Goal: Answer question/provide support: Share knowledge or assist other users

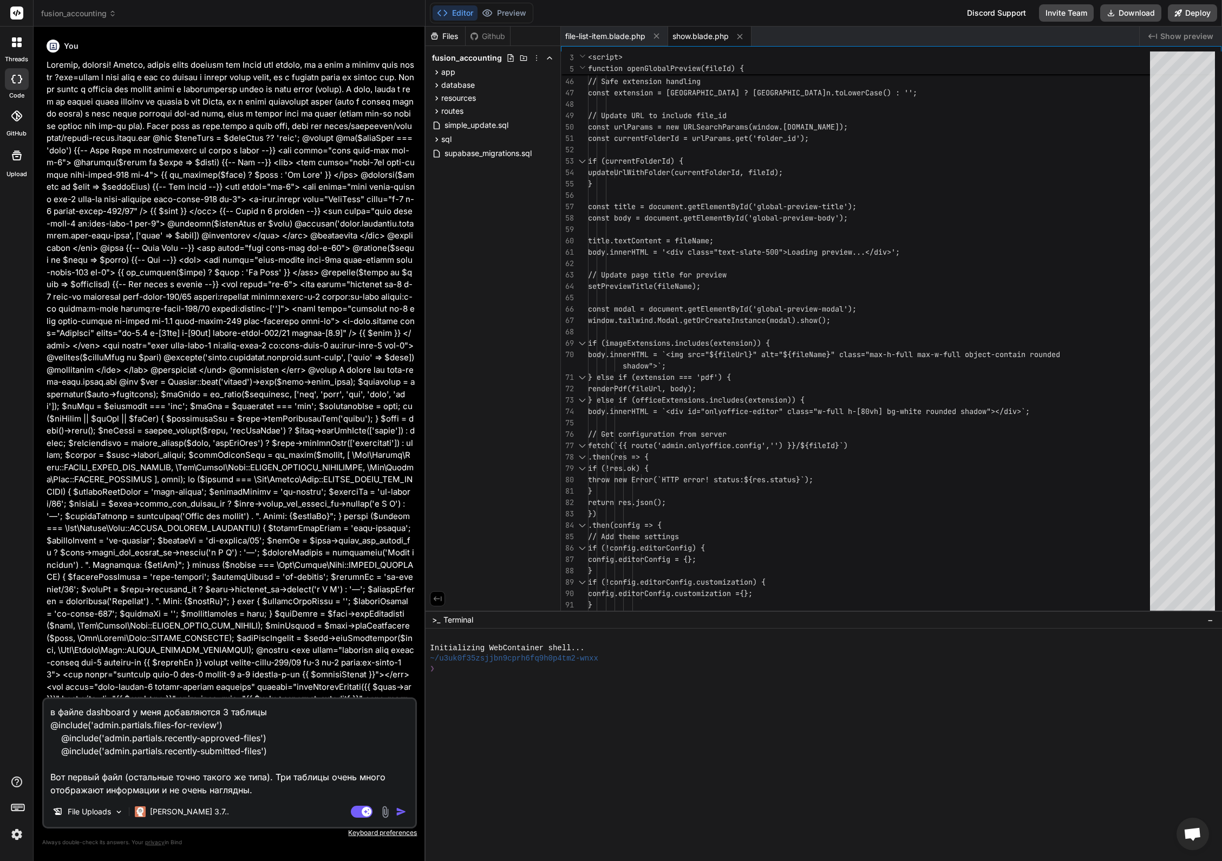
scroll to position [57, 0]
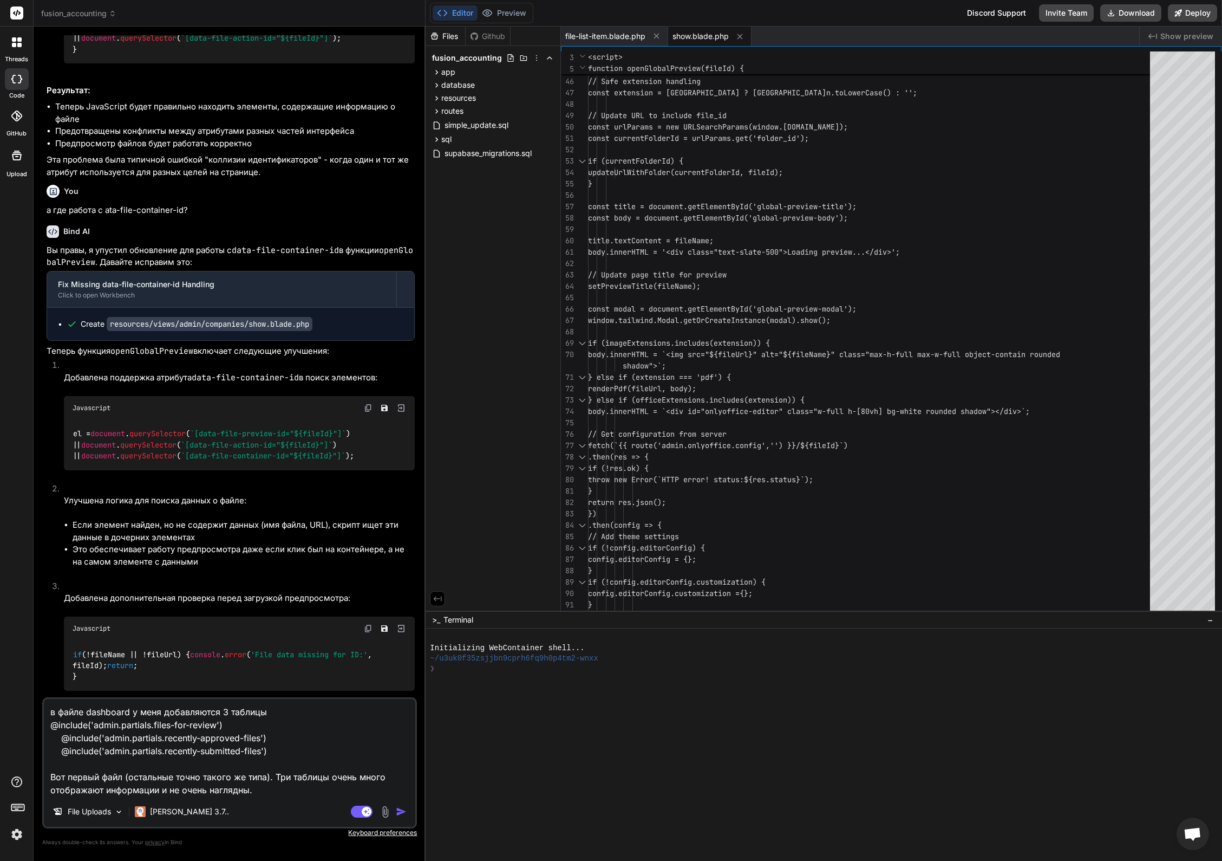
click at [83, 16] on span "fusion_accounting" at bounding box center [78, 13] width 75 height 11
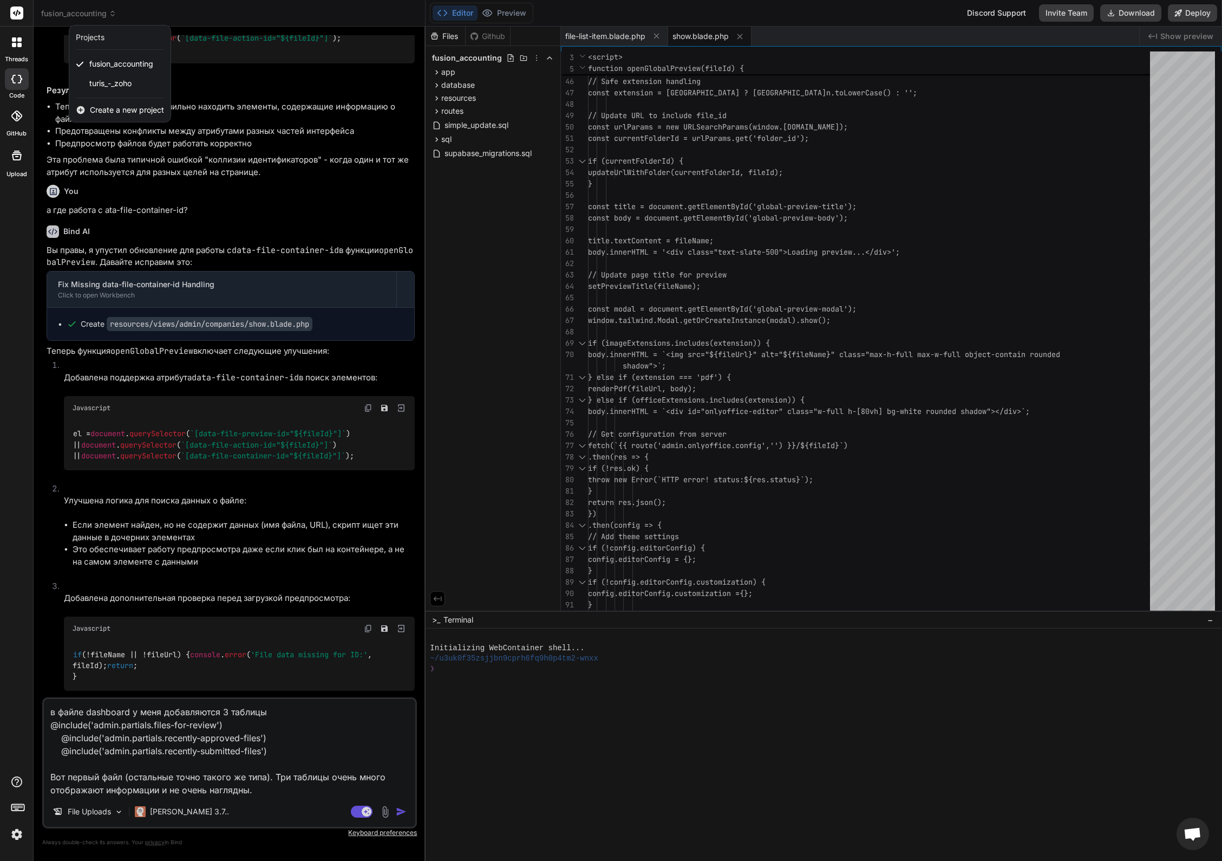
click at [123, 108] on span "Create a new project" at bounding box center [127, 110] width 74 height 11
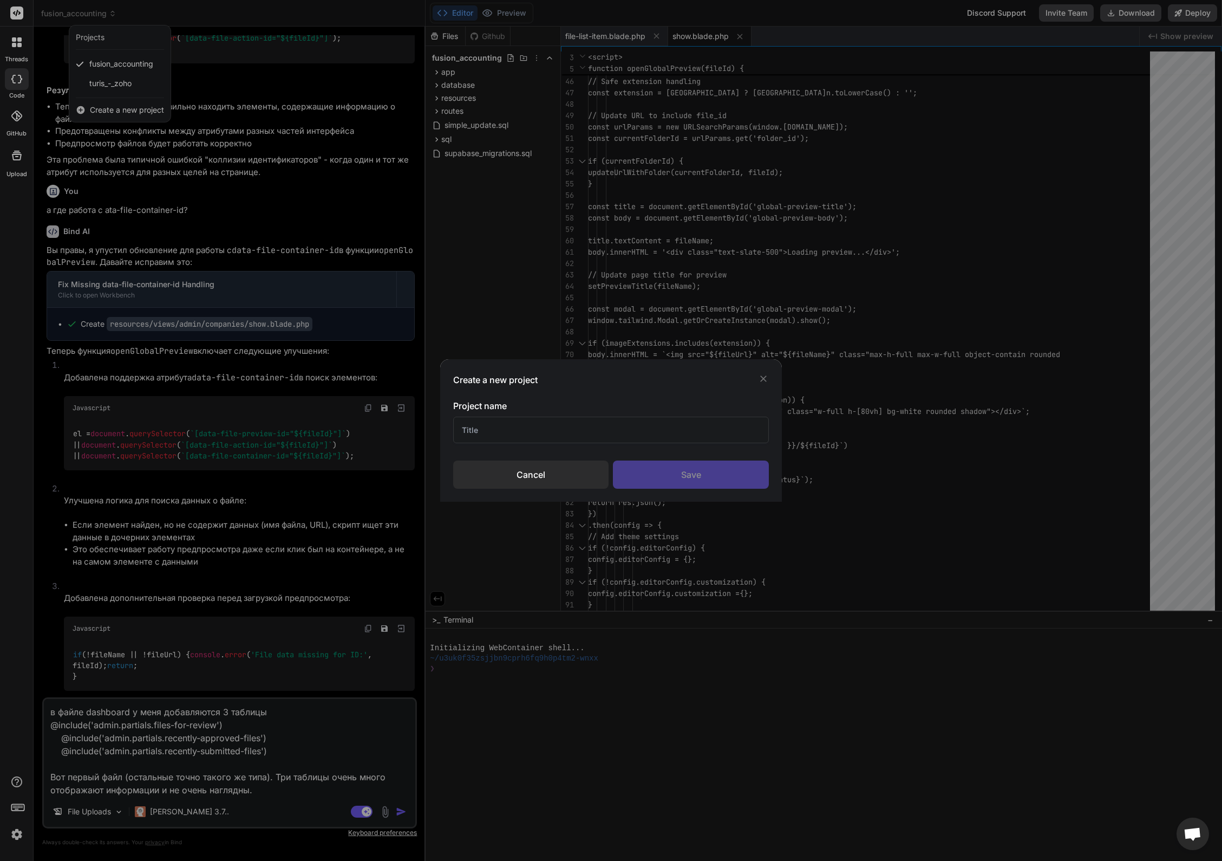
click at [477, 431] on input "text" at bounding box center [611, 430] width 316 height 27
type input "Maxela HRM"
click at [704, 477] on div "Save" at bounding box center [691, 474] width 156 height 28
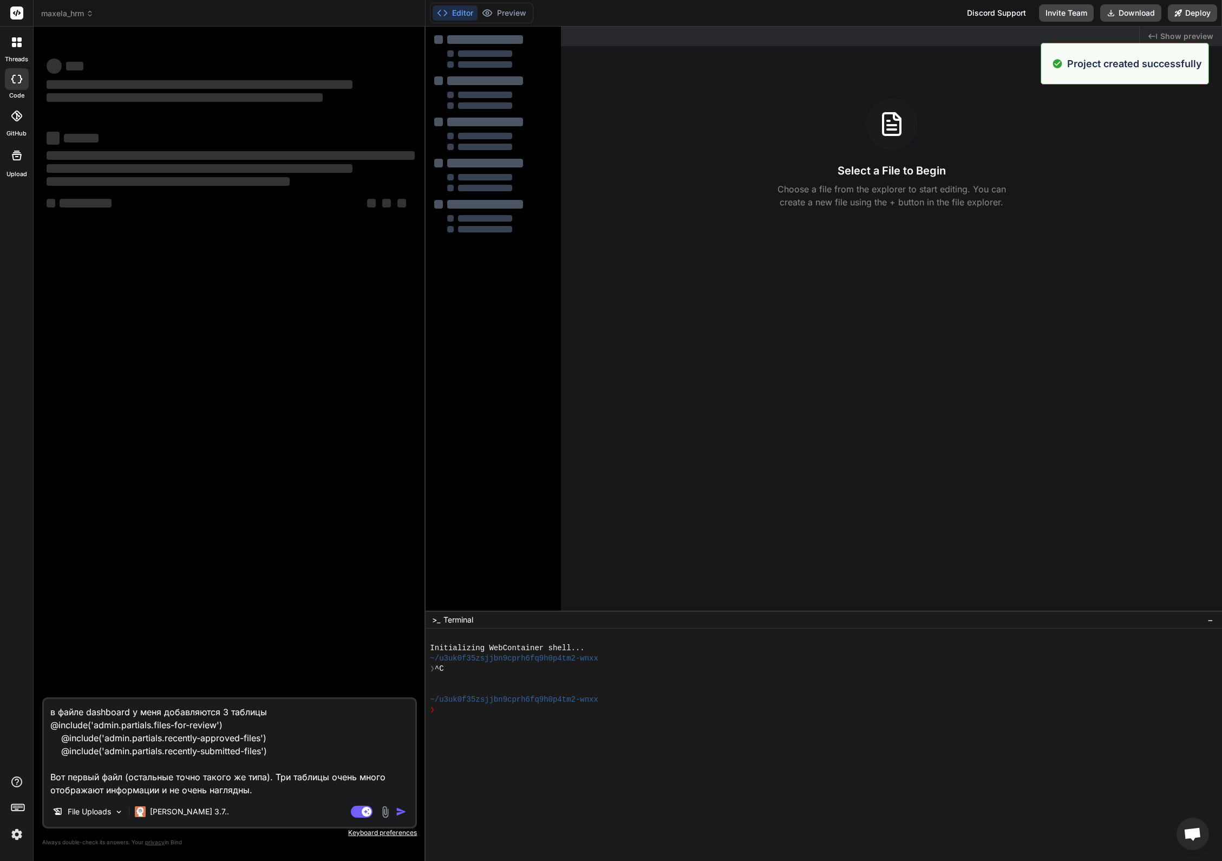
type textarea "x"
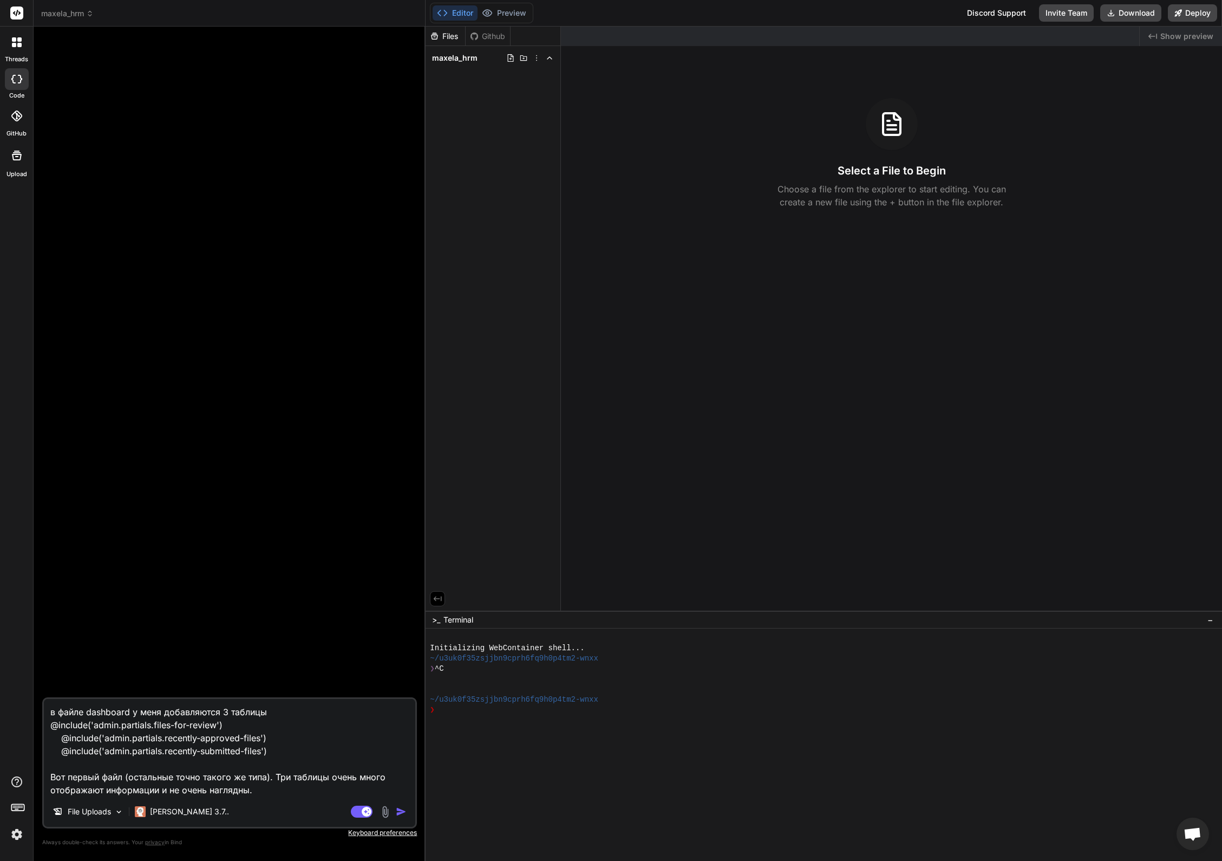
click at [178, 745] on textarea "в файле dashboard у меня добавляются 3 таблицы @include('admin.partials.files-f…" at bounding box center [230, 747] width 372 height 97
type textarea "x"
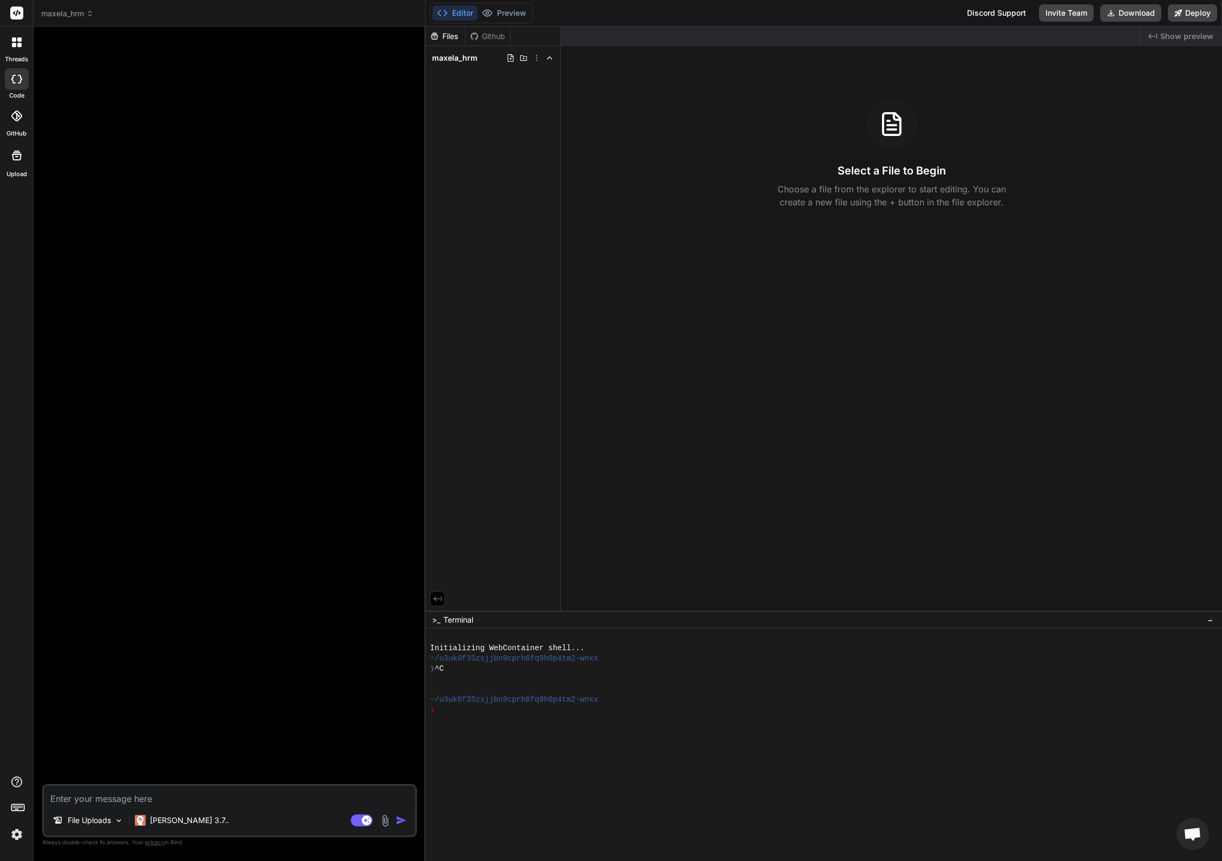
click at [133, 797] on textarea at bounding box center [230, 794] width 372 height 19
type textarea "E"
type textarea "x"
type textarea "E"
type textarea "x"
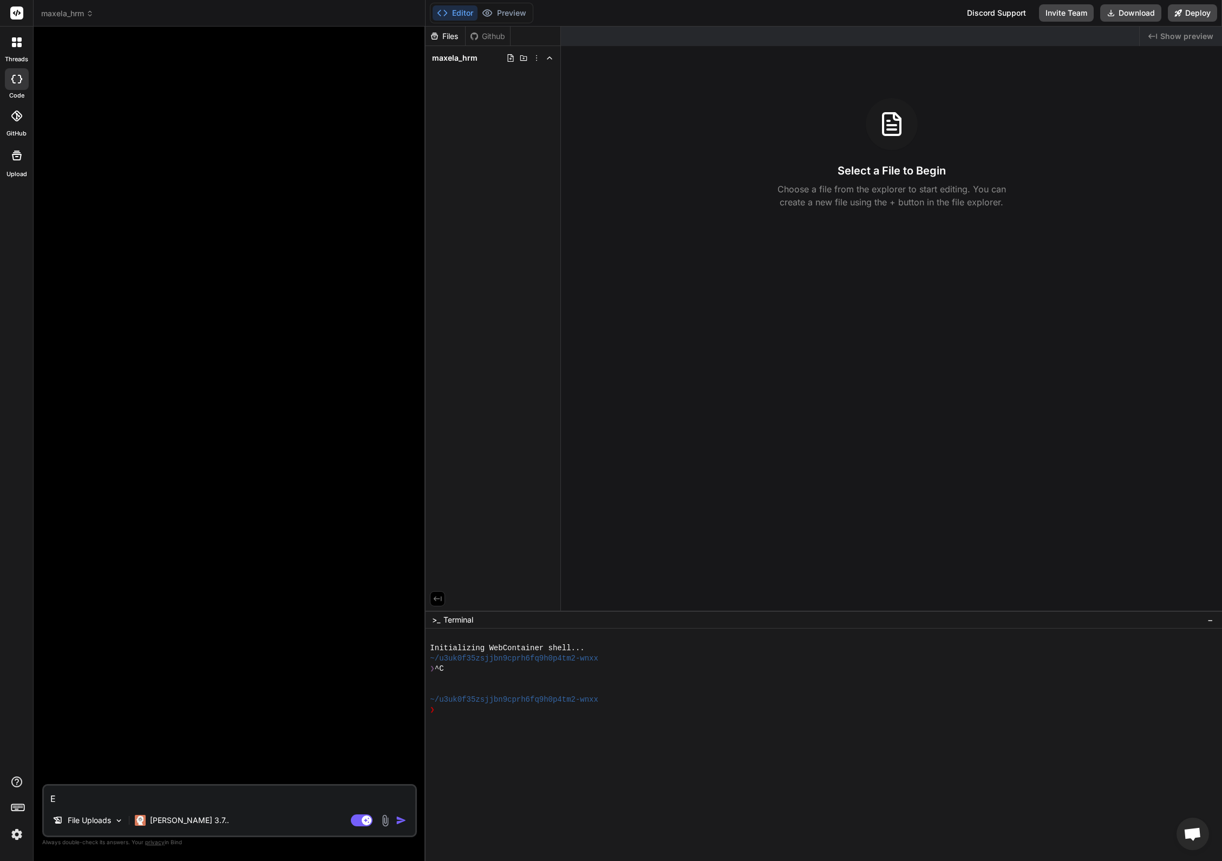
type textarea "E v"
type textarea "x"
type textarea "E vt"
type textarea "x"
type textarea "E vt"
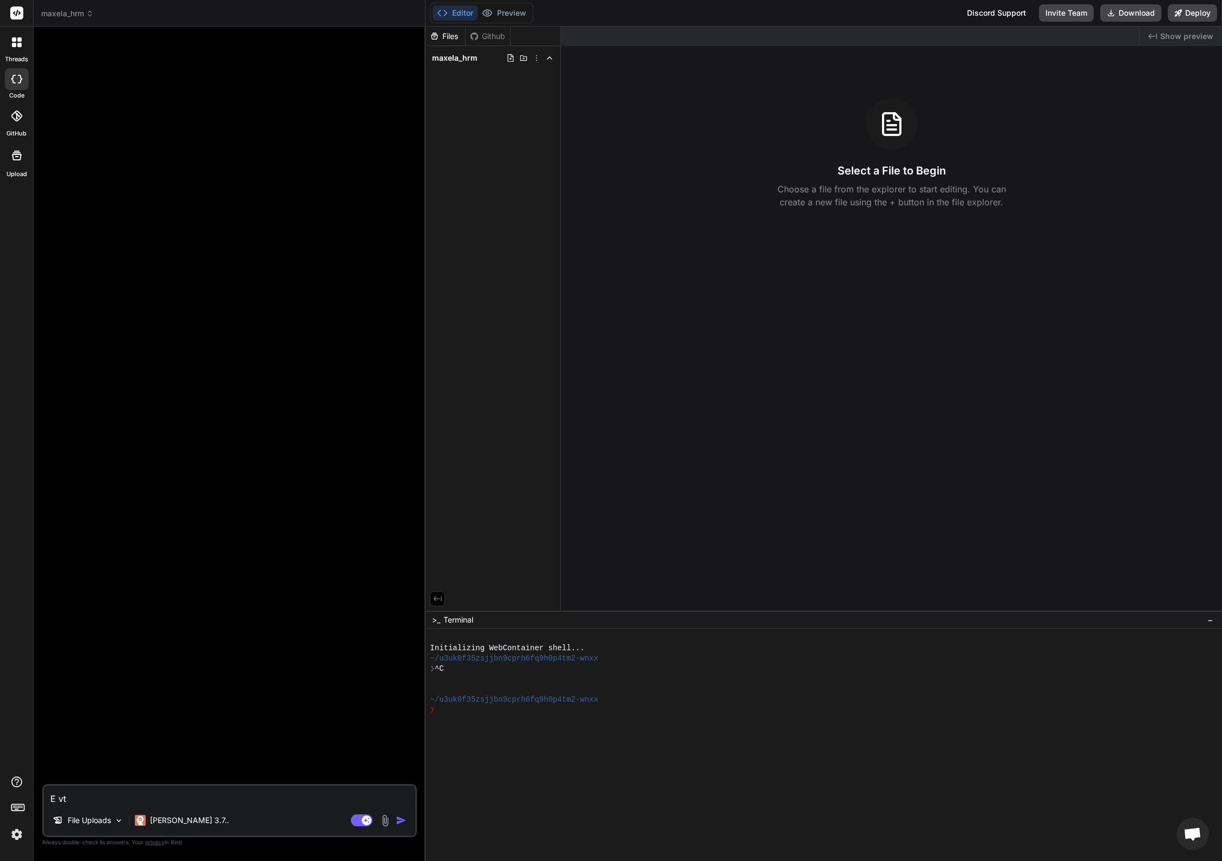
type textarea "x"
type textarea "E мен"
type textarea "x"
type textarea "E меня"
type textarea "x"
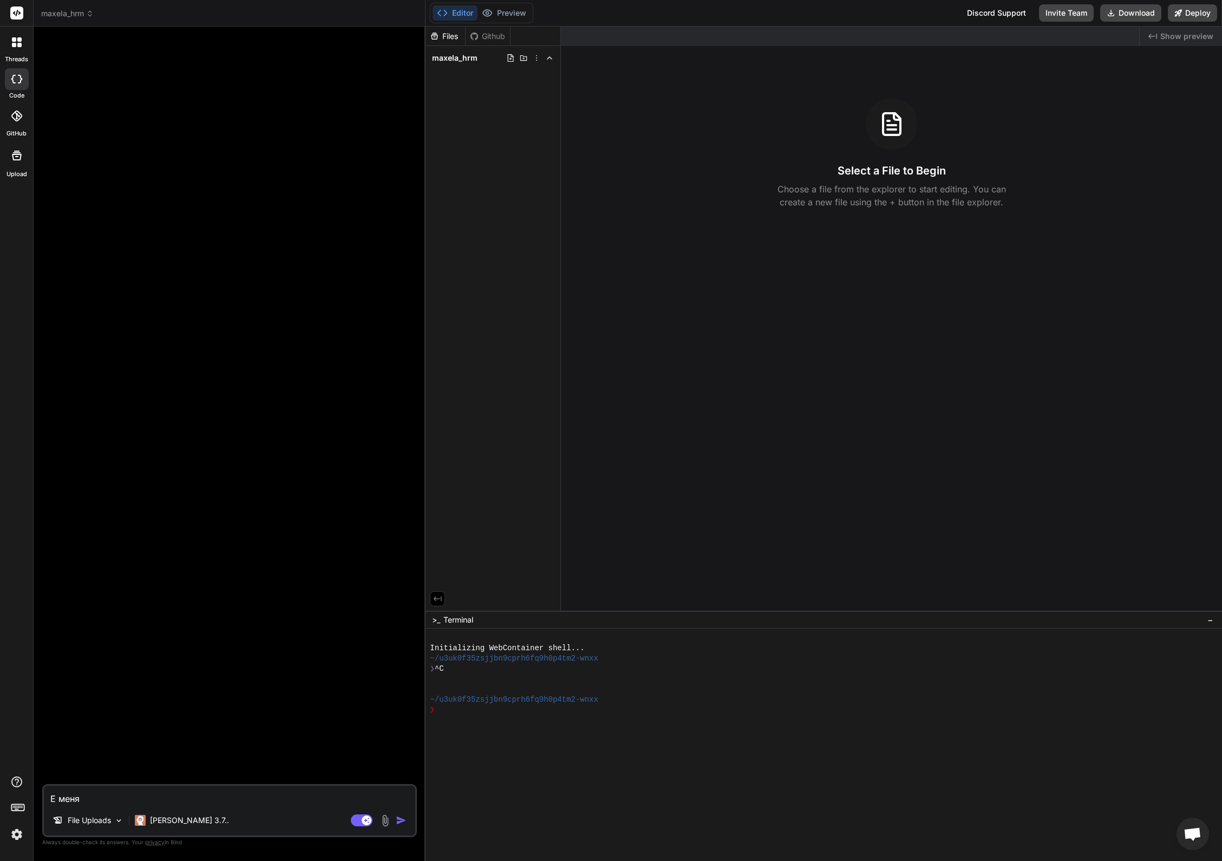
type textarea "E мен"
type textarea "x"
type textarea "E ме"
type textarea "x"
type textarea "E м"
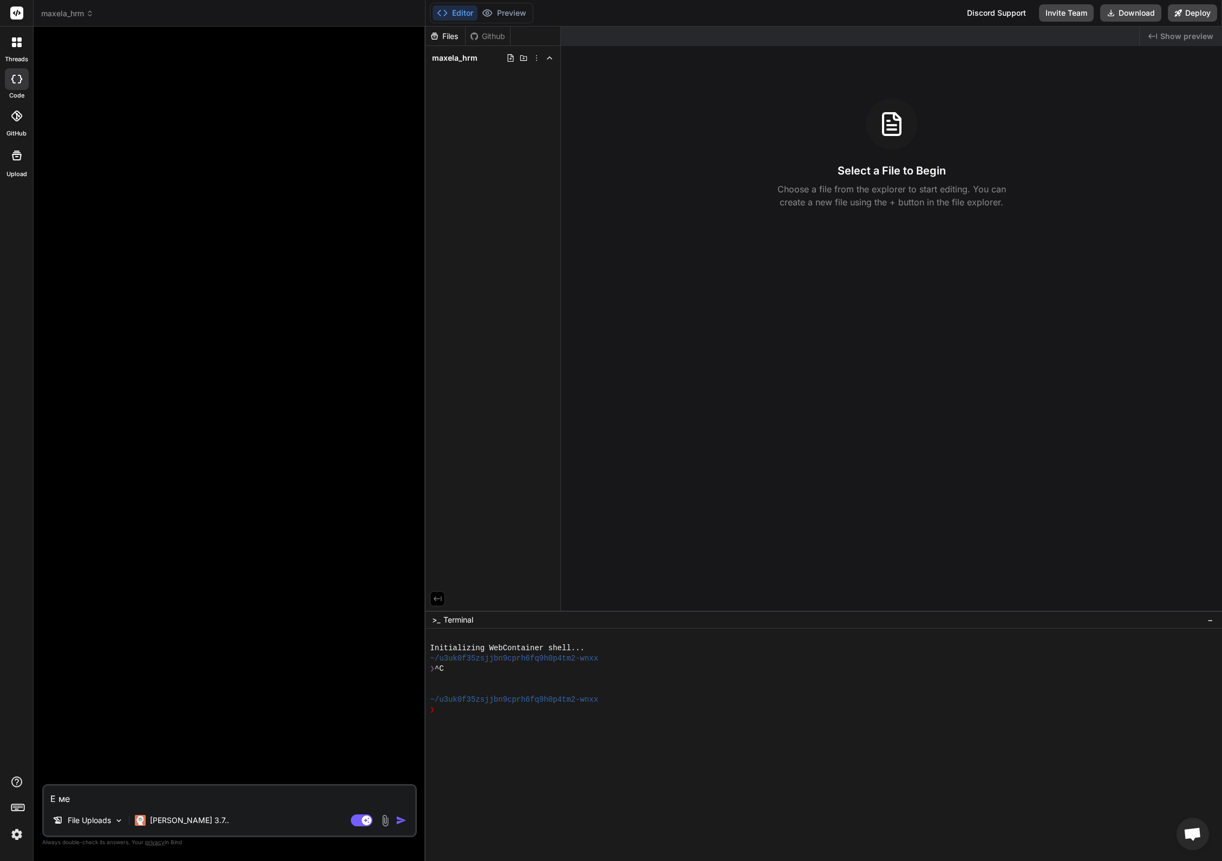
type textarea "x"
type textarea "E"
type textarea "x"
type textarea "E"
type textarea "x"
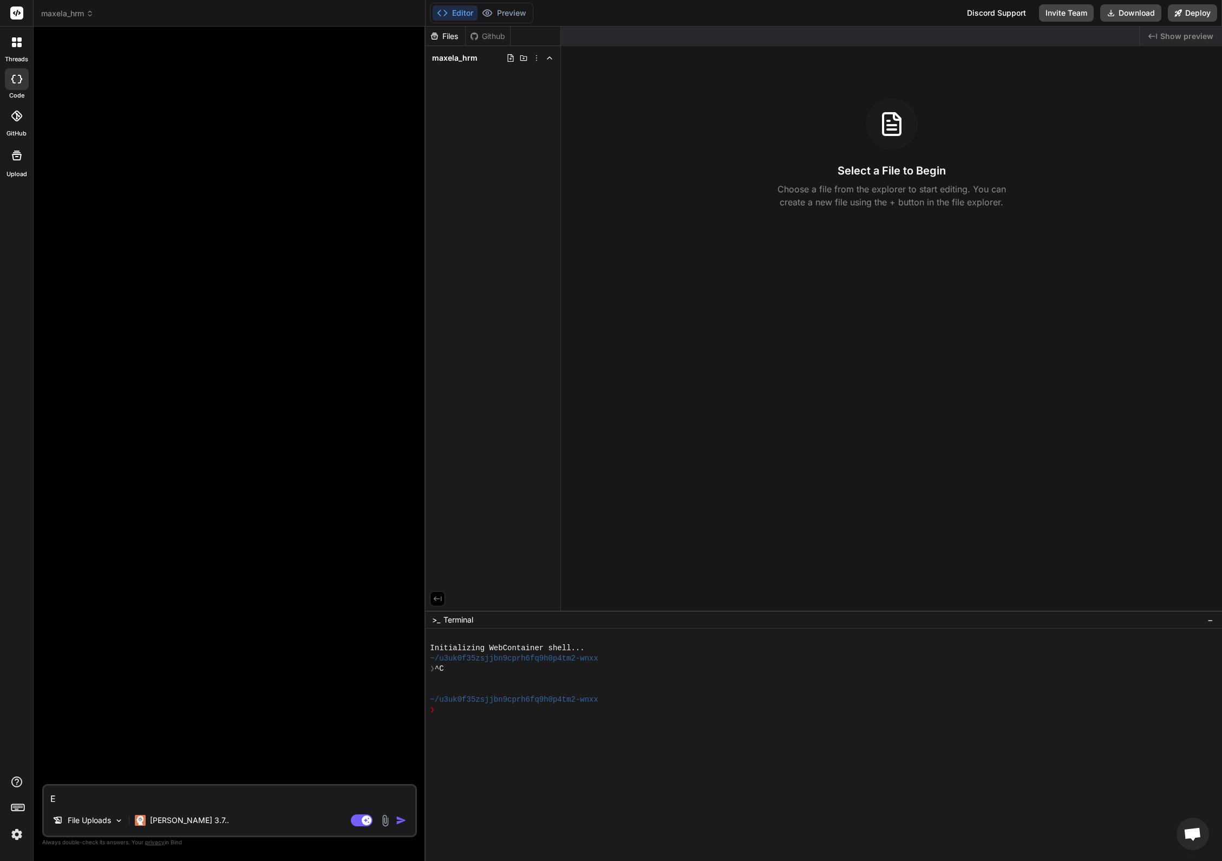
type textarea "x"
type textarea "У"
type textarea "x"
type textarea "У"
type textarea "x"
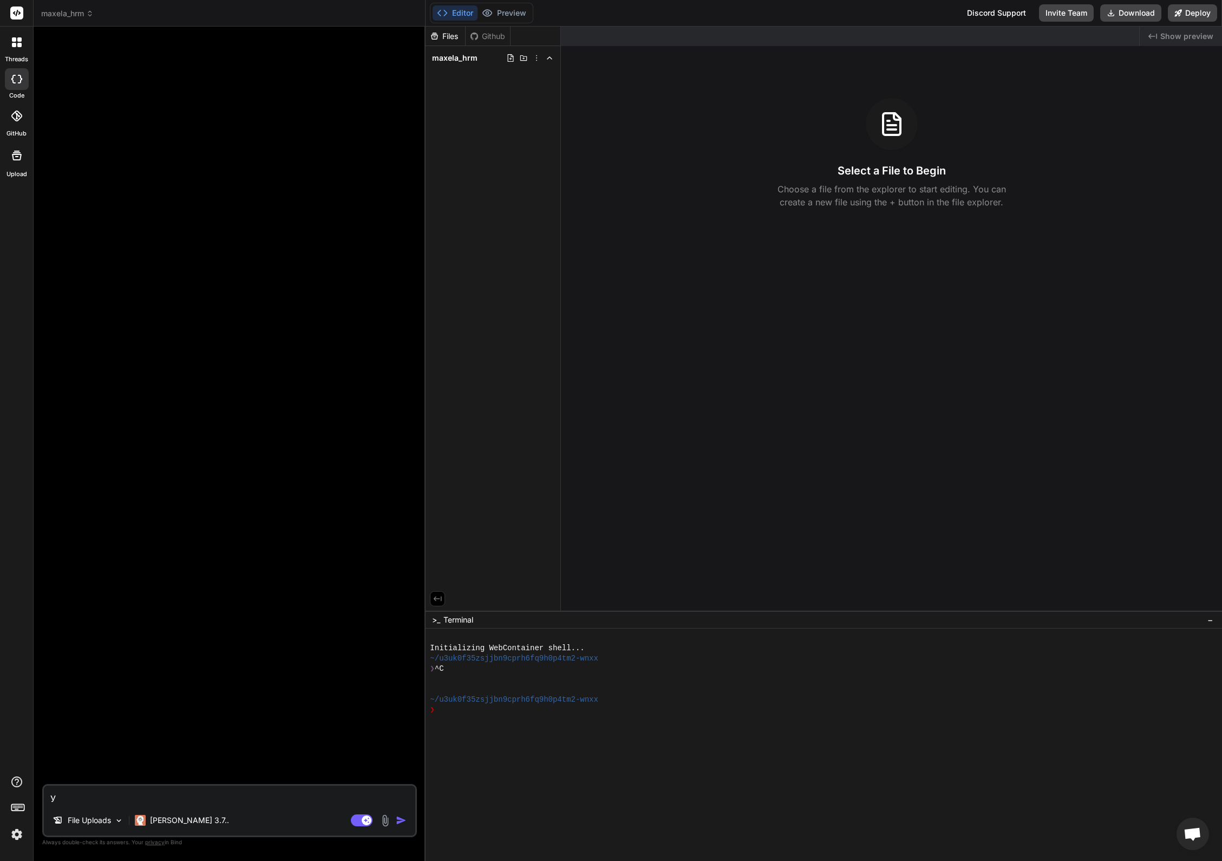
type textarea "У м"
type textarea "x"
type textarea "У ме"
type textarea "x"
type textarea "У мен"
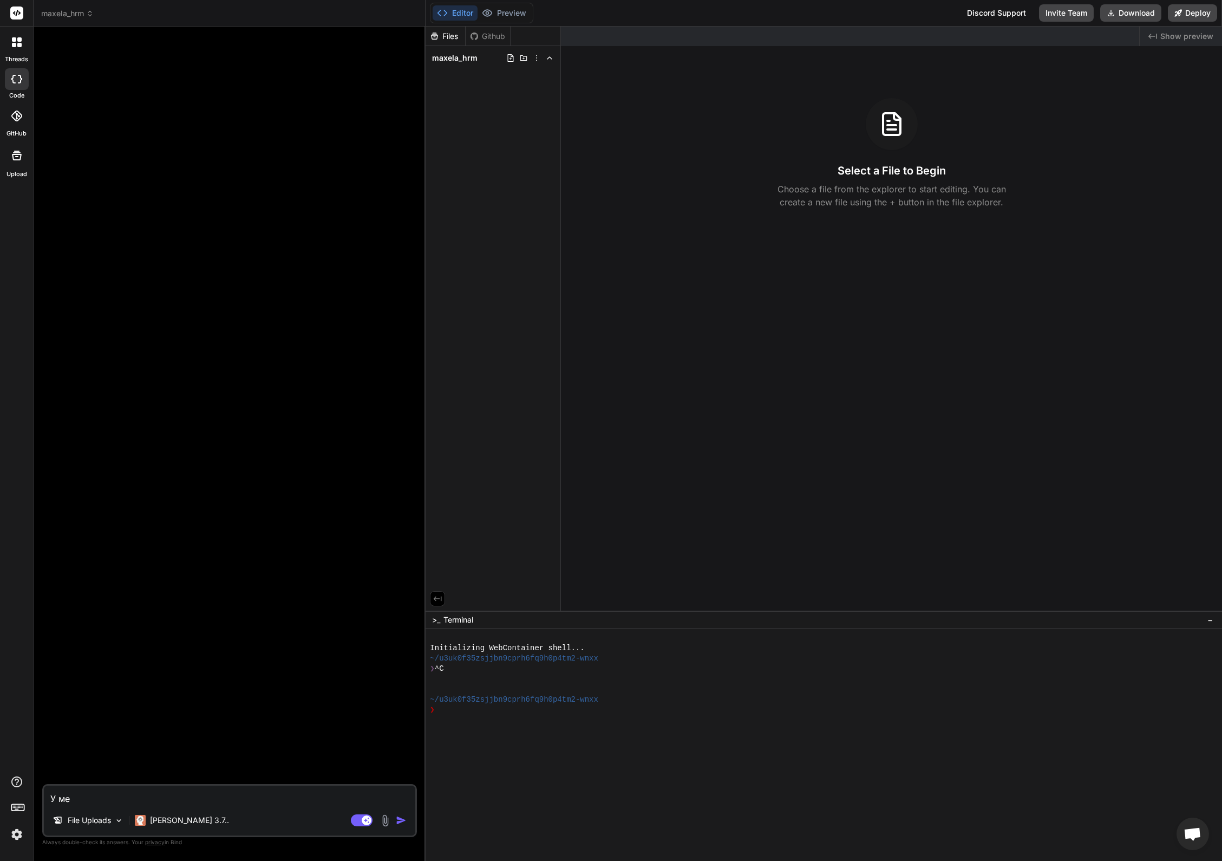
type textarea "x"
type textarea "У меня"
type textarea "x"
type textarea "У меня"
type textarea "x"
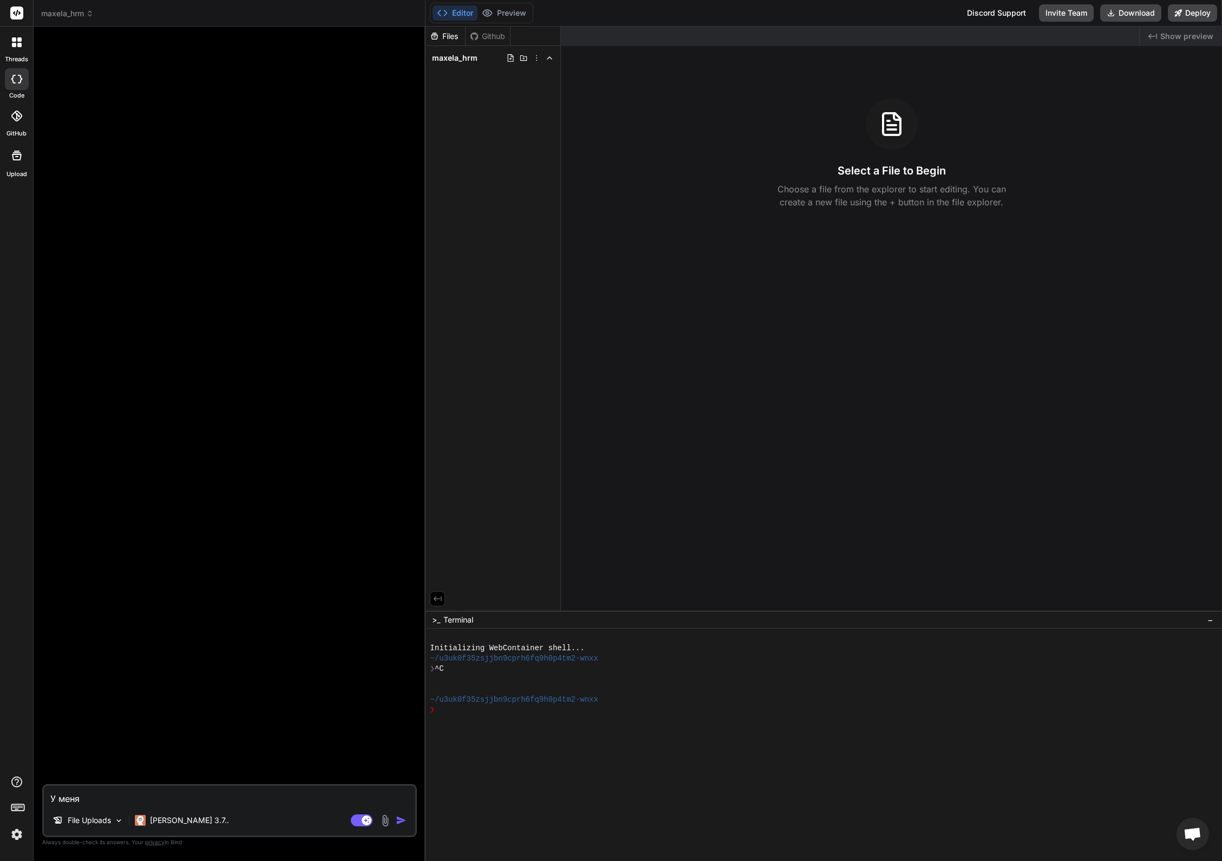
type textarea "У меня [PERSON_NAME]"
type textarea "x"
type textarea "У меня ес"
type textarea "x"
type textarea "У меня ест"
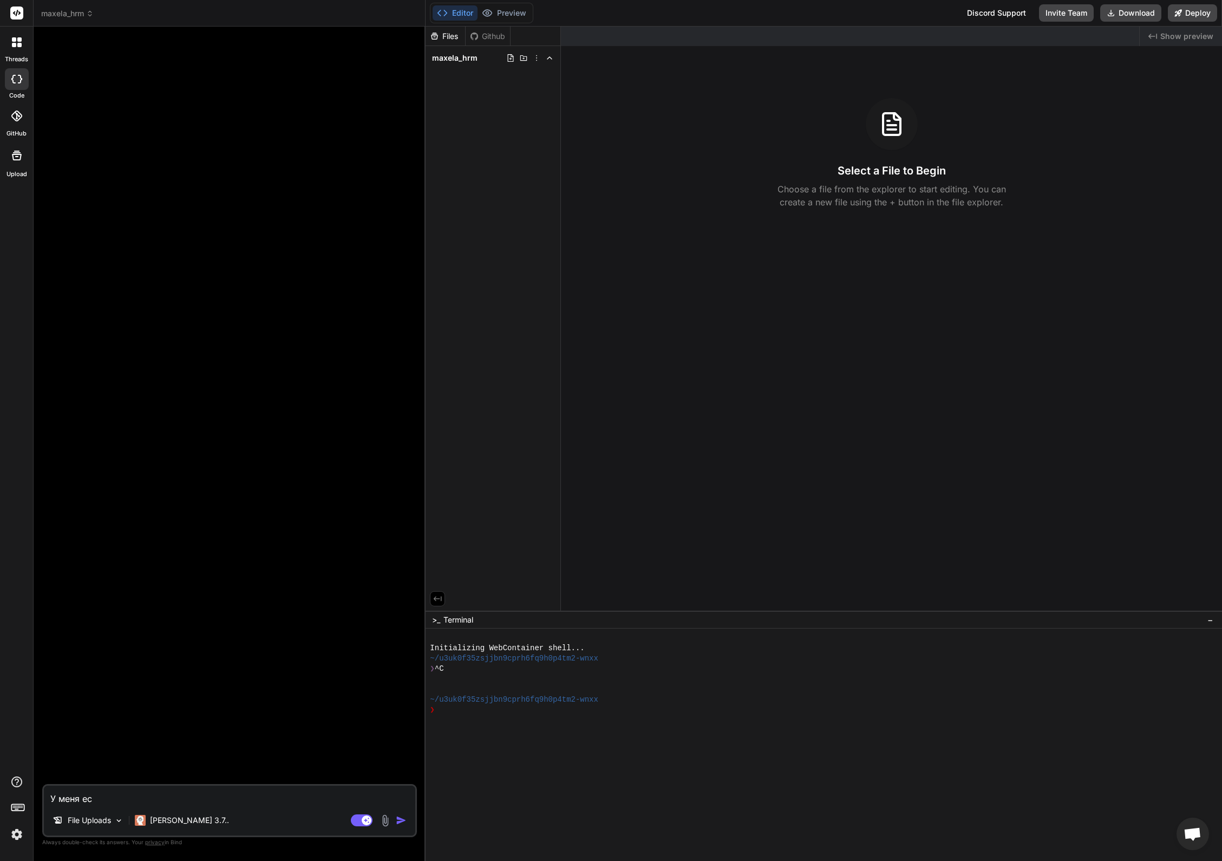
type textarea "x"
type textarea "У меня есть"
type textarea "x"
type textarea "У меня есть"
type textarea "x"
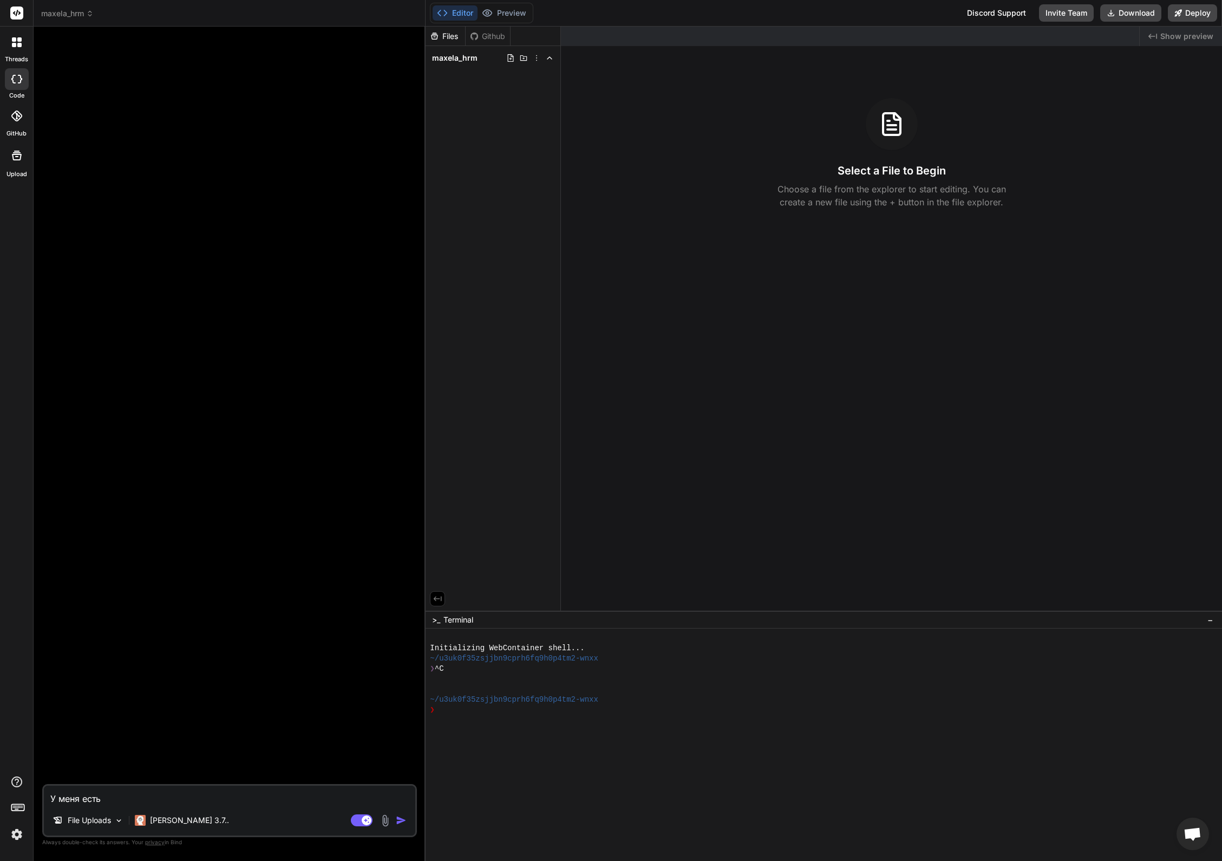
type textarea "У меня есть п"
type textarea "x"
type textarea "У меня есть пр"
type textarea "x"
type textarea "У меня есть про"
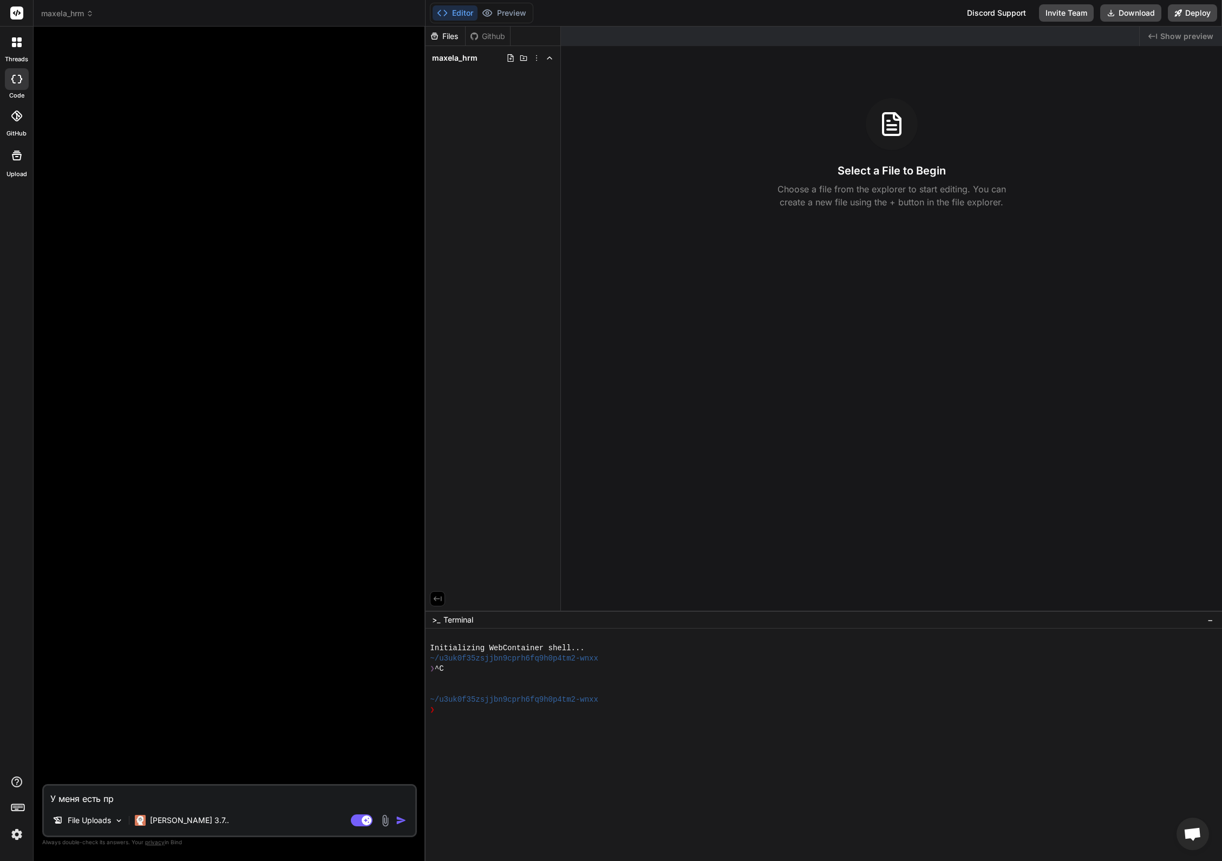
type textarea "x"
type textarea "У меня есть прое"
type textarea "x"
type textarea "У меня есть проек"
type textarea "x"
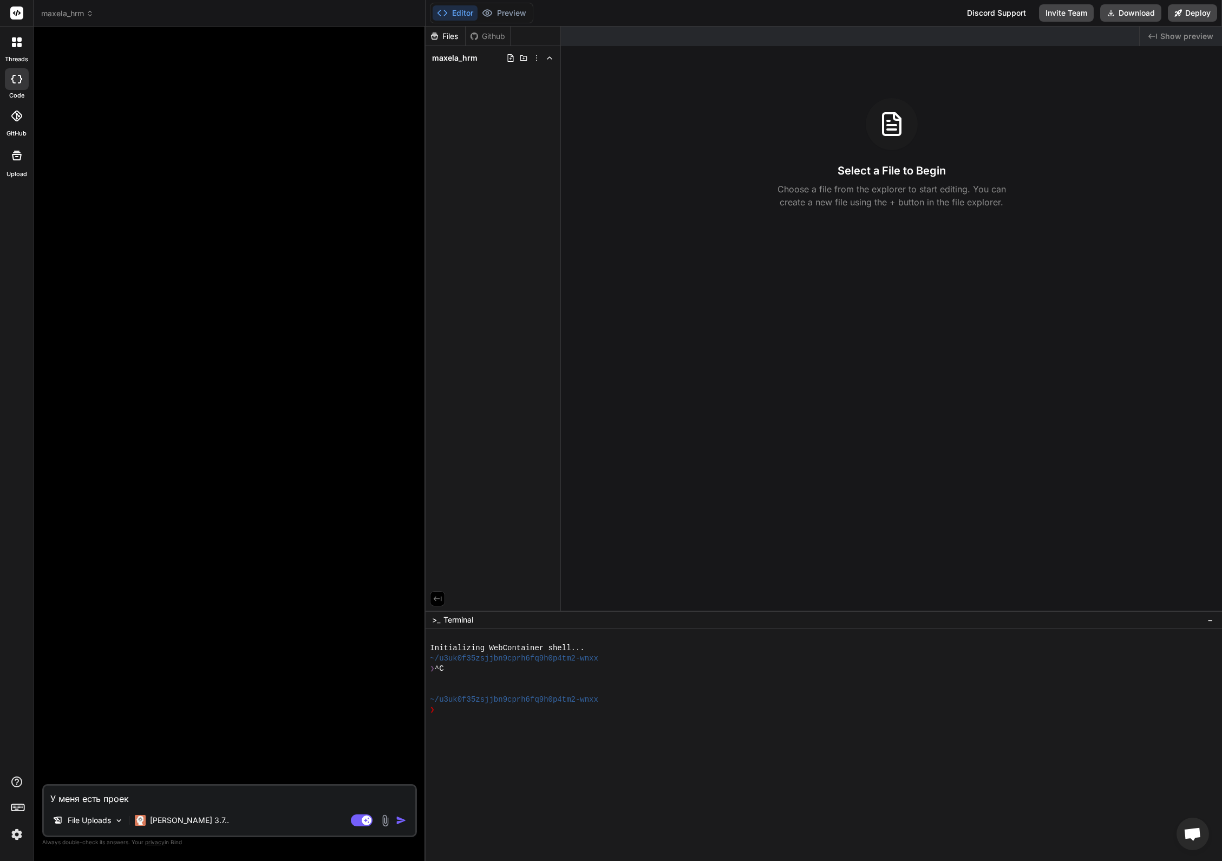
type textarea "У меня есть проект"
type textarea "x"
type textarea "У меня есть проект"
type textarea "x"
type textarea "У меня есть проект [PERSON_NAME]"
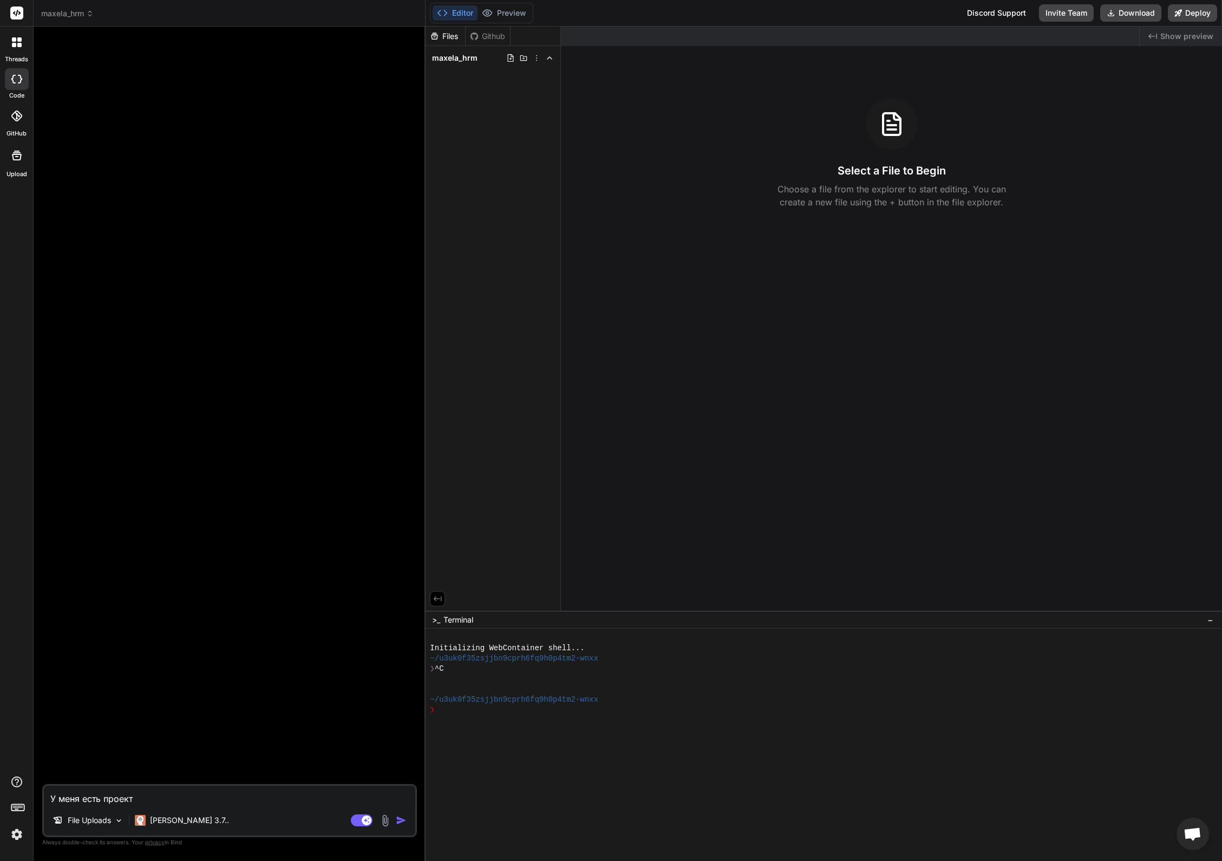
type textarea "x"
type textarea "У меня есть проект на"
type textarea "x"
type textarea "У меня есть проект на"
type textarea "x"
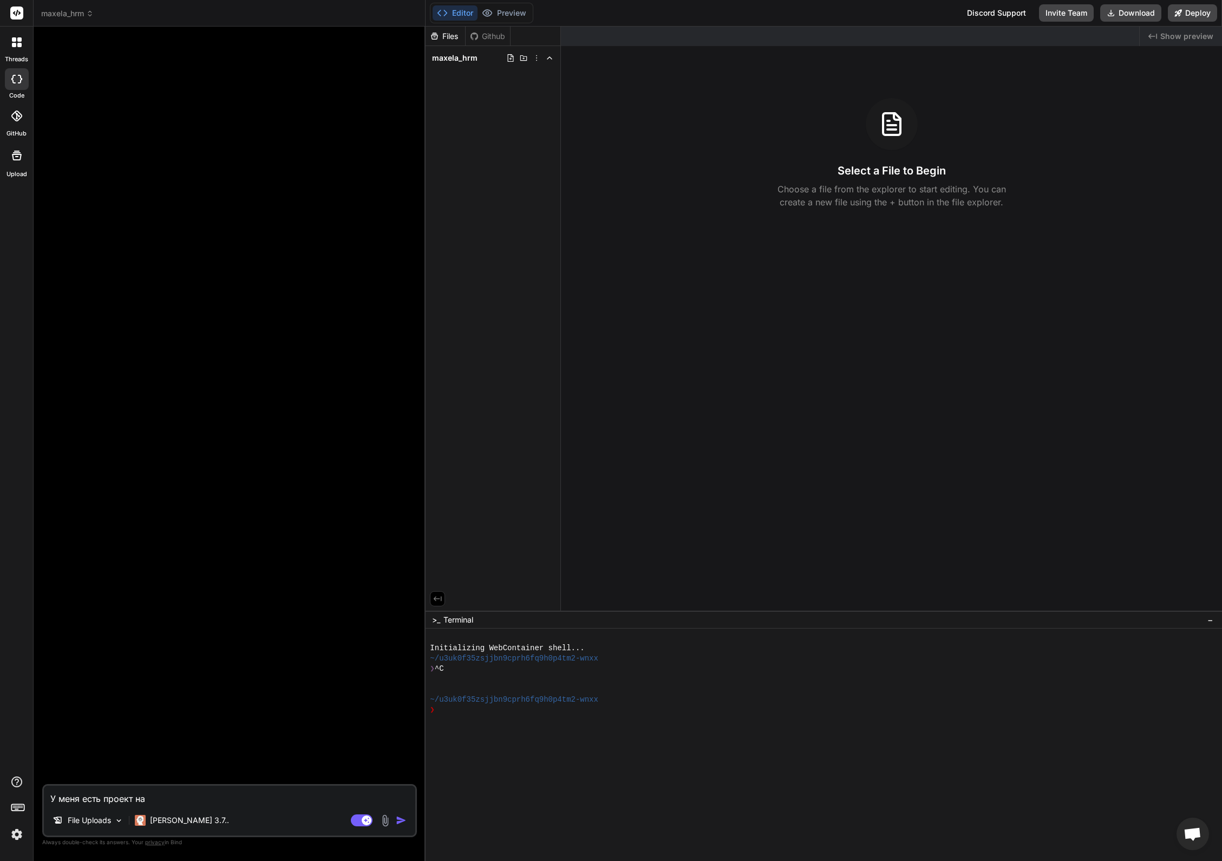
type textarea "У меня есть проект на"
type textarea "x"
type textarea "У меня есть проект [PERSON_NAME]"
type textarea "x"
type textarea "У меня есть проект"
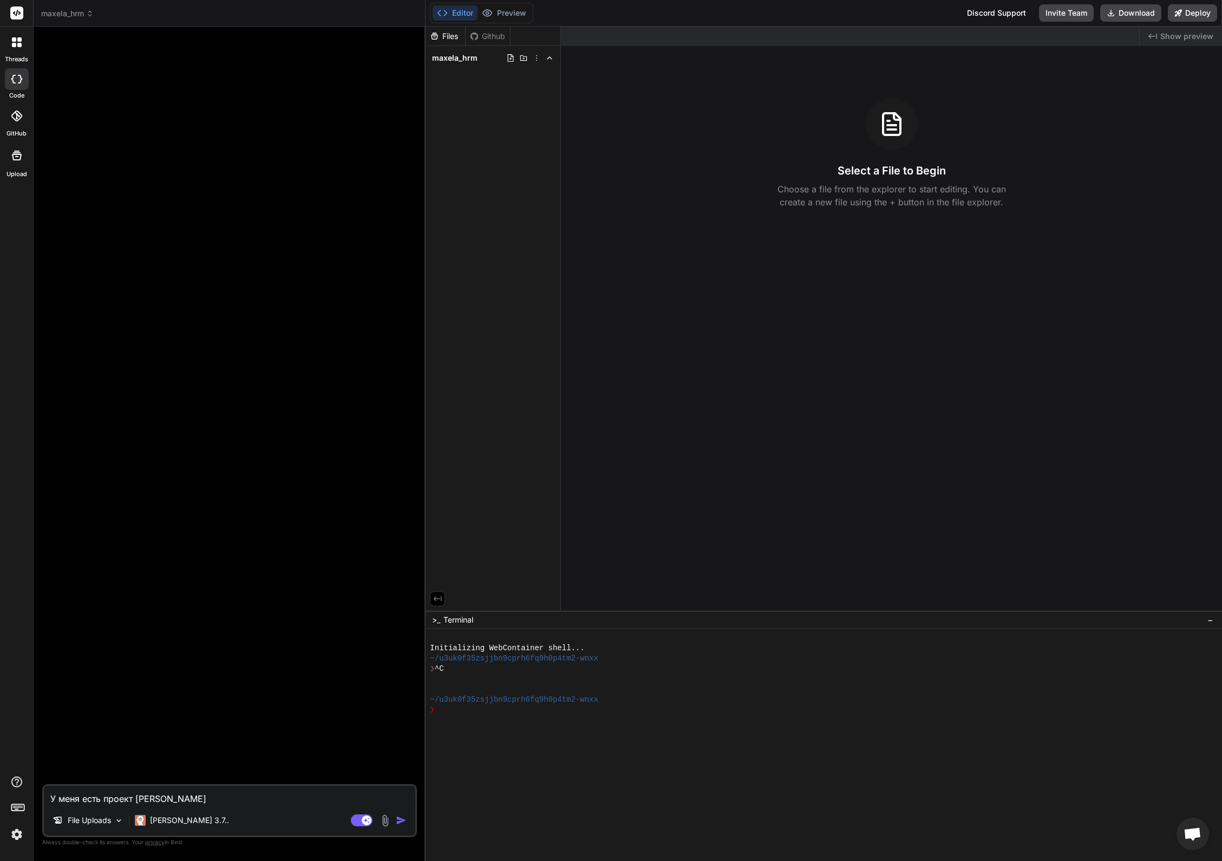
type textarea "x"
type textarea "У меня есть проект к"
type textarea "x"
type textarea "У меня есть проект ко"
type textarea "x"
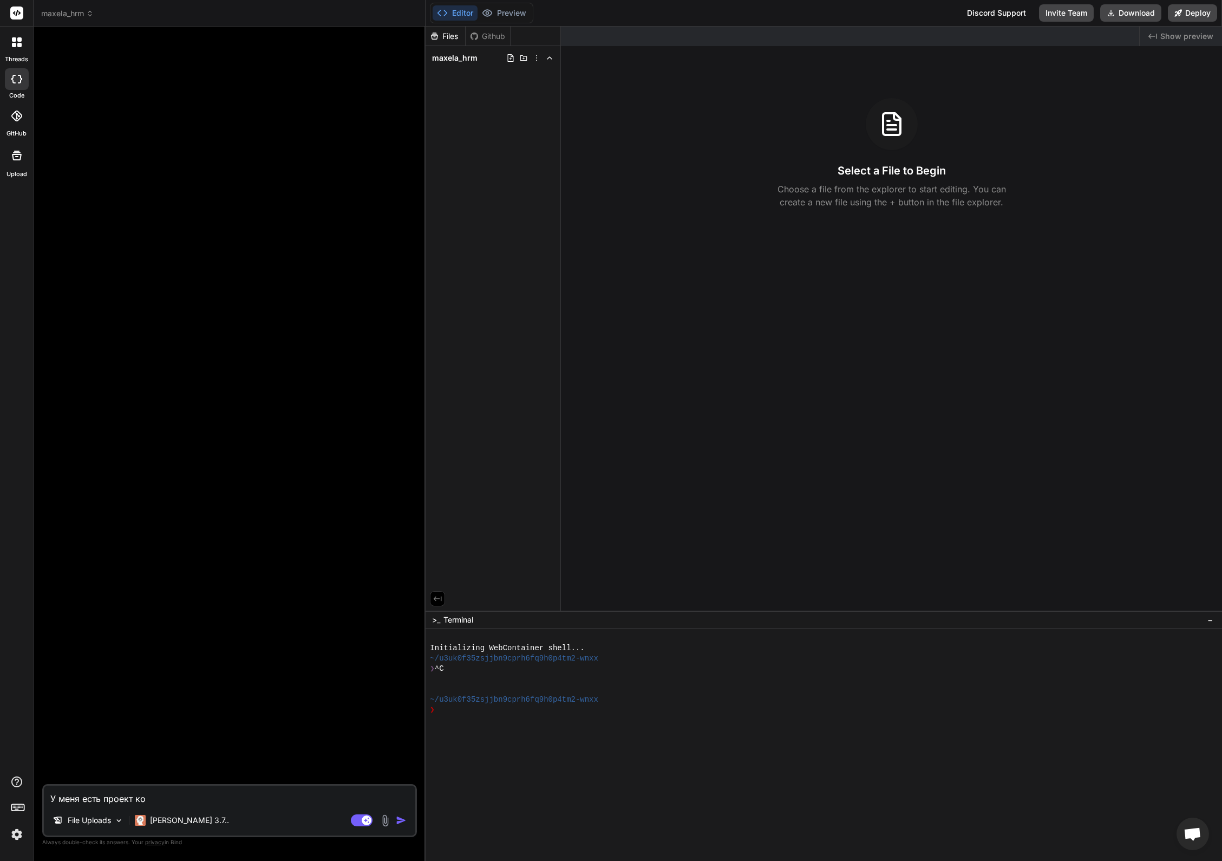
type textarea "У меня есть проект кот"
type textarea "x"
type textarea "У меня есть проект кото"
type textarea "x"
type textarea "У меня есть проект котор"
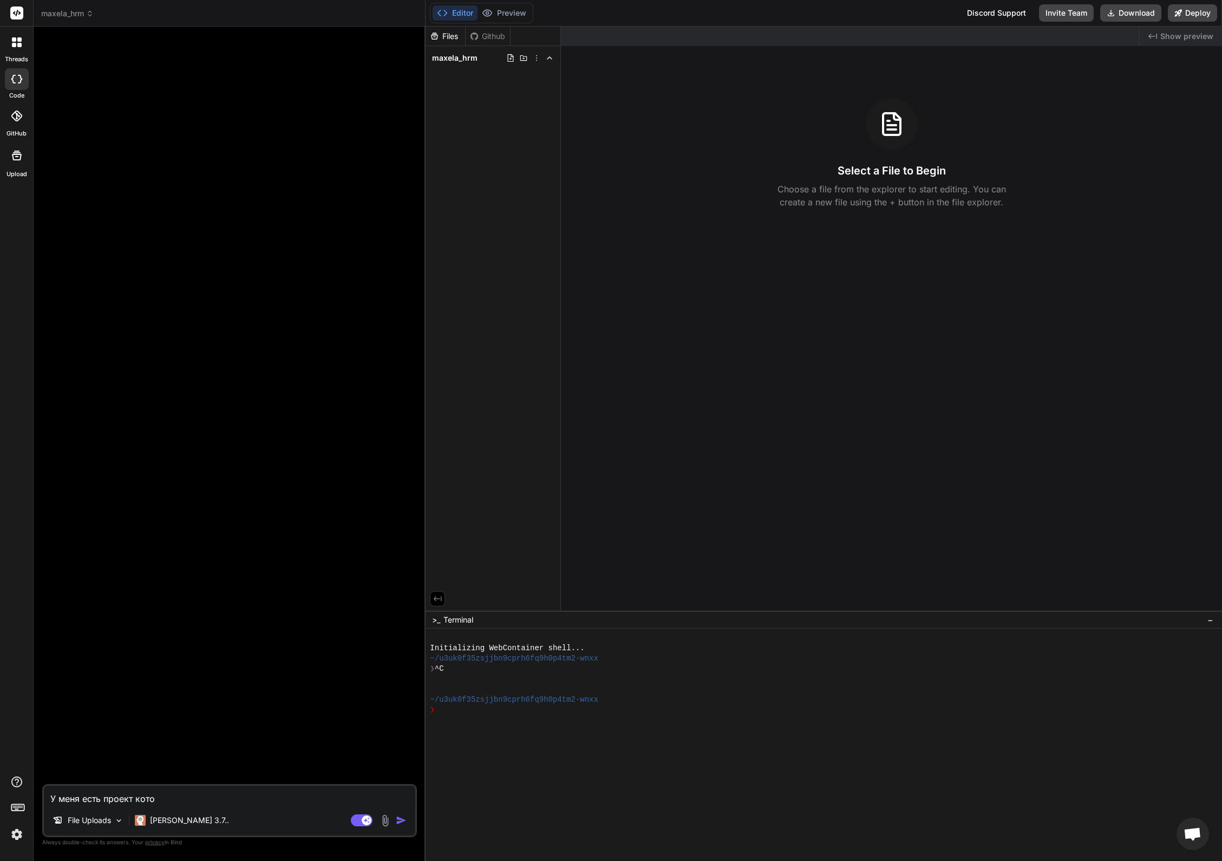
type textarea "x"
type textarea "У меня есть проект которы"
type textarea "x"
type textarea "У меня есть проект который"
type textarea "x"
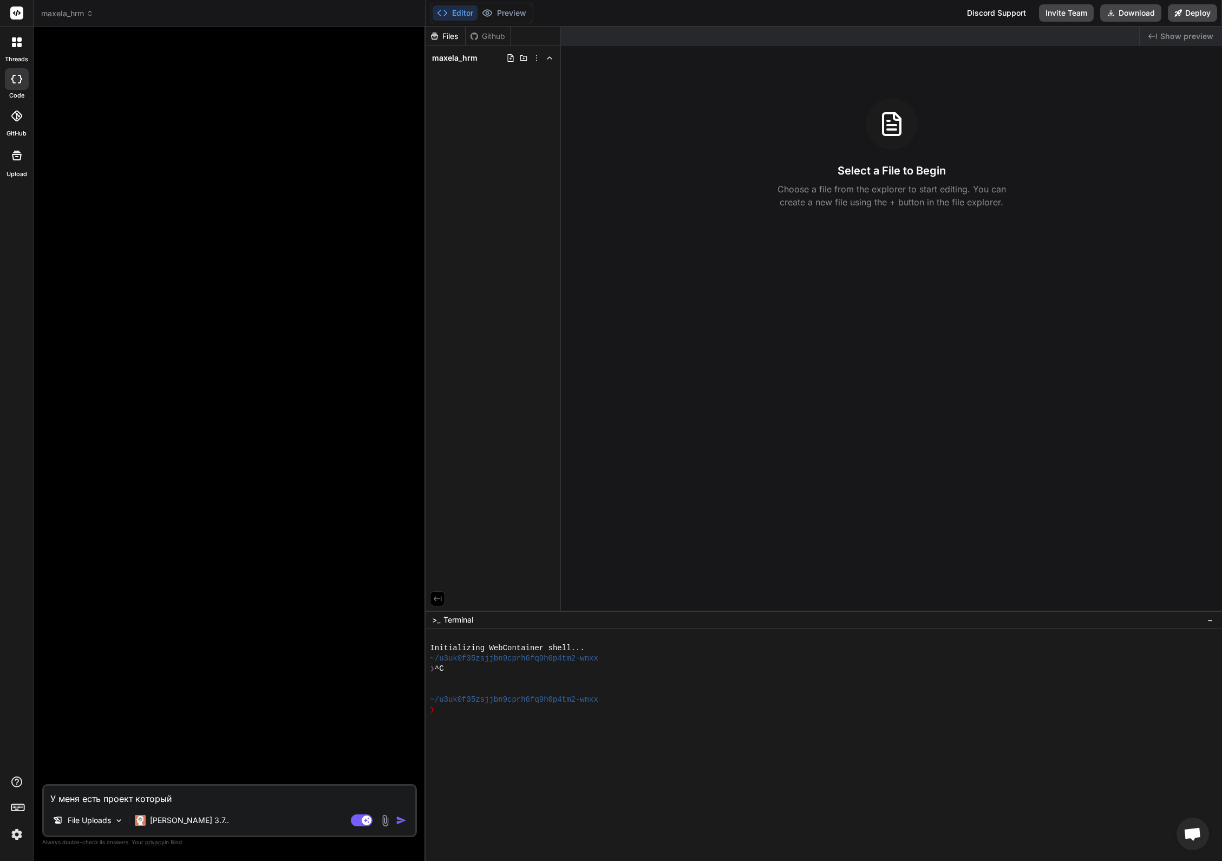
type textarea "У меня есть проект который"
type textarea "x"
type textarea "У меня есть проект который [PERSON_NAME]"
type textarea "x"
type textarea "У меня есть проект который на"
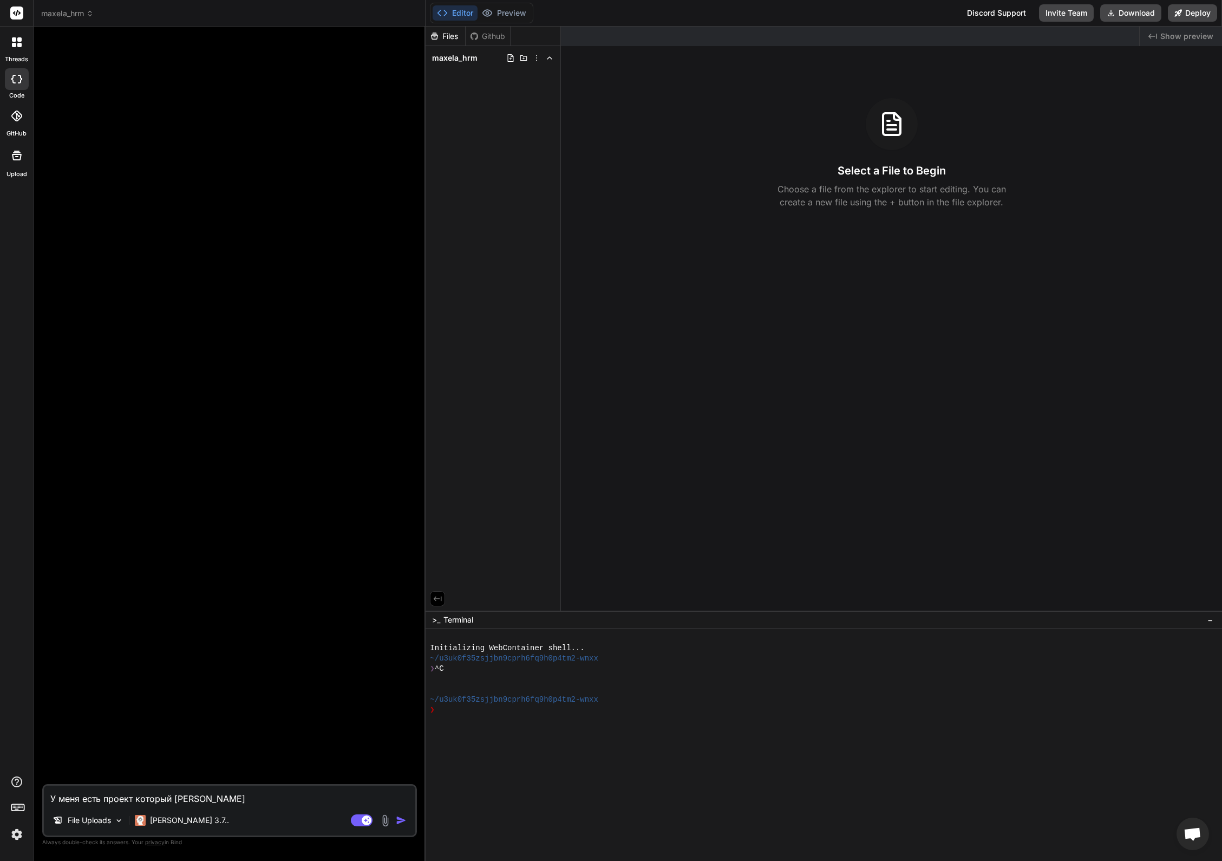
type textarea "x"
type textarea "У меня есть проект который нах"
type textarea "x"
type textarea "У меня есть проект который нахо"
type textarea "x"
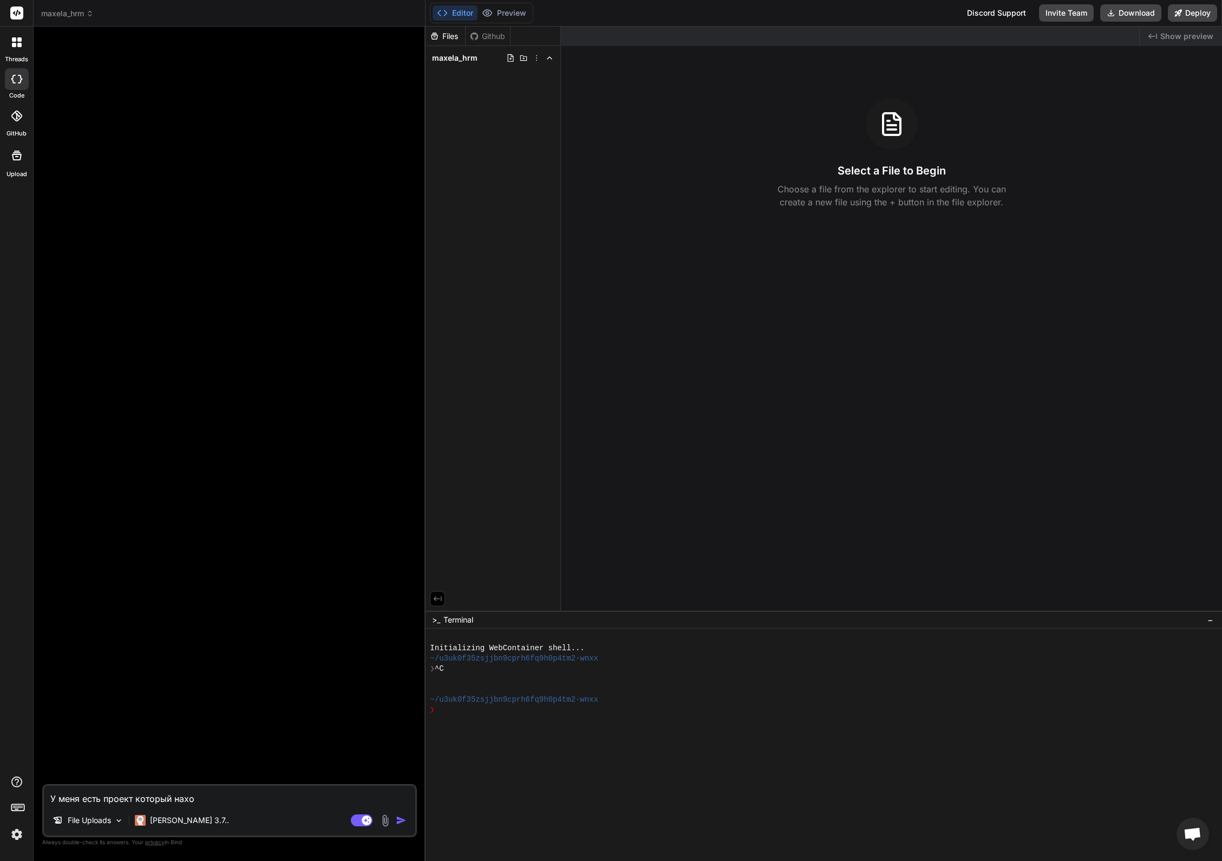
type textarea "У меня есть проект который наход"
type textarea "x"
type textarea "У меня есть проект который находи"
type textarea "x"
type textarea "У меня есть проект который находит"
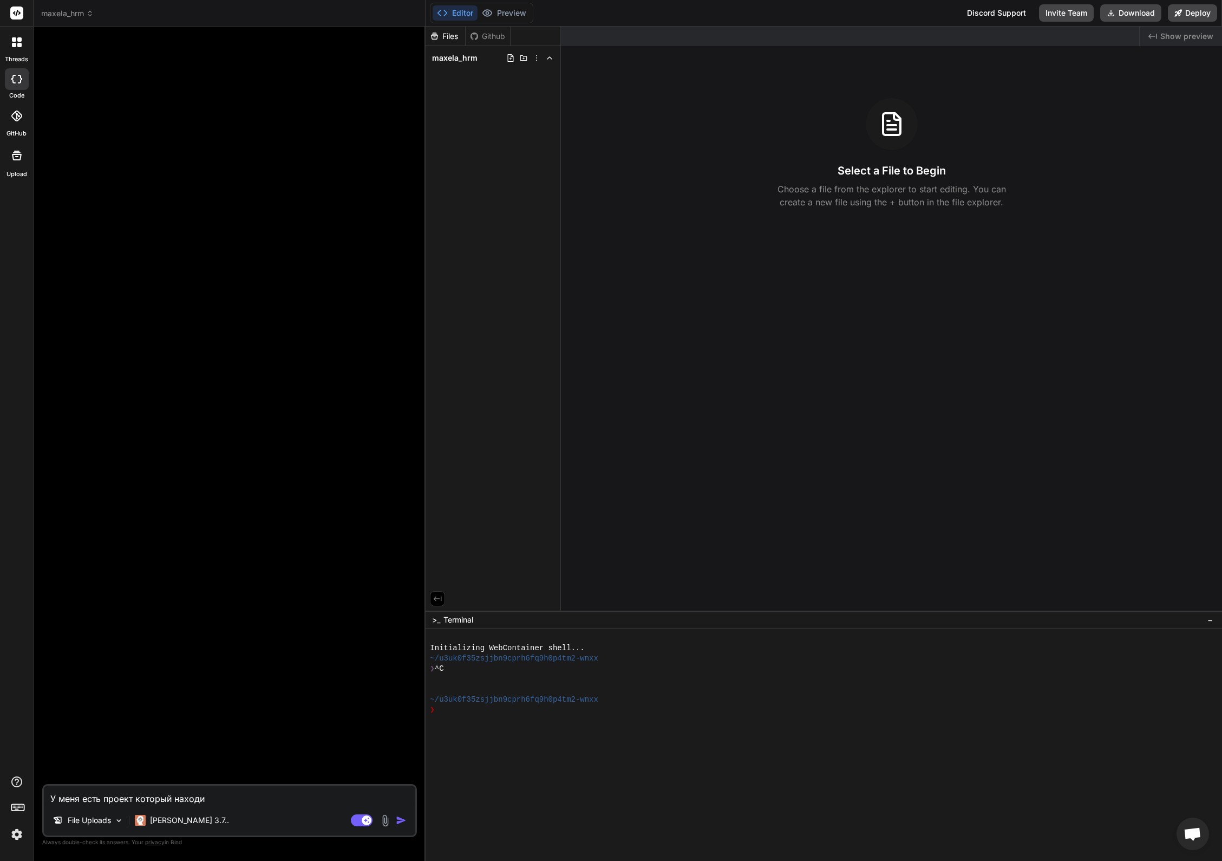
type textarea "x"
type textarea "У меня есть проект который находитс"
type textarea "x"
type textarea "У меня есть проект который находится"
type textarea "x"
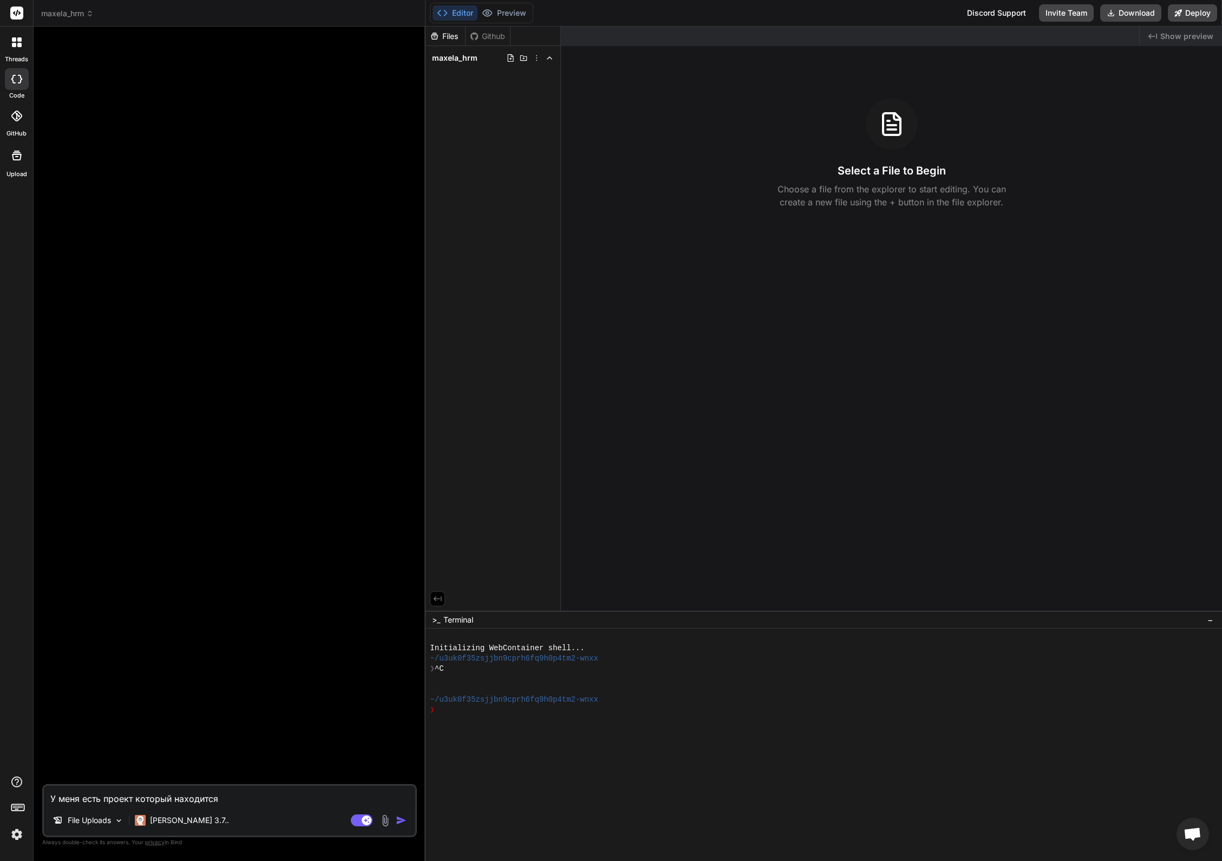
type textarea "У меня есть проект который находится"
type textarea "x"
type textarea "У меня есть проект который находится н"
type textarea "x"
type textarea "У меня есть проект который находится на"
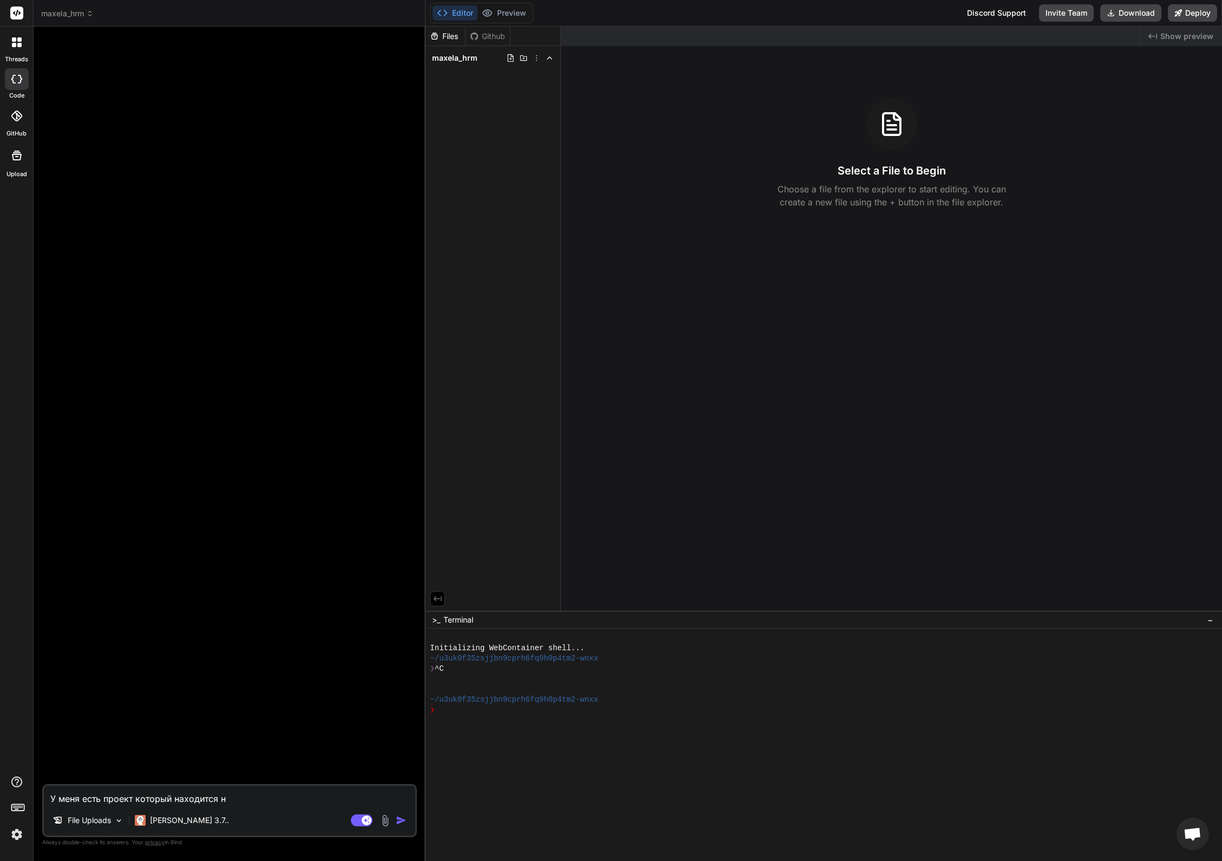
type textarea "x"
type textarea "У меня есть проект который находится на"
type textarea "x"
type textarea "У меня есть проект который находится на Ы"
type textarea "x"
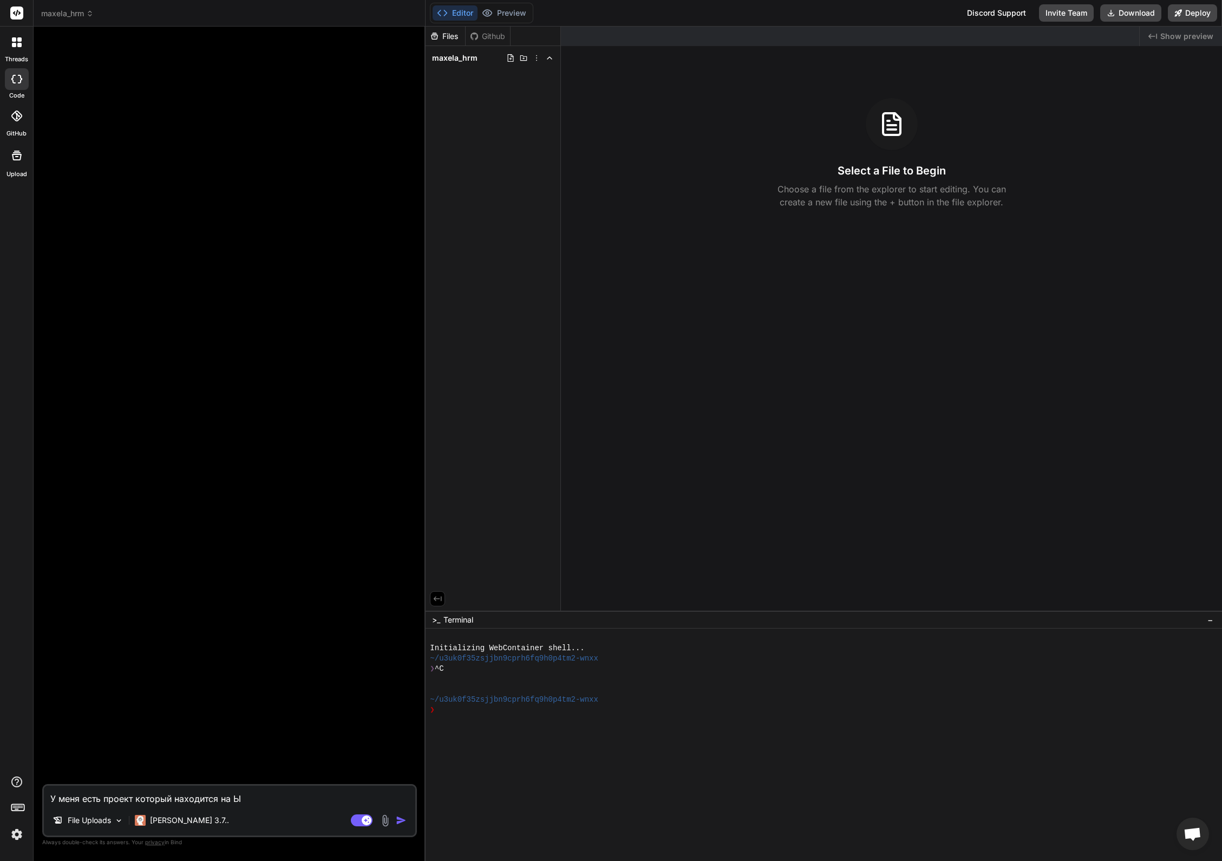
type textarea "У меня есть проект который находится на Ын"
type textarea "x"
type textarea "У меня есть проект который находится на Ынт"
type textarea "x"
type textarea "У меня есть проект который находится на Ынтщ"
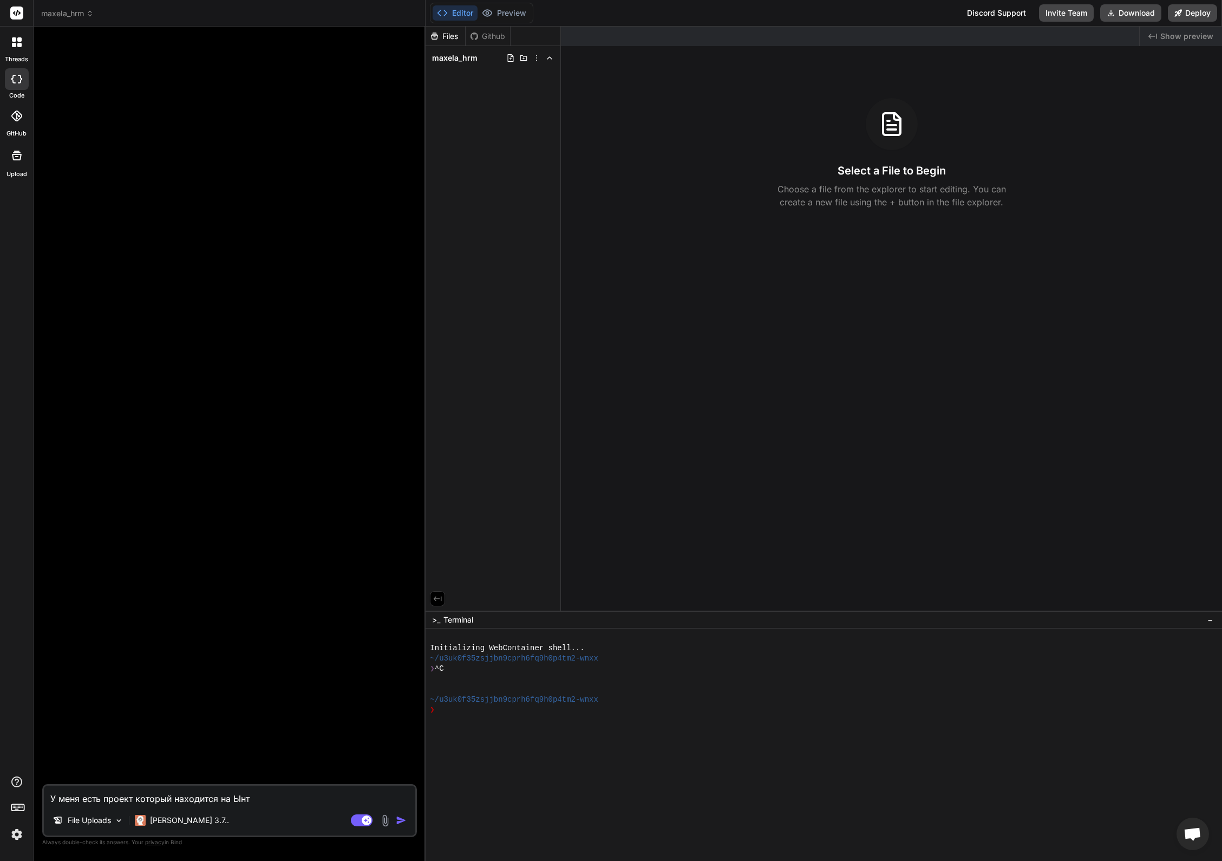
type textarea "x"
type textarea "У меня есть проект который находится на Ынтщд"
type textarea "x"
type textarea "У меня есть проект который находится на Ынтщдщ"
type textarea "x"
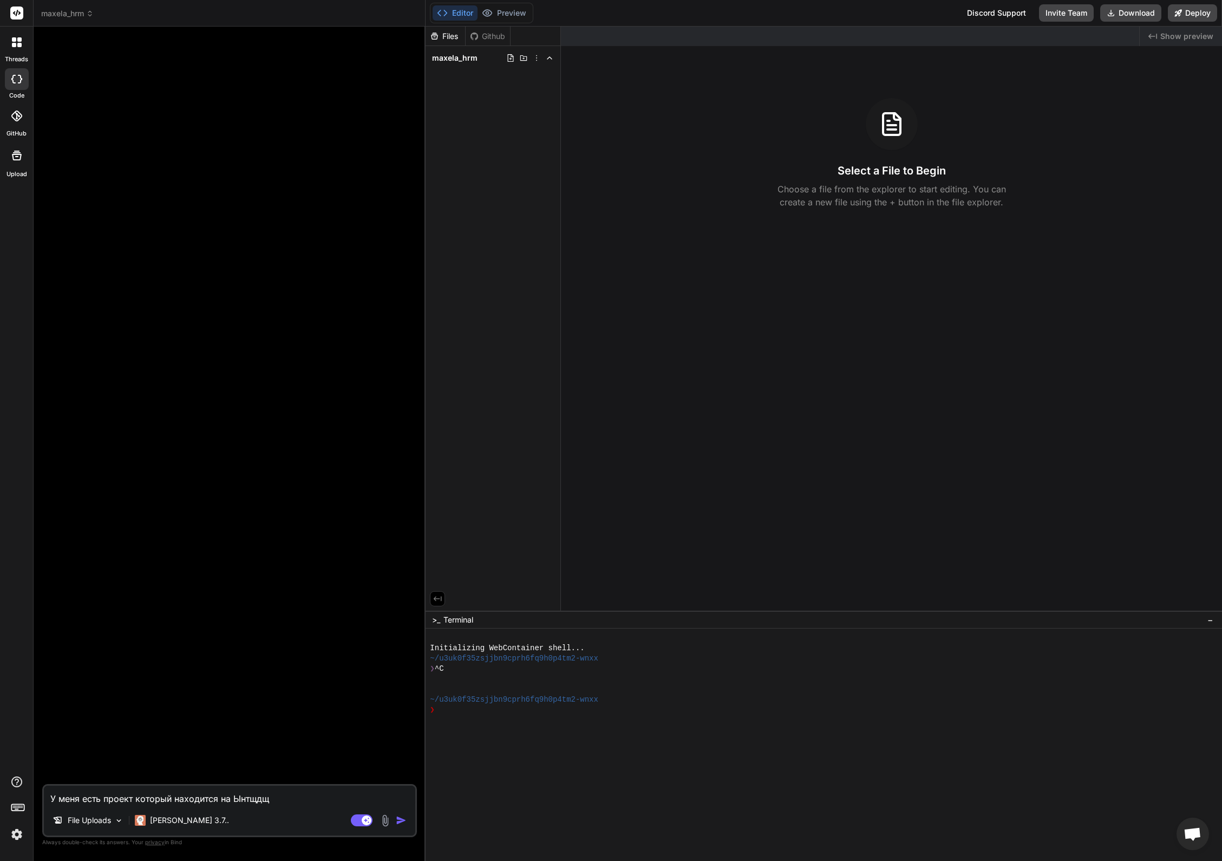
type textarea "У меня есть проект который находится на Ынтщдщп"
type textarea "x"
type textarea "У меня есть проект который находится на Ынтщдщпн"
type textarea "x"
type textarea "У меня есть проект который находится на Ынтщдщпн"
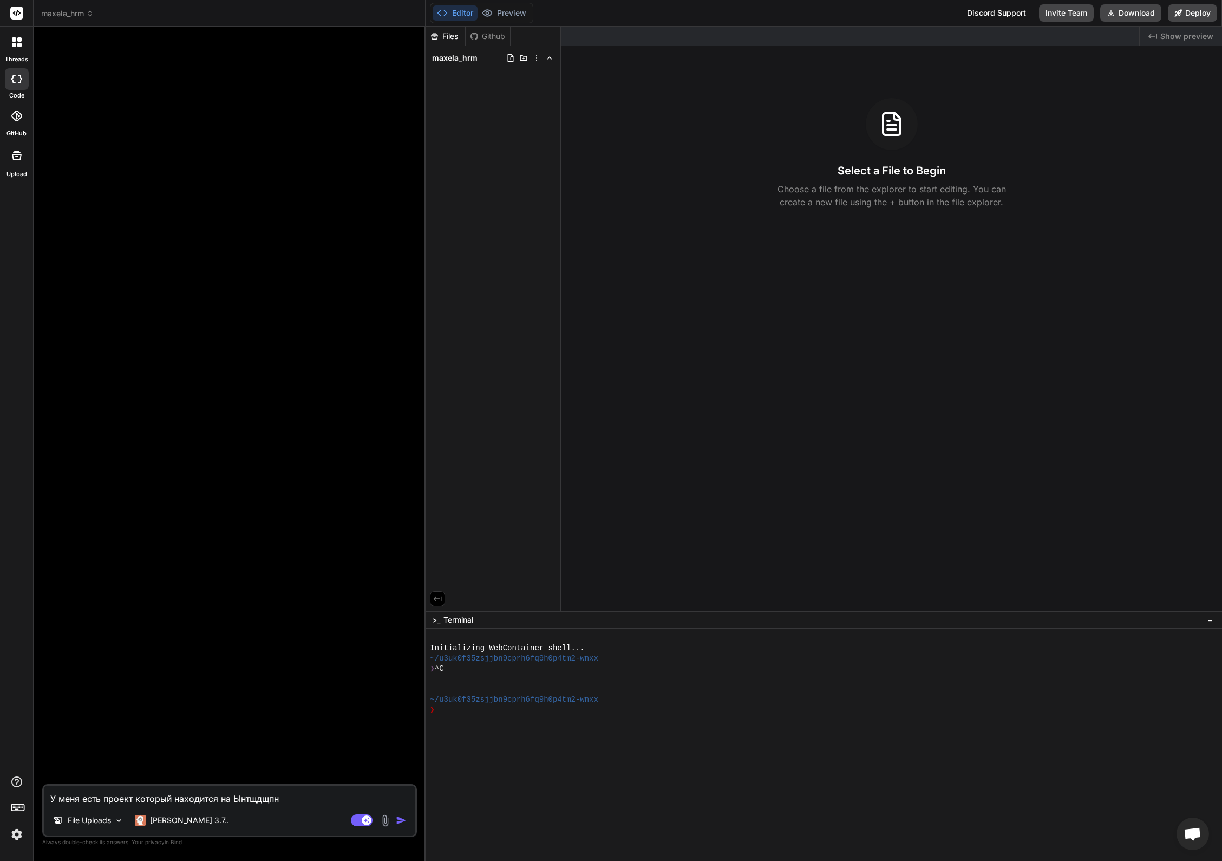
type textarea "x"
type textarea "У меня есть проект который находится на Ынтщдщпн"
type textarea "x"
type textarea "У меня есть проект который находится на Ынтщдщп"
type textarea "x"
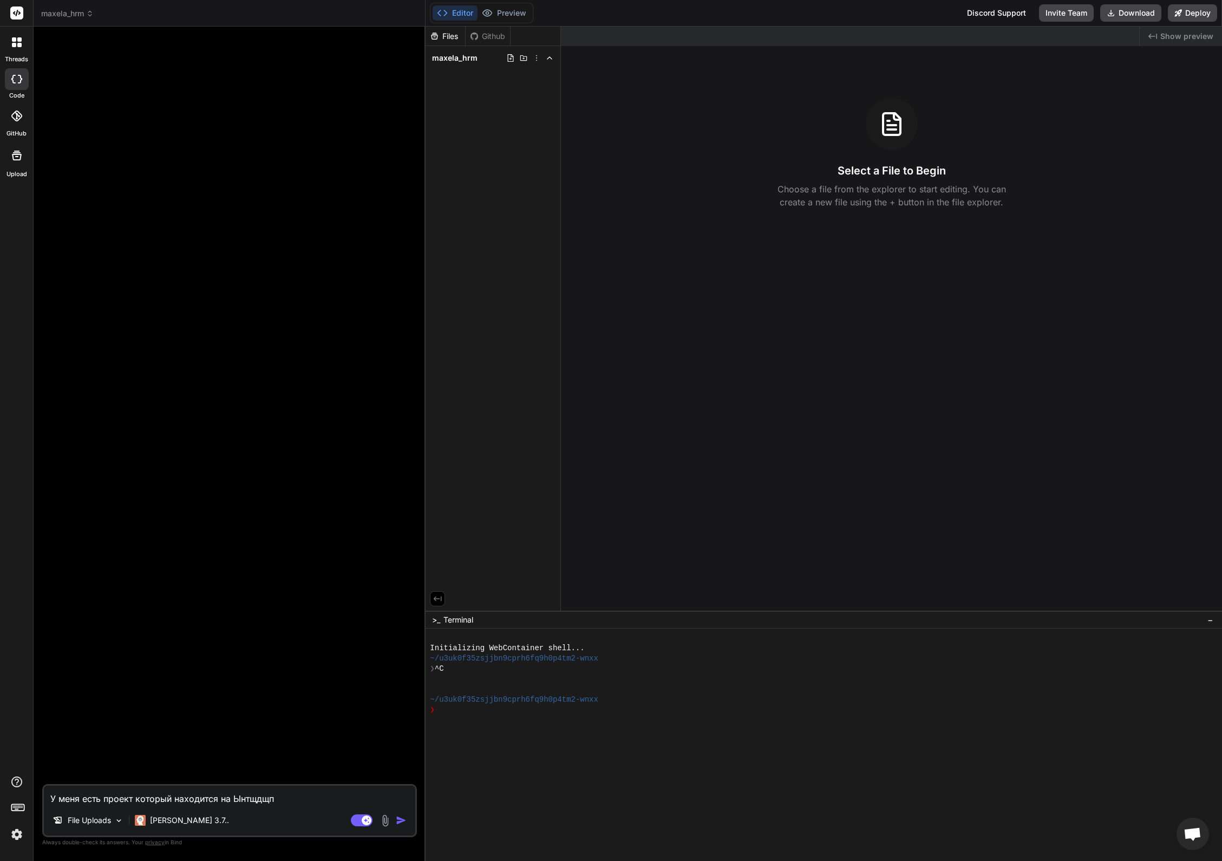
type textarea "У меня есть проект который находится на Ынтщдщ"
type textarea "x"
type textarea "У меня есть проект который находится на Ынтщд"
type textarea "x"
type textarea "У меня есть проект который находится на Ынтщ"
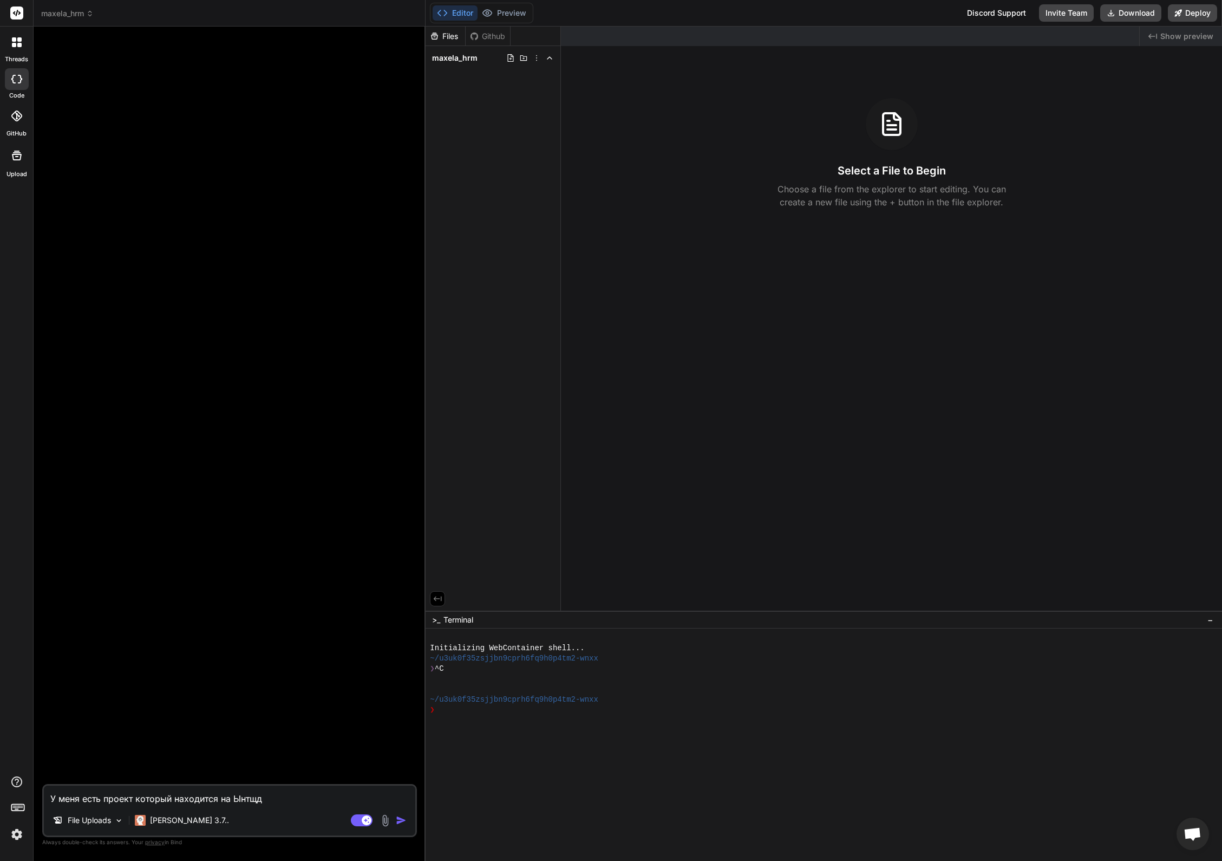
type textarea "x"
type textarea "У меня есть проект который находится на Ынт"
type textarea "x"
type textarea "У меня есть проект который находится на Ын"
type textarea "x"
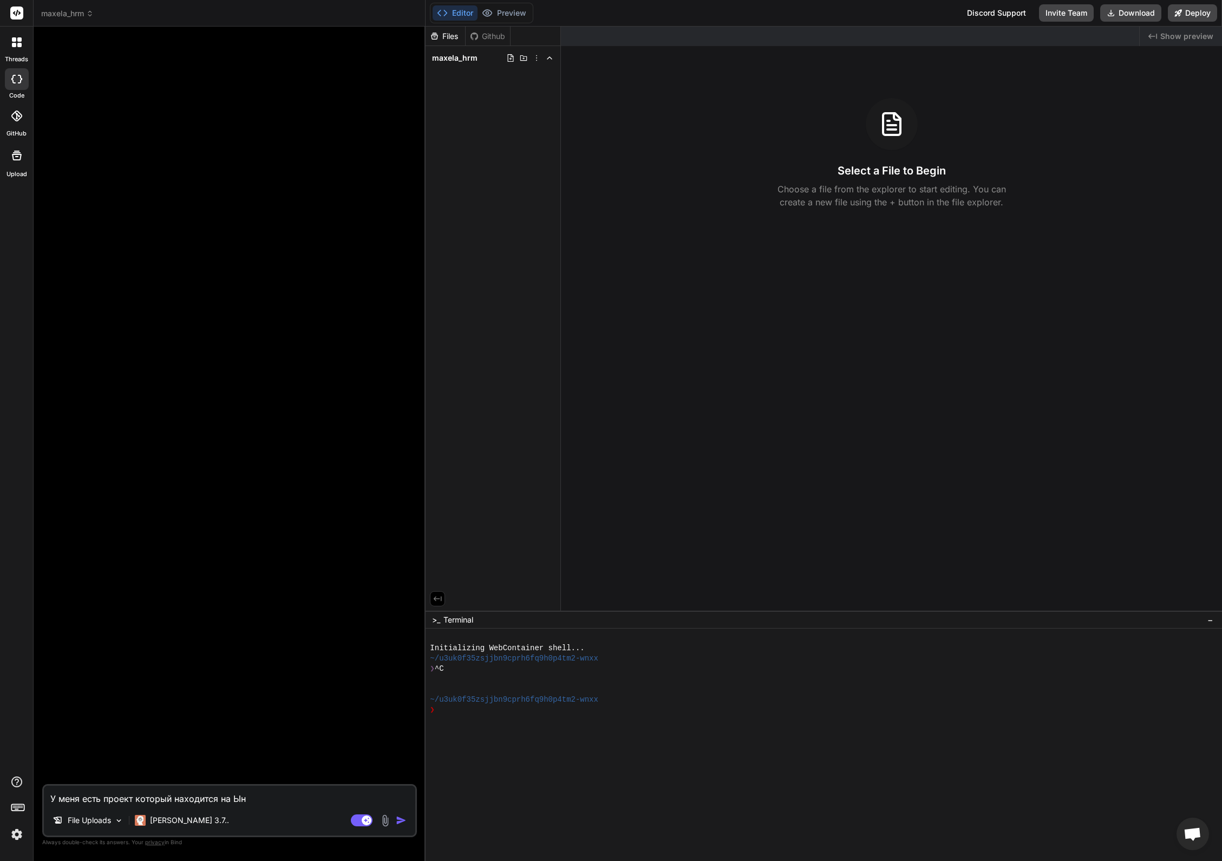
type textarea "У меня есть проект который находится на Ы"
type textarea "x"
type textarea "У меня есть проект который находится на"
type textarea "x"
type textarea "У меня есть проект который находится на S"
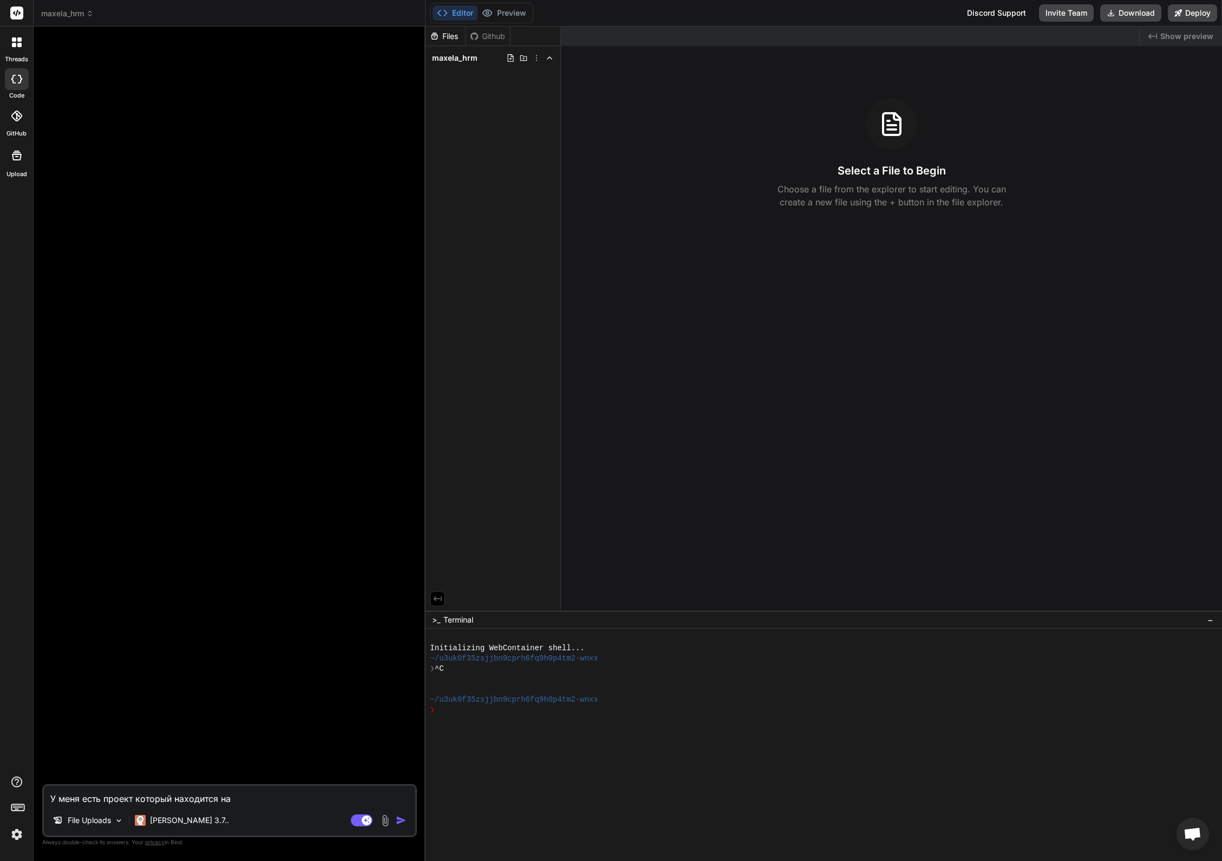
type textarea "x"
type textarea "У меня есть проект который находится на Sy"
type textarea "x"
type textarea "У меня есть проект который находится на Syn"
type textarea "x"
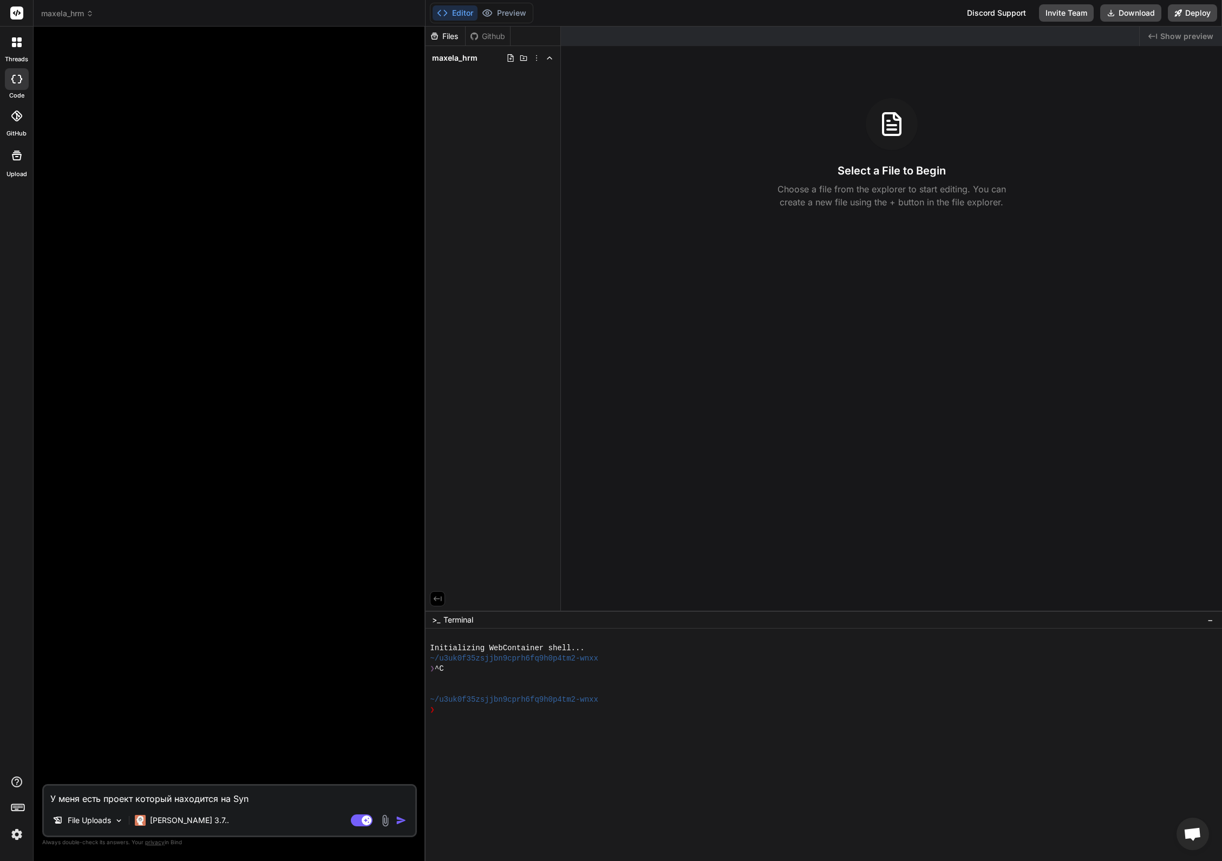
type textarea "У меня есть проект который находится на Syno"
type textarea "x"
type textarea "У меня есть проект который находится на Synol"
type textarea "x"
type textarea "У меня есть проект который находится на Synolo"
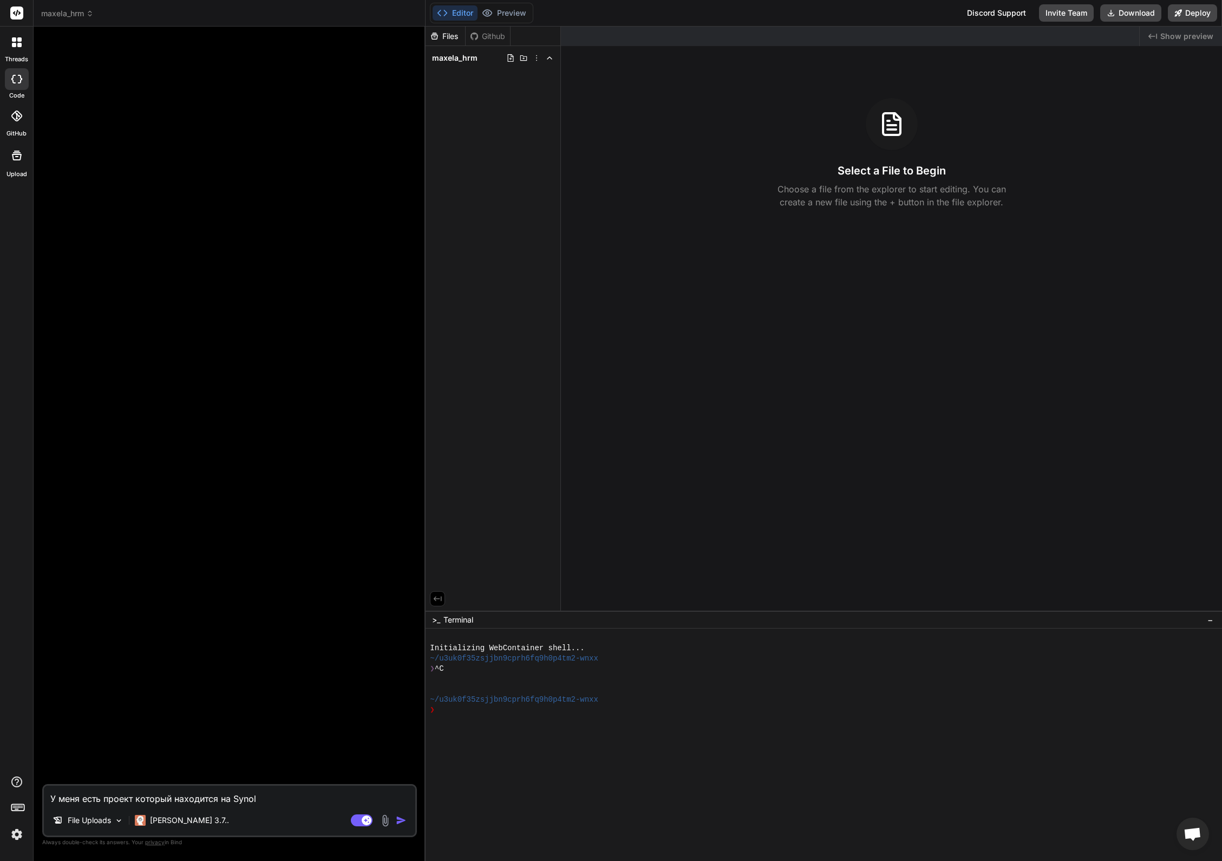
type textarea "x"
type textarea "У меня есть проект который находится на Synolog"
type textarea "x"
type textarea "У меня есть проект который находится на Synology"
type textarea "x"
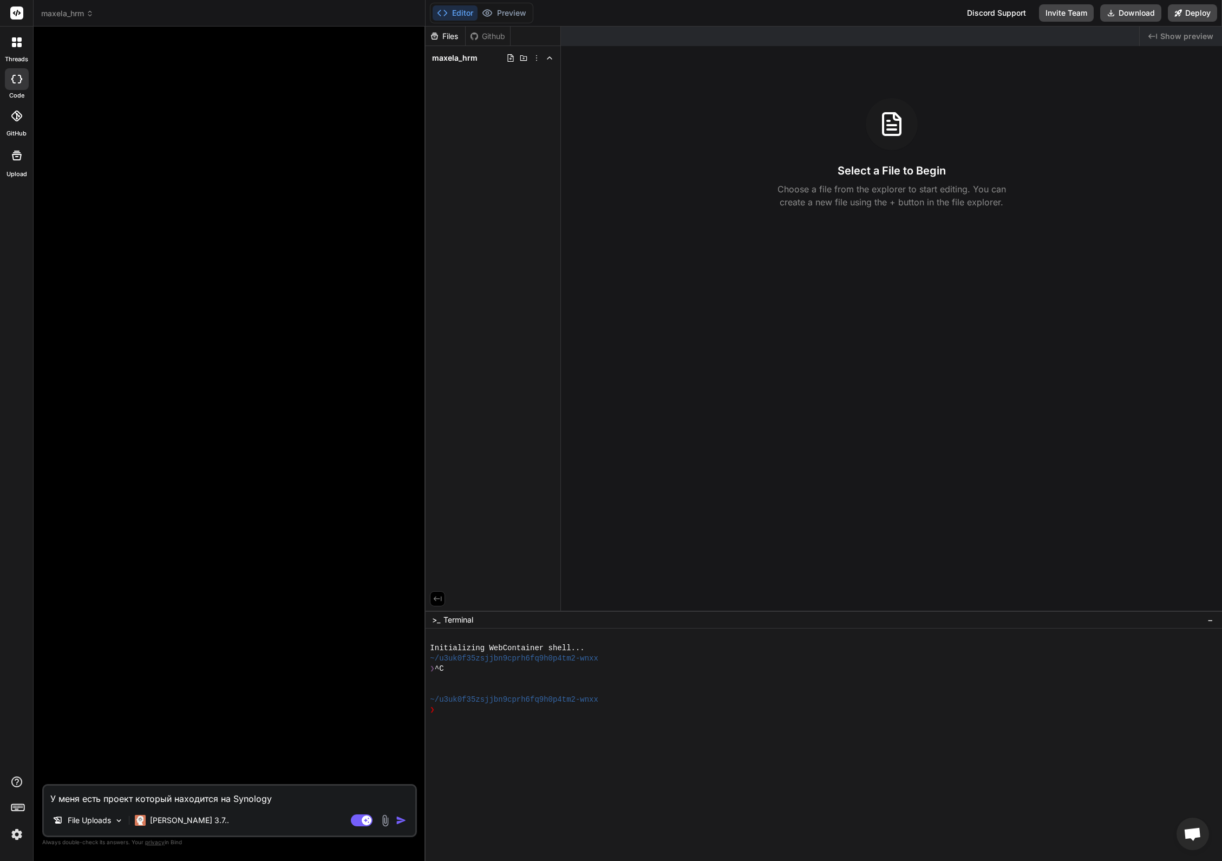
type textarea "У меня есть проект который находится на Synology"
type textarea "x"
type textarea "У меня есть проект который находится на Synology D"
type textarea "x"
type textarea "У меня есть проект который находится на Synology Di"
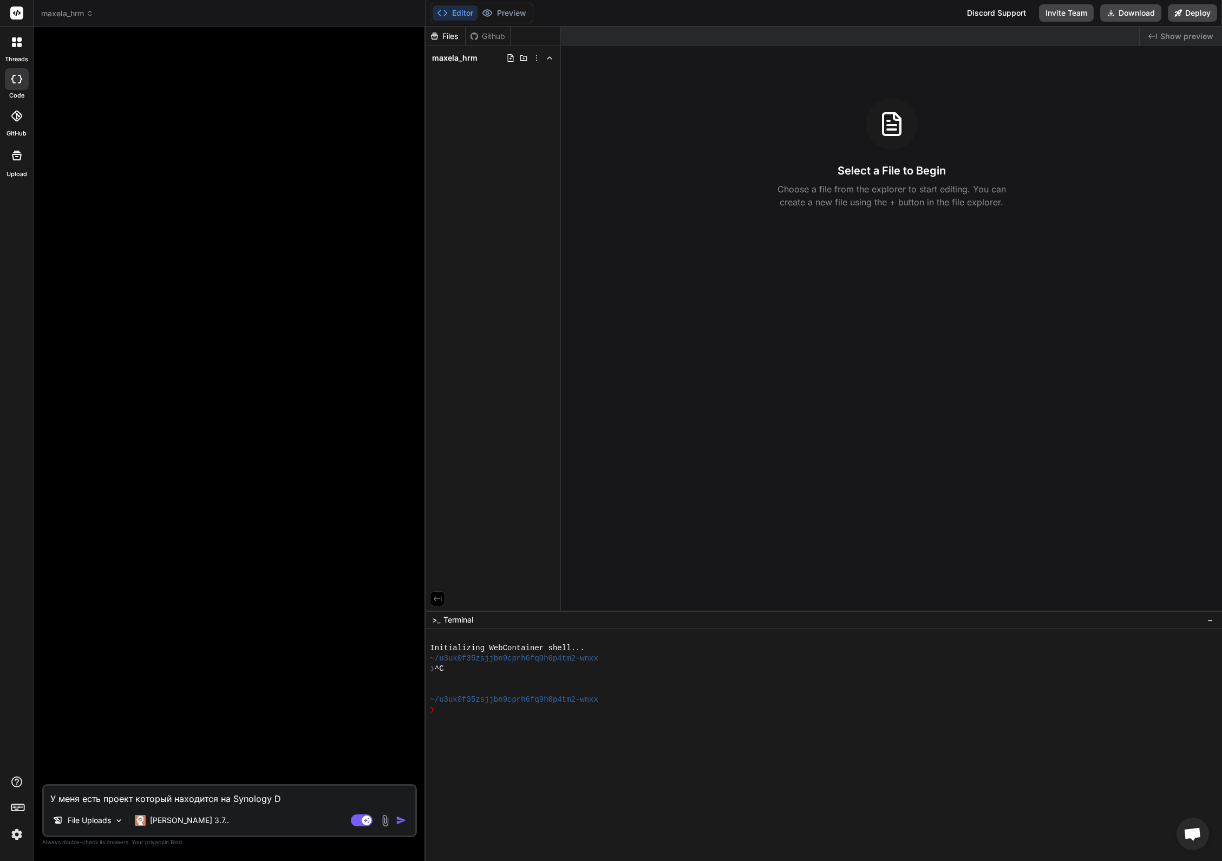
type textarea "x"
type textarea "У меня есть проект который находится на Synology Dis"
type textarea "x"
type textarea "У меня есть проект который находится на Synology Disk"
type textarea "x"
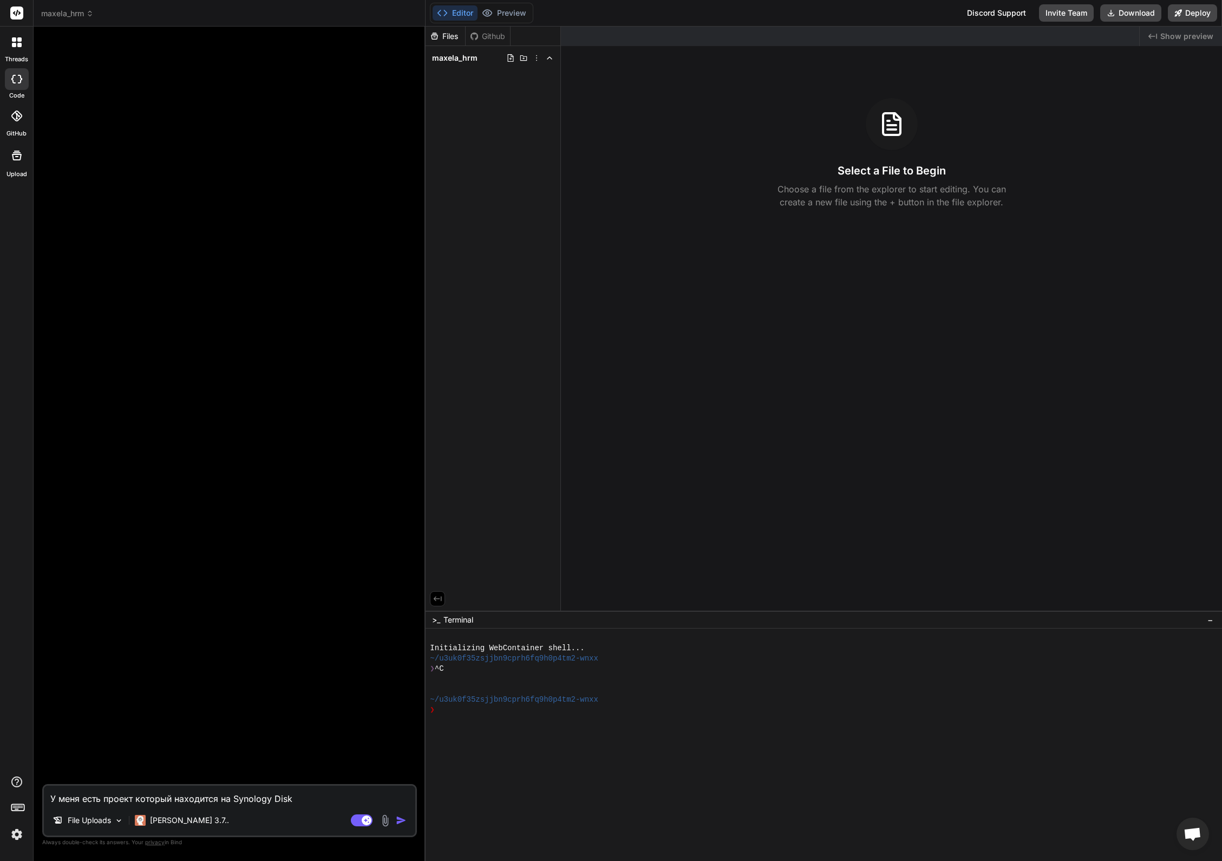
type textarea "У меня есть проект который находится на Synology DiskS"
type textarea "x"
type textarea "У меня есть проект который находится на Synology DiskSt"
type textarea "x"
type textarea "У меня есть проект который находится на Synology DiskSta"
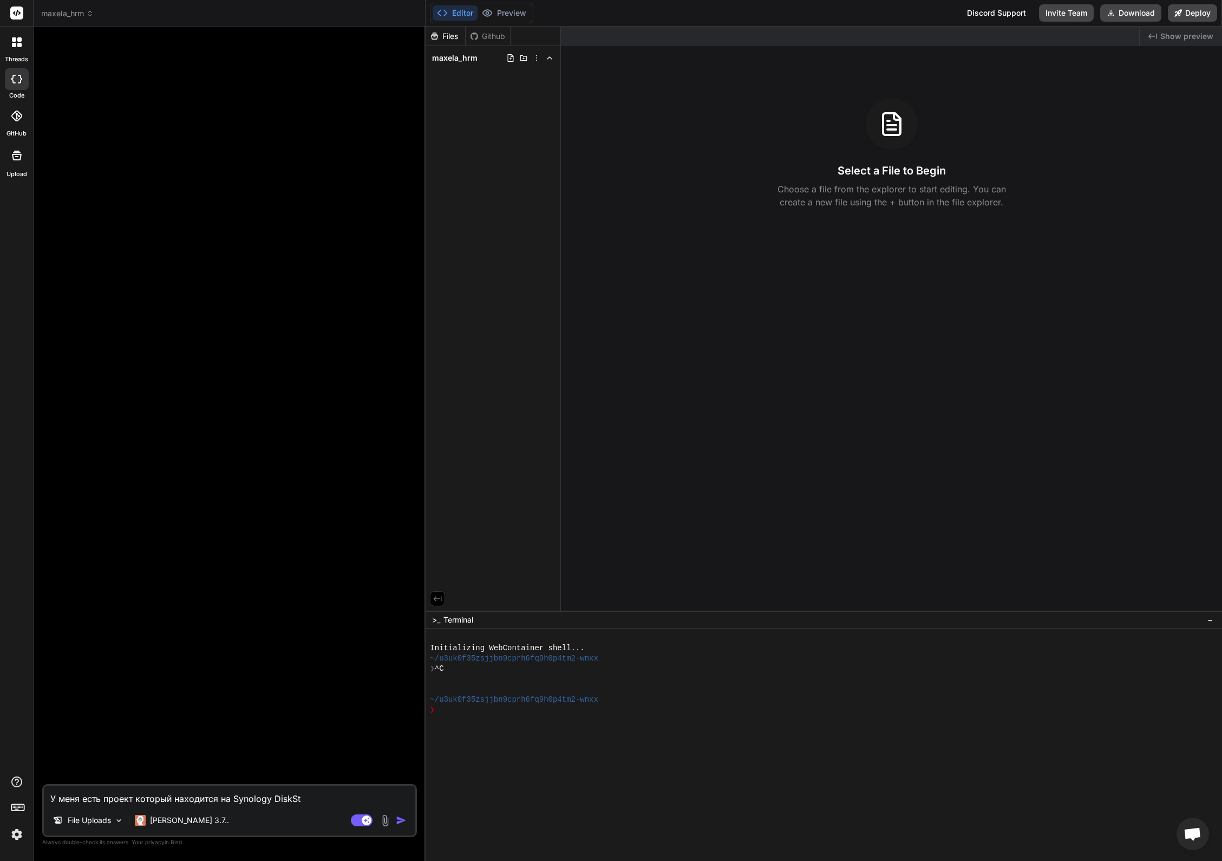
type textarea "x"
type textarea "У меня есть проект который находится на Synology DiskStat"
type textarea "x"
type textarea "У меня есть проект который находится на Synology DiskStati"
type textarea "x"
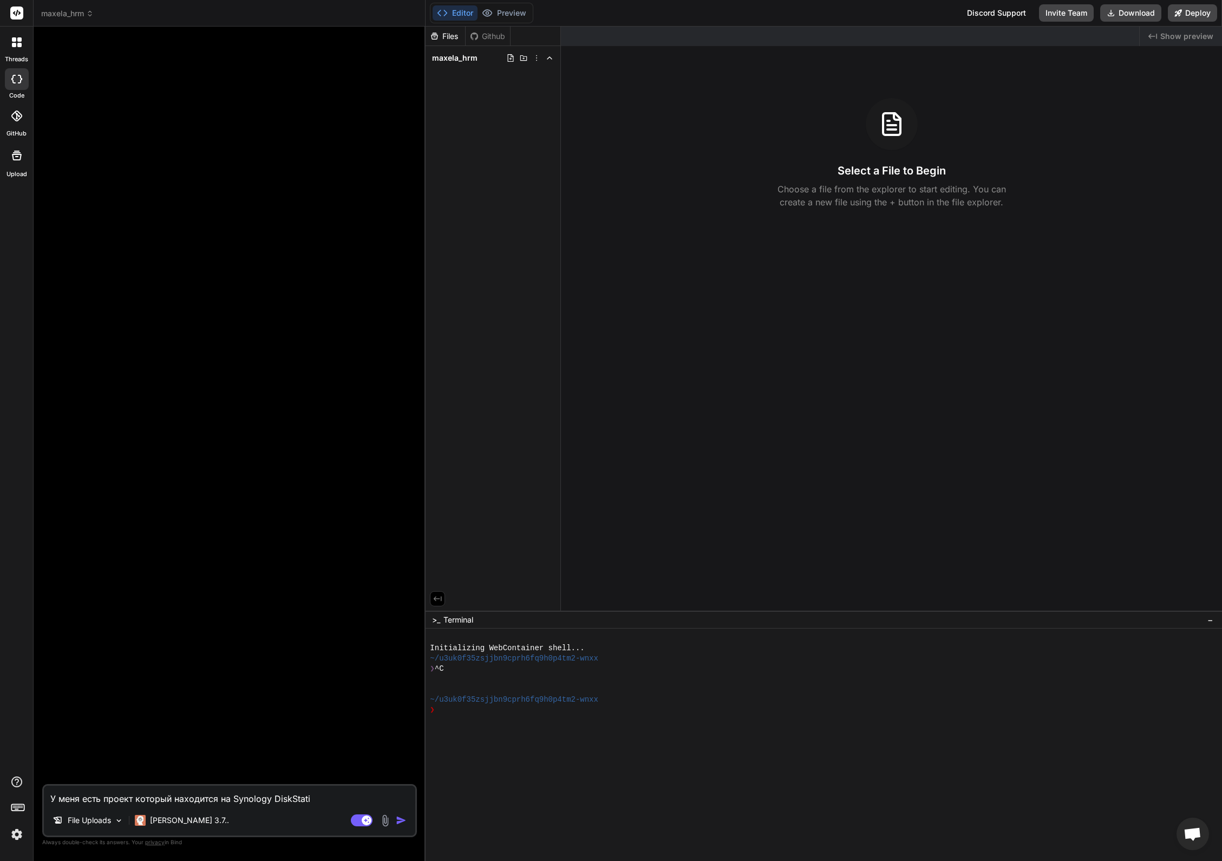
type textarea "У меня есть проект который находится на Synology DiskStatio"
type textarea "x"
type textarea "У меня есть проект который находится на Synology DiskStation"
type textarea "x"
type textarea "У меня есть проект который находится на Synology DiskStation."
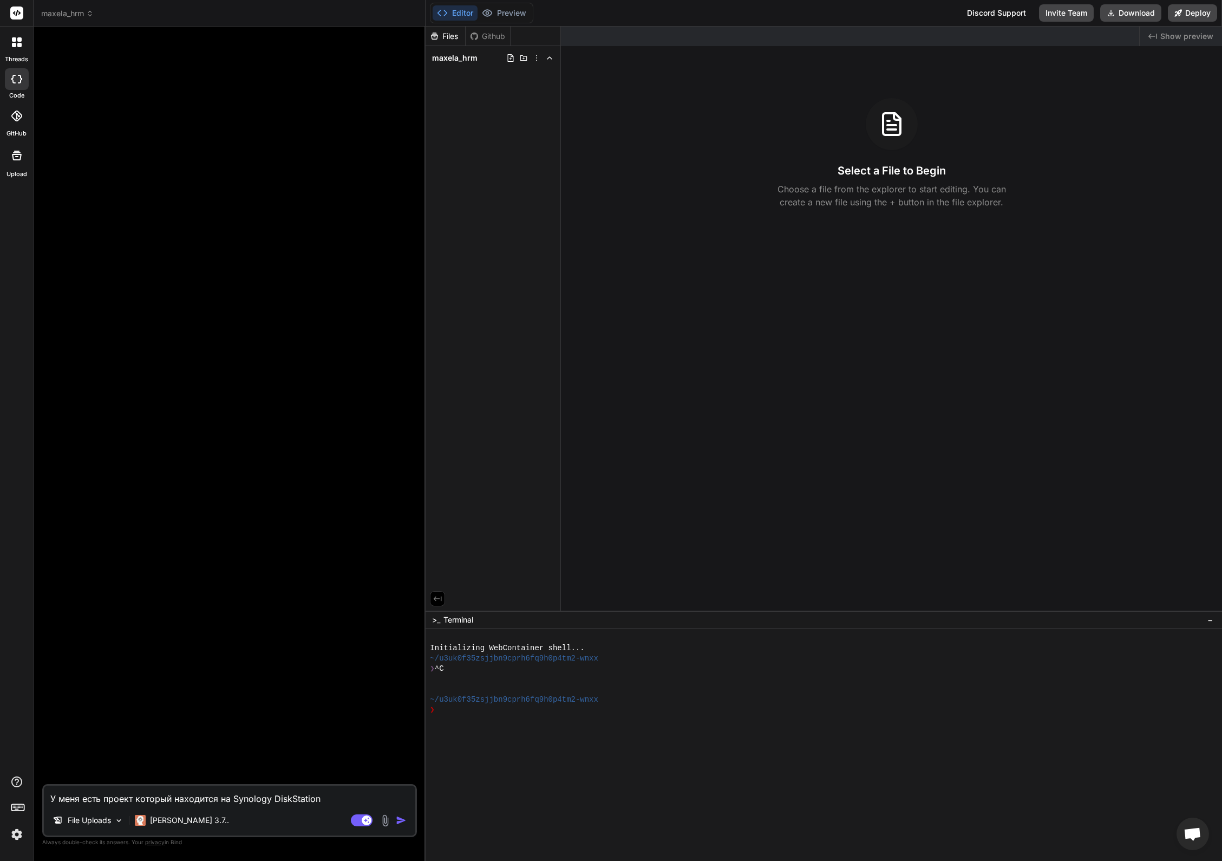
type textarea "x"
click at [316, 801] on textarea "У меня есть проект который находится на Synology DiskStation. И у меня есть дос…" at bounding box center [230, 781] width 372 height 45
paste textarea "failure (Host does not exist"
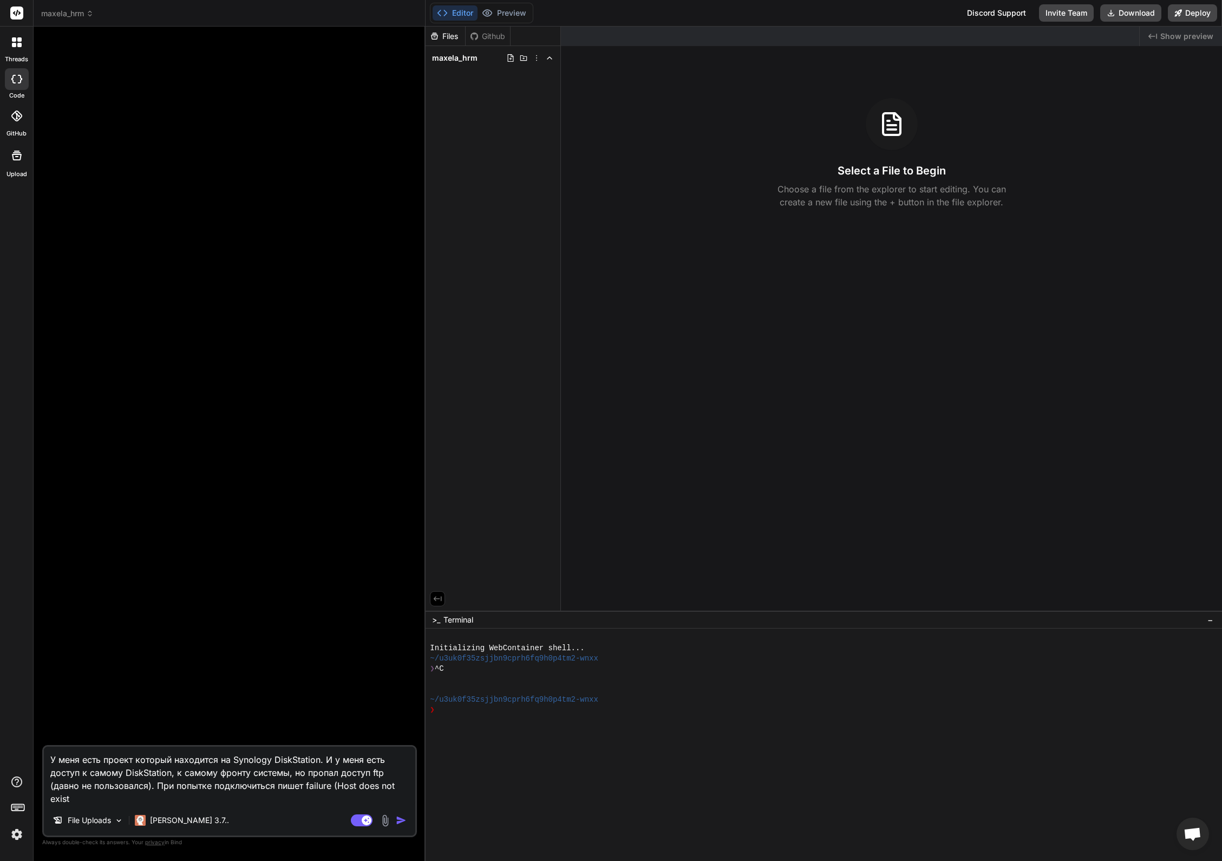
click at [308, 802] on textarea "У меня есть проект который находится на Synology DiskStation. И у меня есть дос…" at bounding box center [230, 775] width 372 height 58
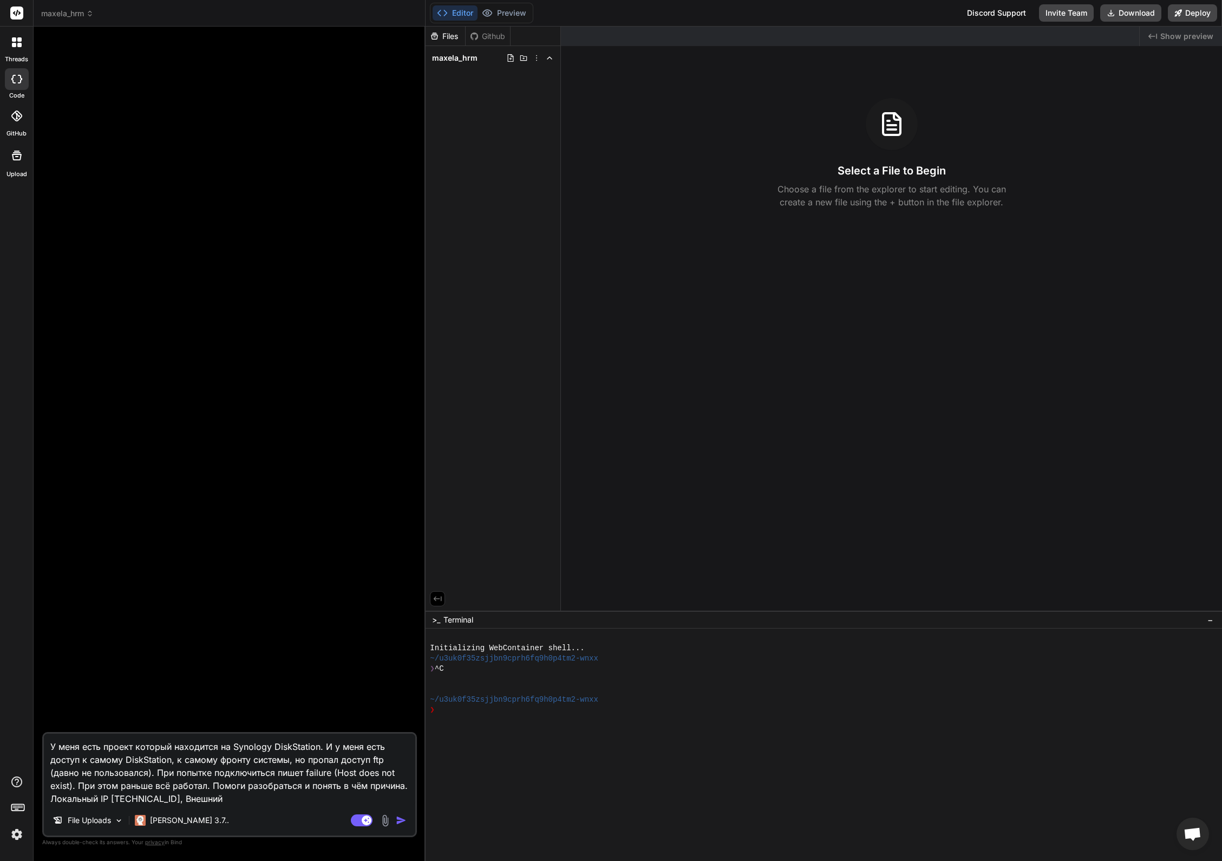
paste textarea "[URL][TECHNICAL_ID]"
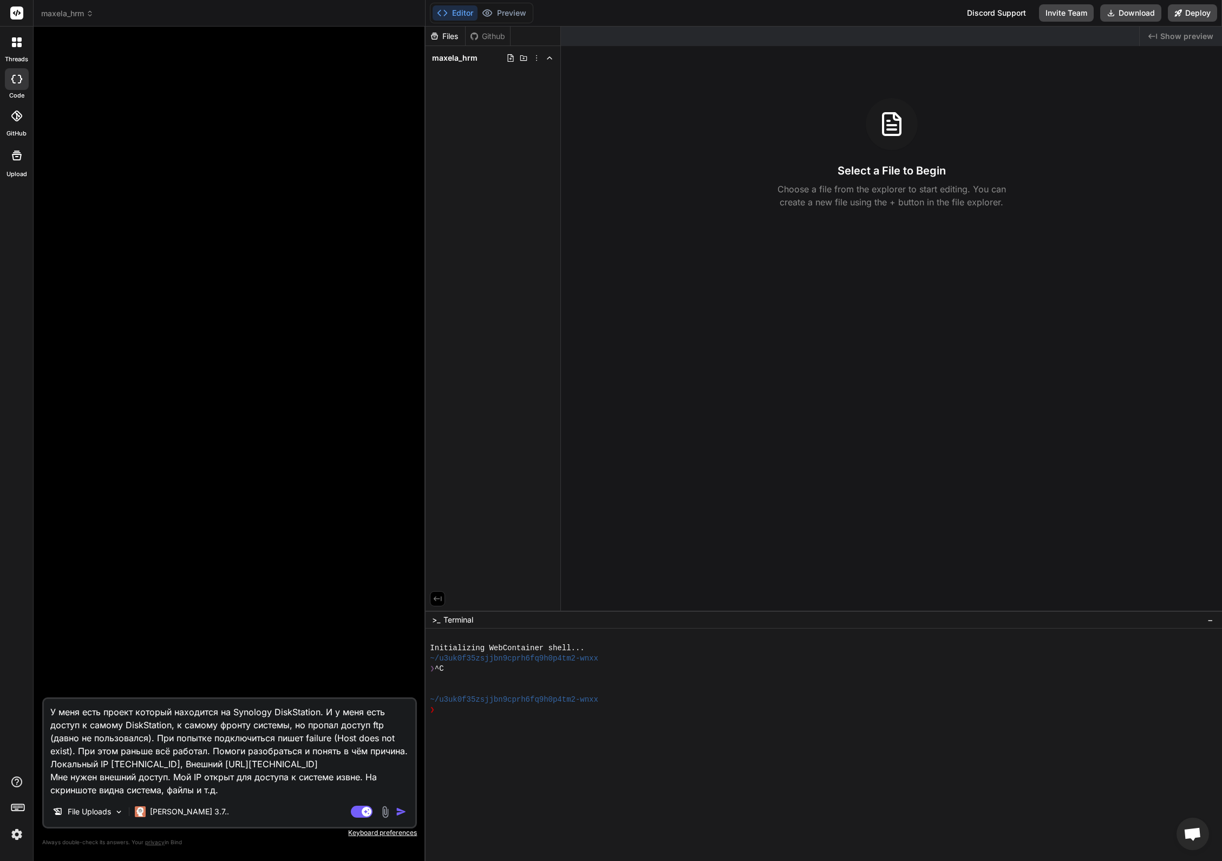
click at [390, 812] on img at bounding box center [385, 811] width 12 height 12
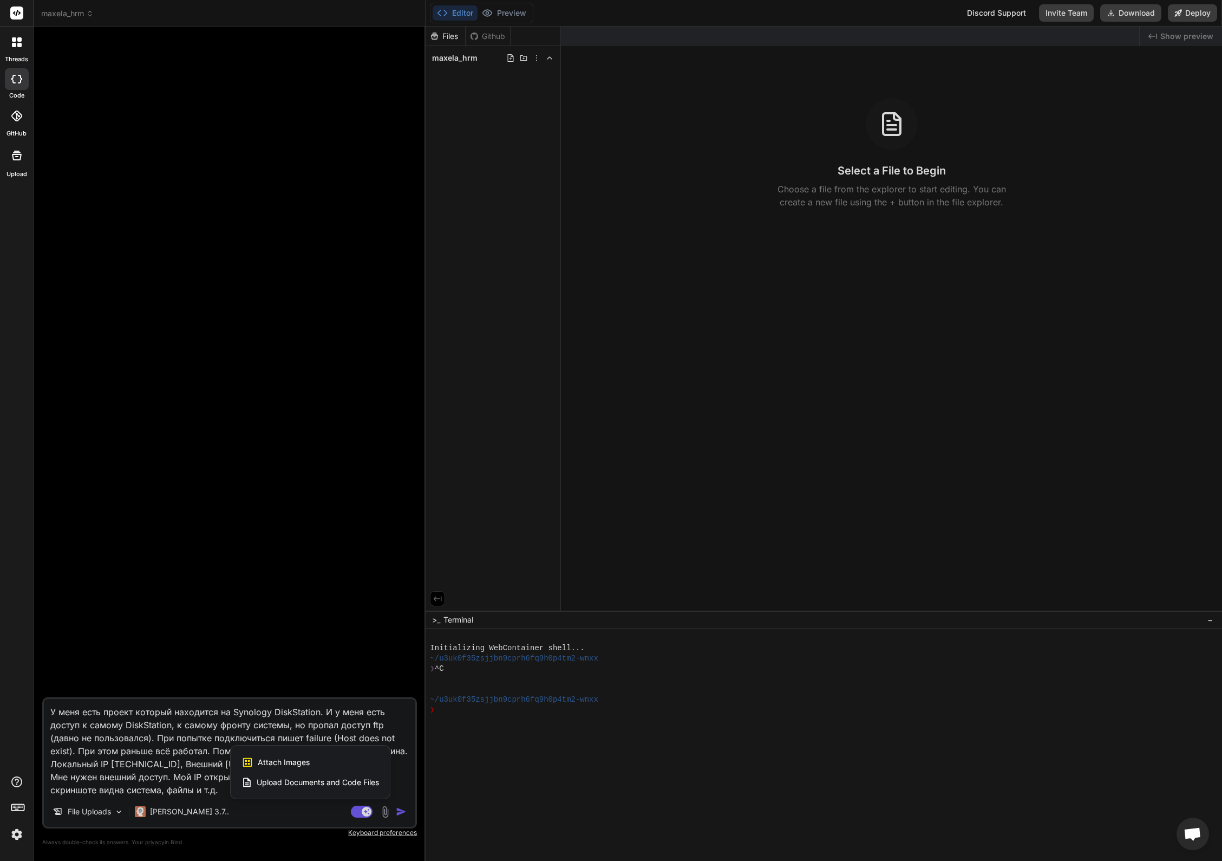
click at [305, 765] on span "Attach Images" at bounding box center [284, 762] width 52 height 11
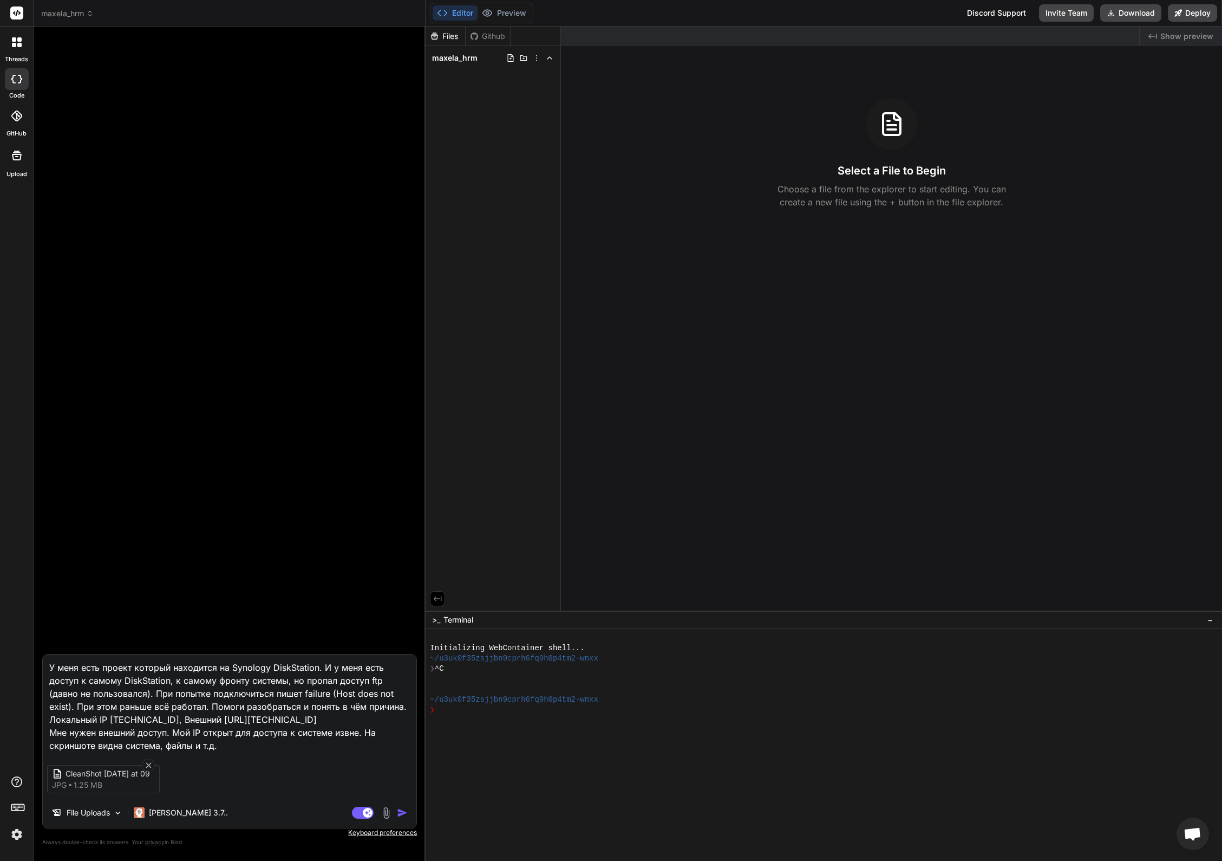
click at [401, 812] on img "button" at bounding box center [402, 812] width 11 height 11
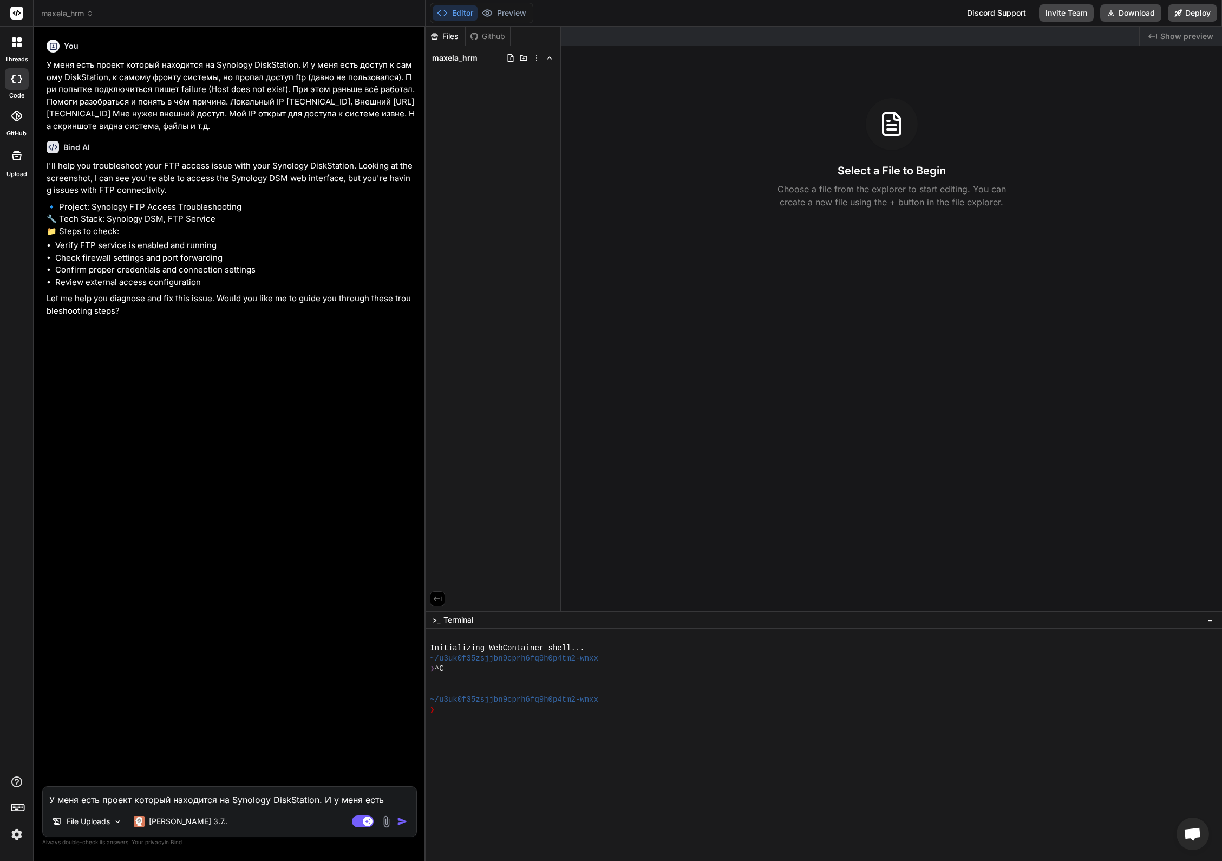
click at [123, 794] on textarea "У меня есть проект который находится на Synology DiskStation. И у меня есть дос…" at bounding box center [230, 795] width 374 height 19
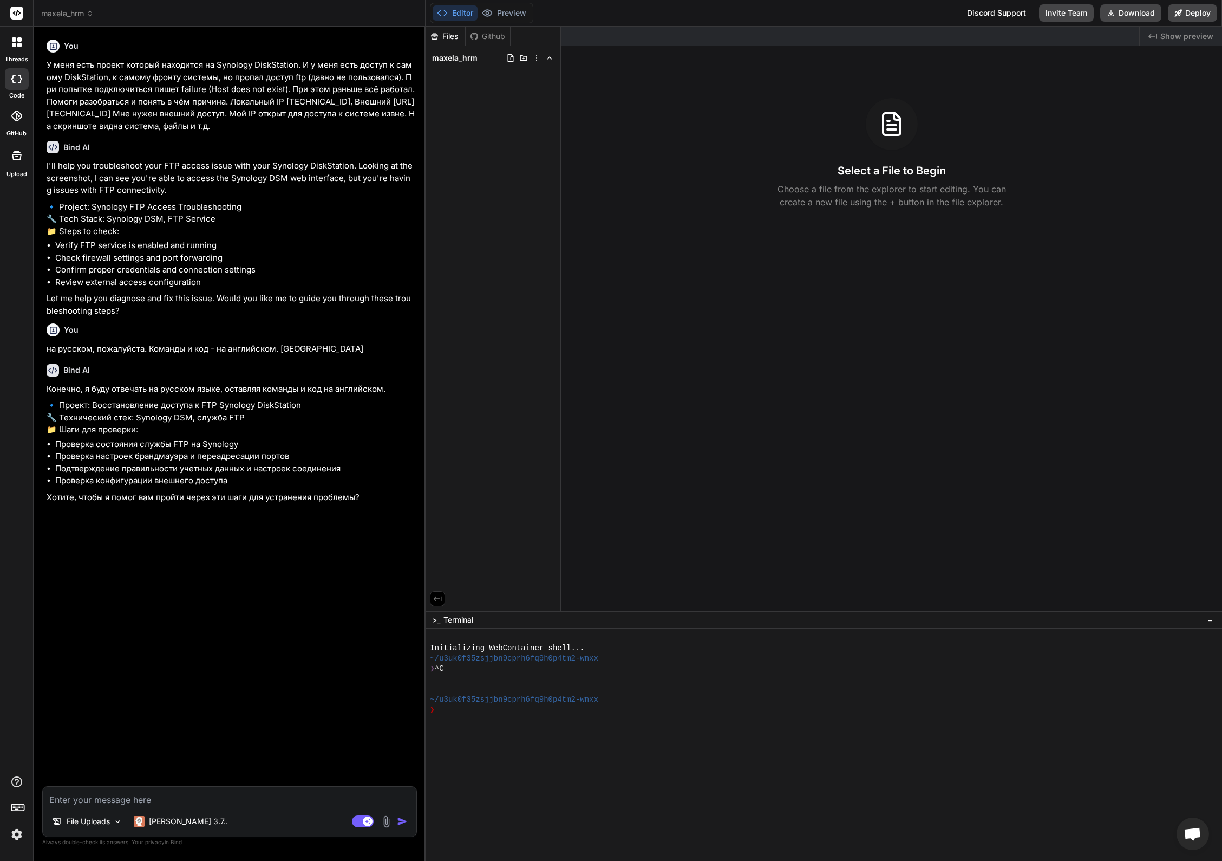
click at [210, 792] on textarea at bounding box center [230, 795] width 374 height 19
click at [210, 802] on textarea "Да, конечно." at bounding box center [230, 795] width 374 height 19
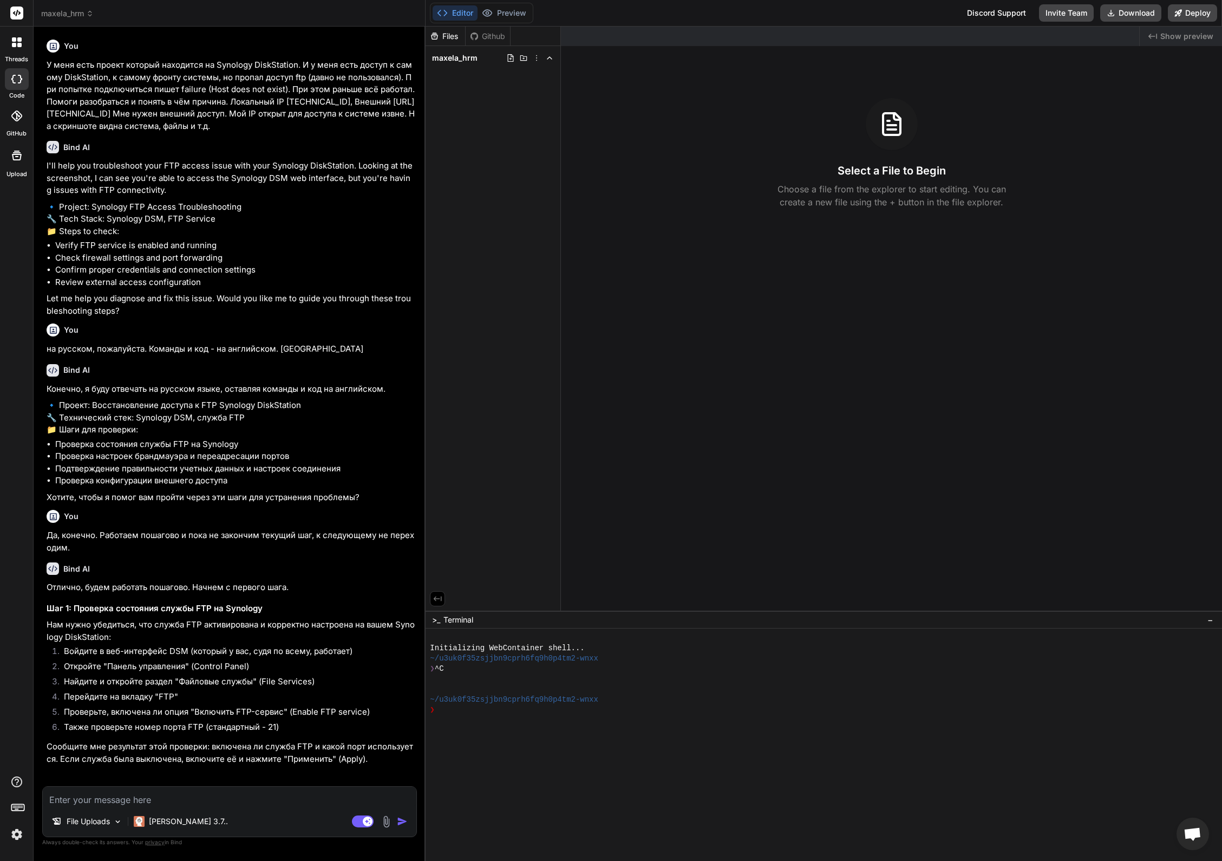
scroll to position [30, 0]
click at [239, 804] on textarea at bounding box center [230, 795] width 374 height 19
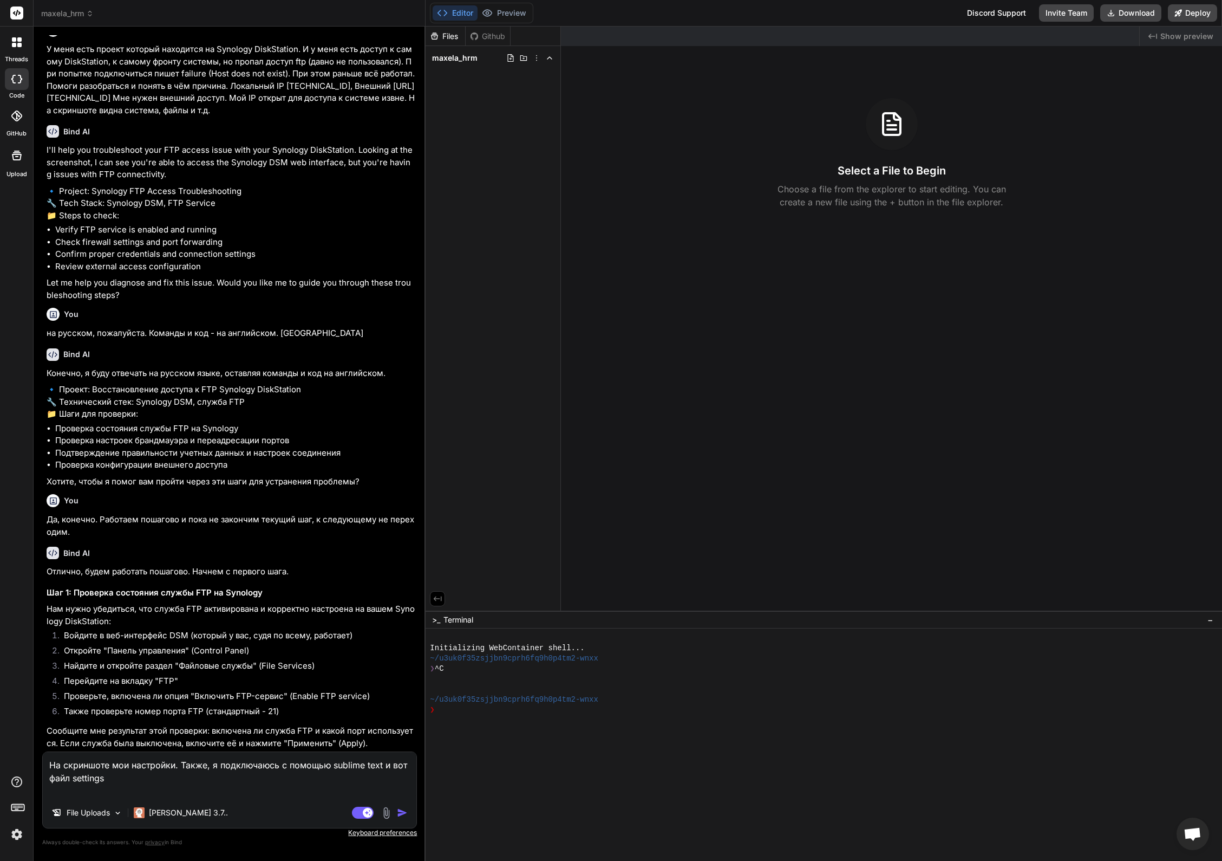
paste textarea "{ // The tab key will cycle through the settings when first created // Visit [U…"
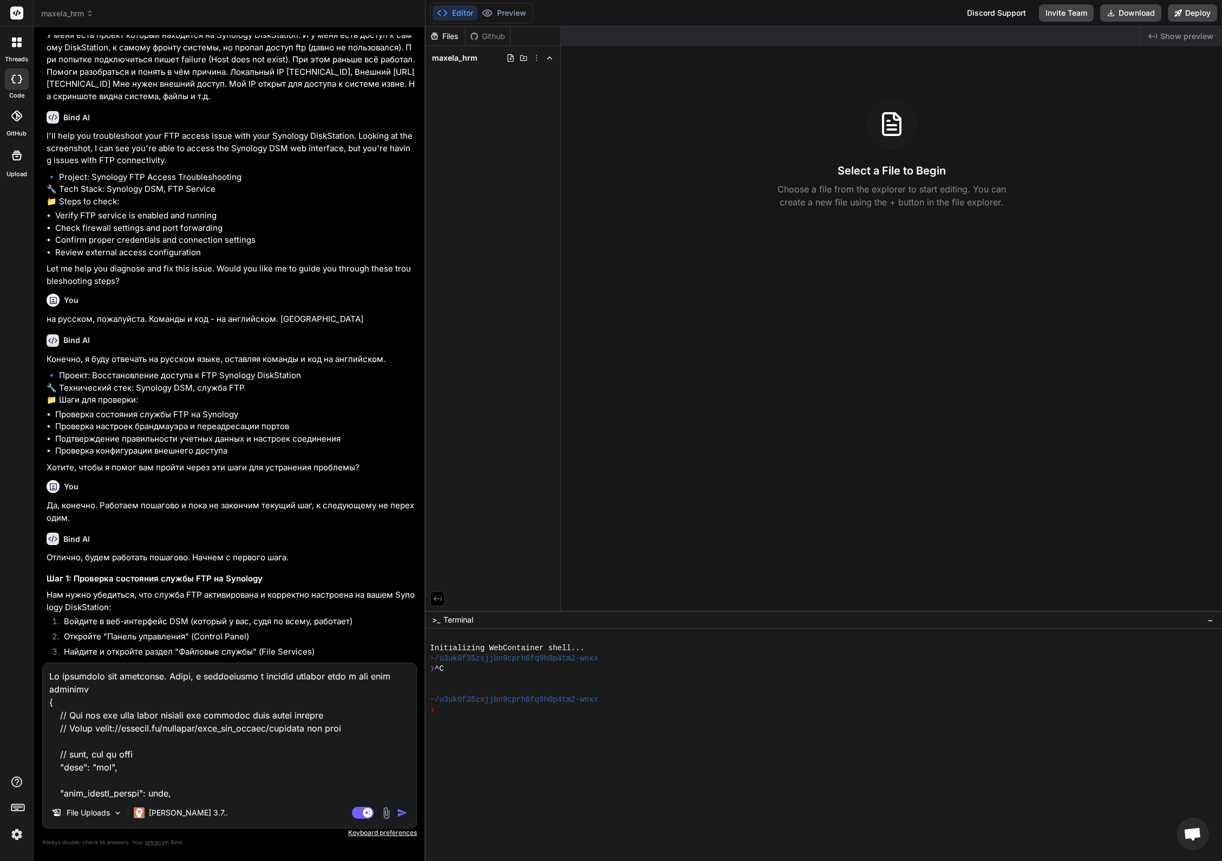
scroll to position [520, 0]
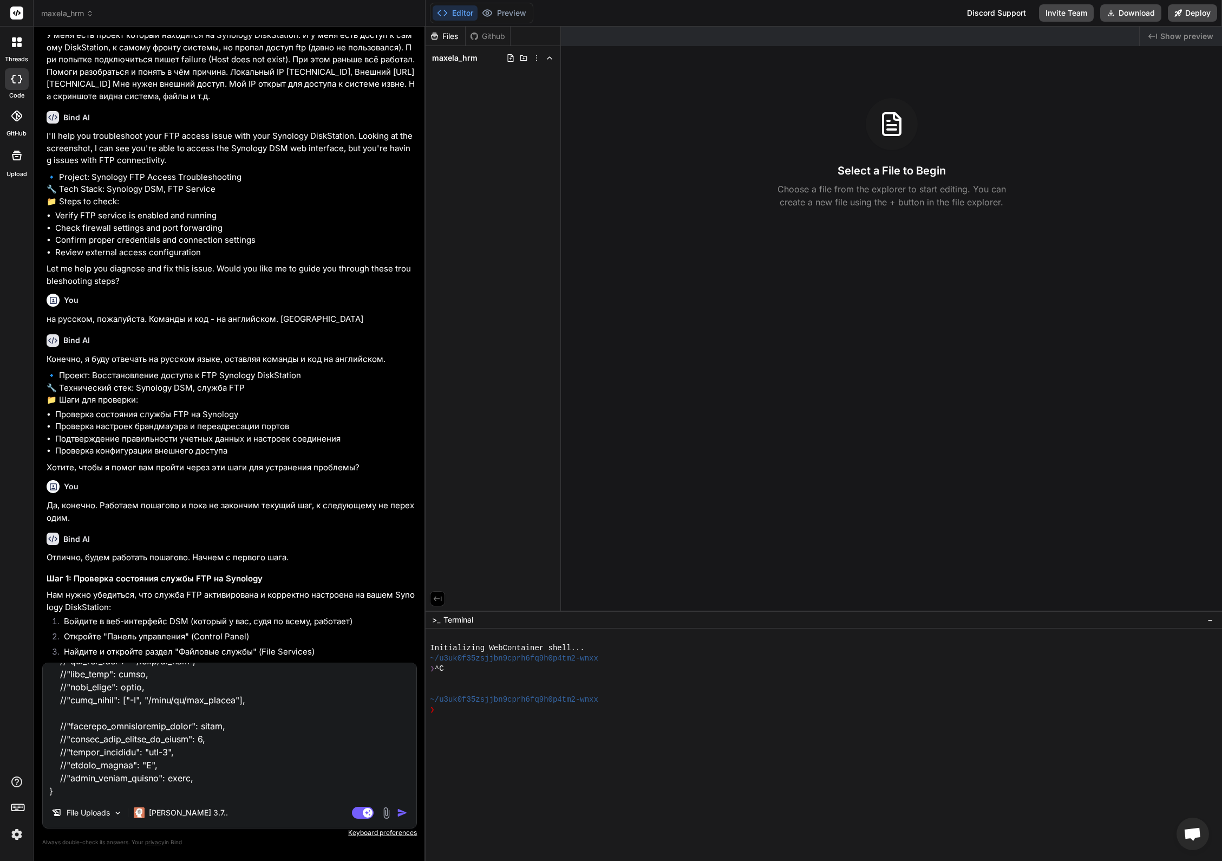
click at [388, 810] on img at bounding box center [386, 812] width 12 height 12
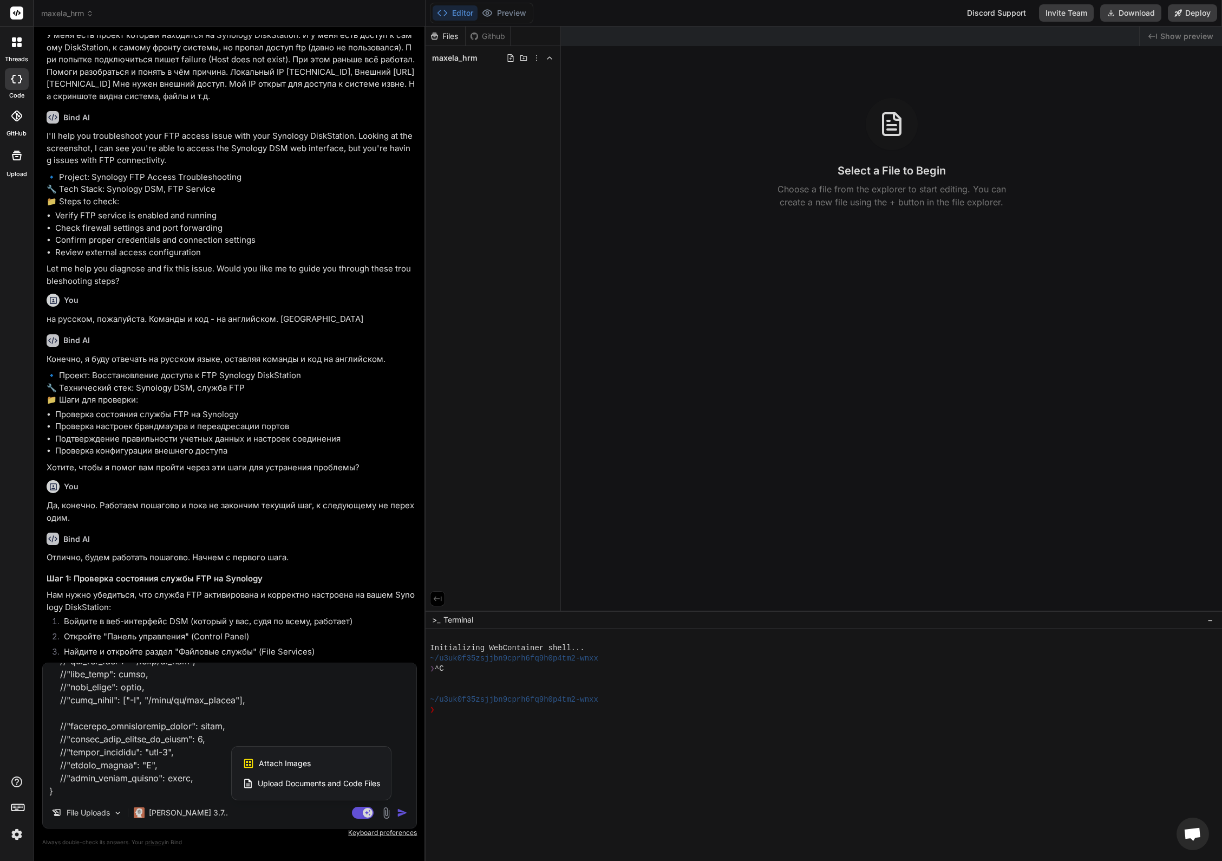
click at [282, 765] on span "Attach Images" at bounding box center [285, 763] width 52 height 11
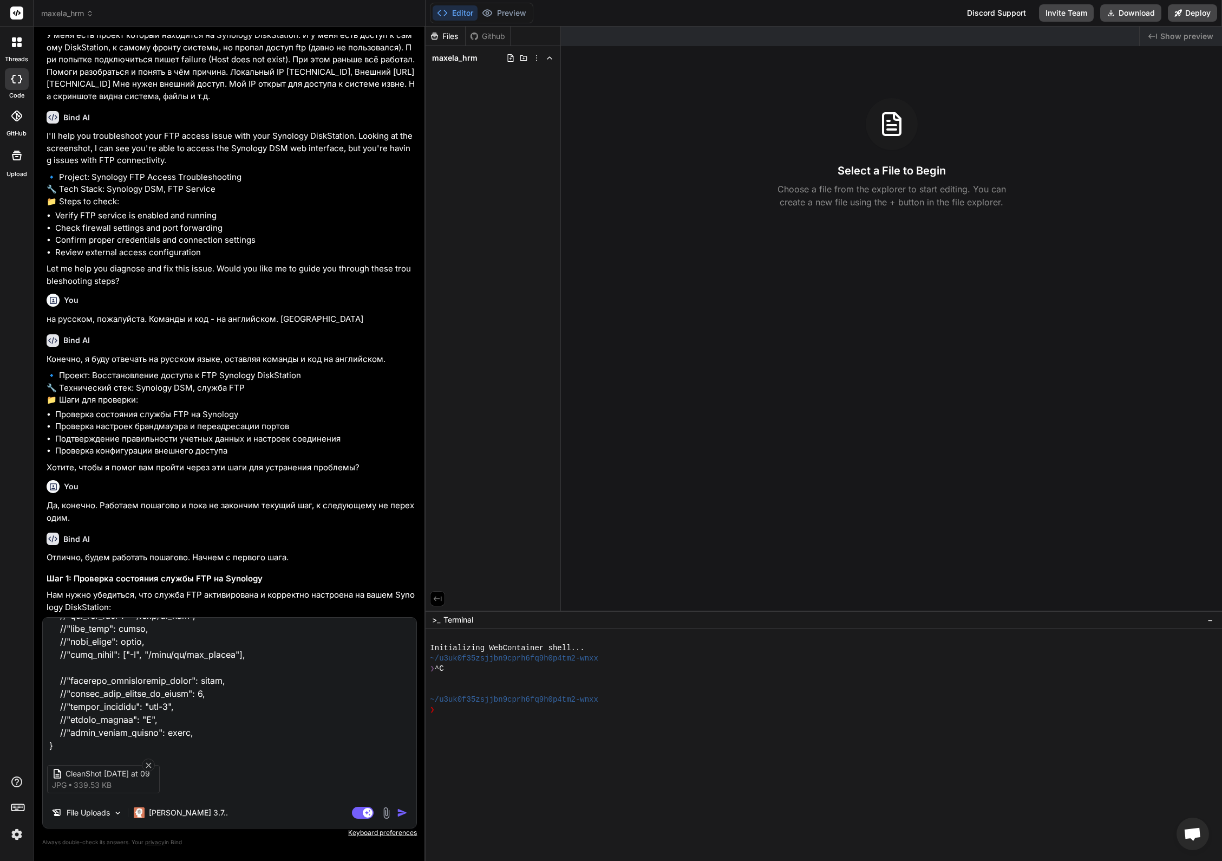
click at [404, 814] on img "button" at bounding box center [402, 812] width 11 height 11
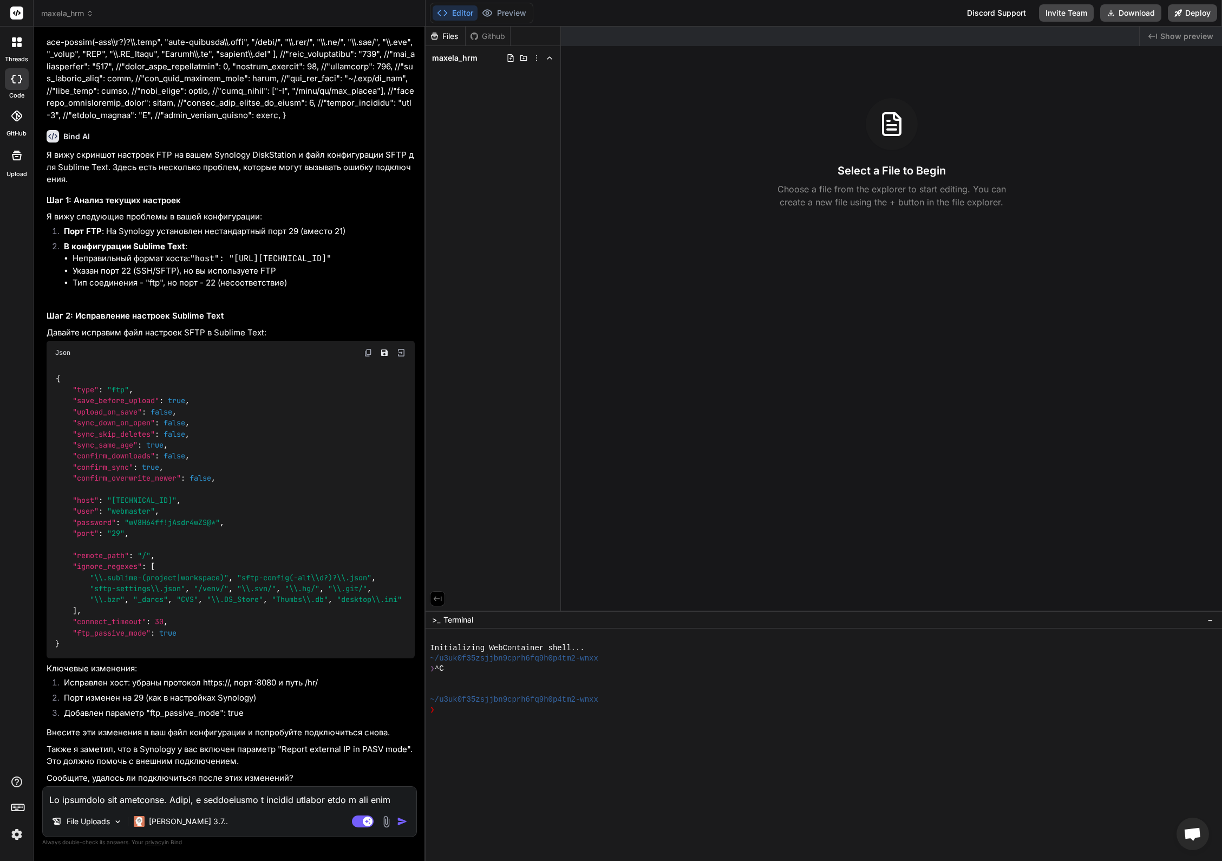
scroll to position [900, 0]
click at [371, 348] on img at bounding box center [368, 352] width 9 height 9
click at [145, 802] on textarea at bounding box center [230, 795] width 374 height 19
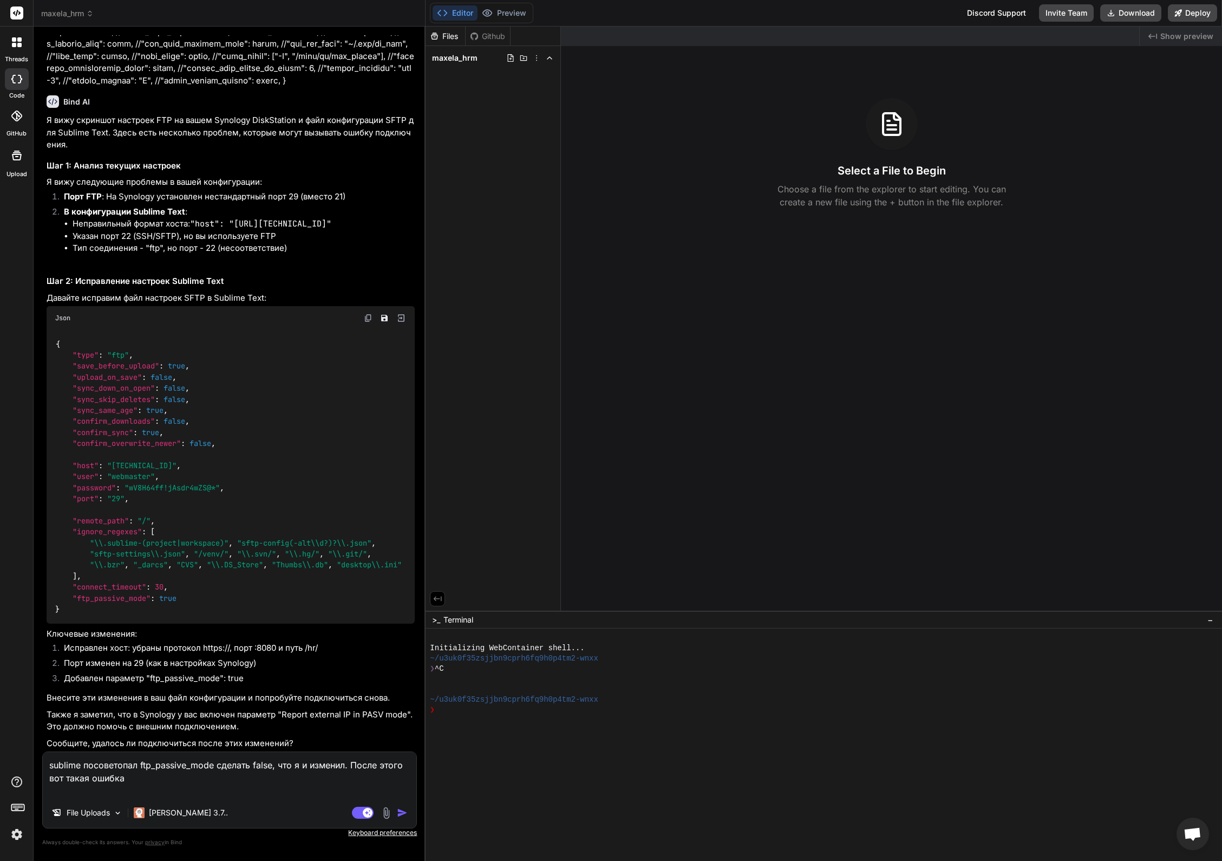
paste textarea "Connecting to FTP server "[TECHNICAL_ID]" as "webmaster" .......... success Val…"
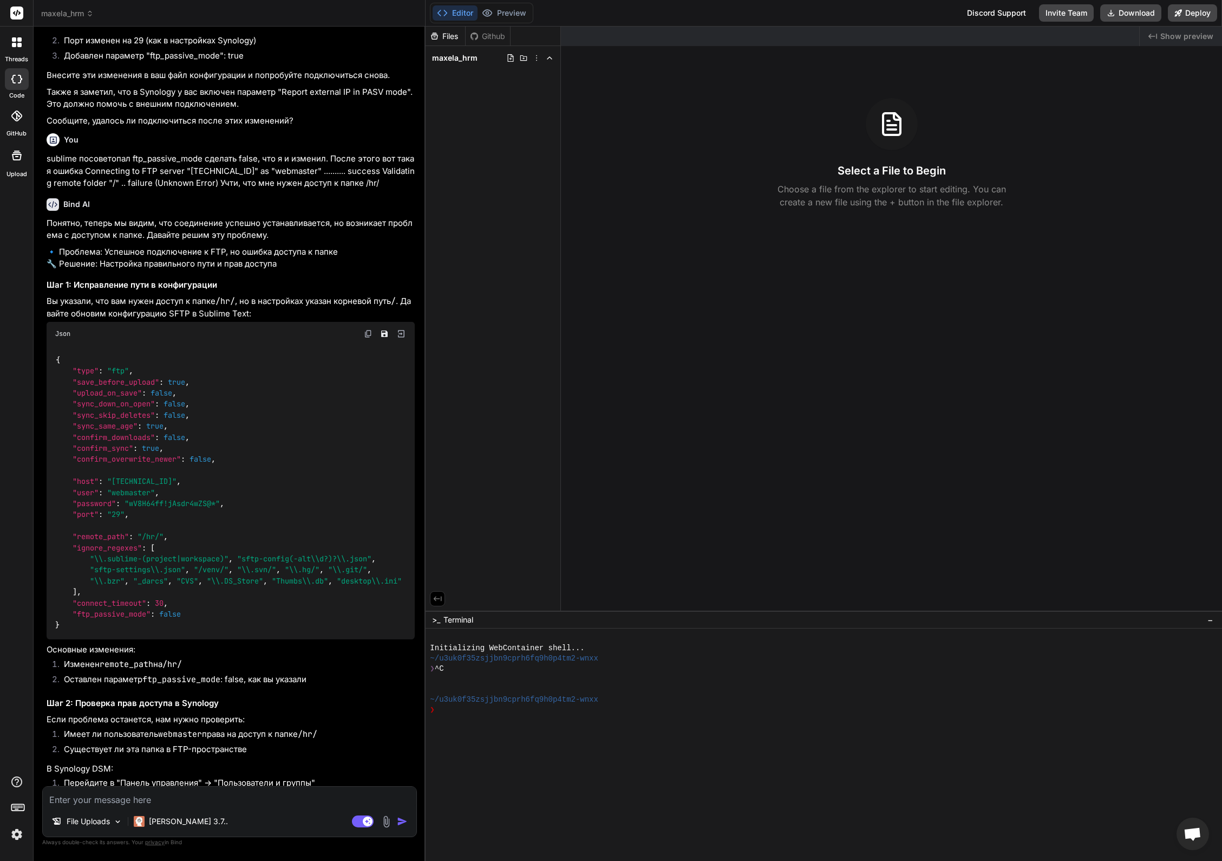
scroll to position [1638, 0]
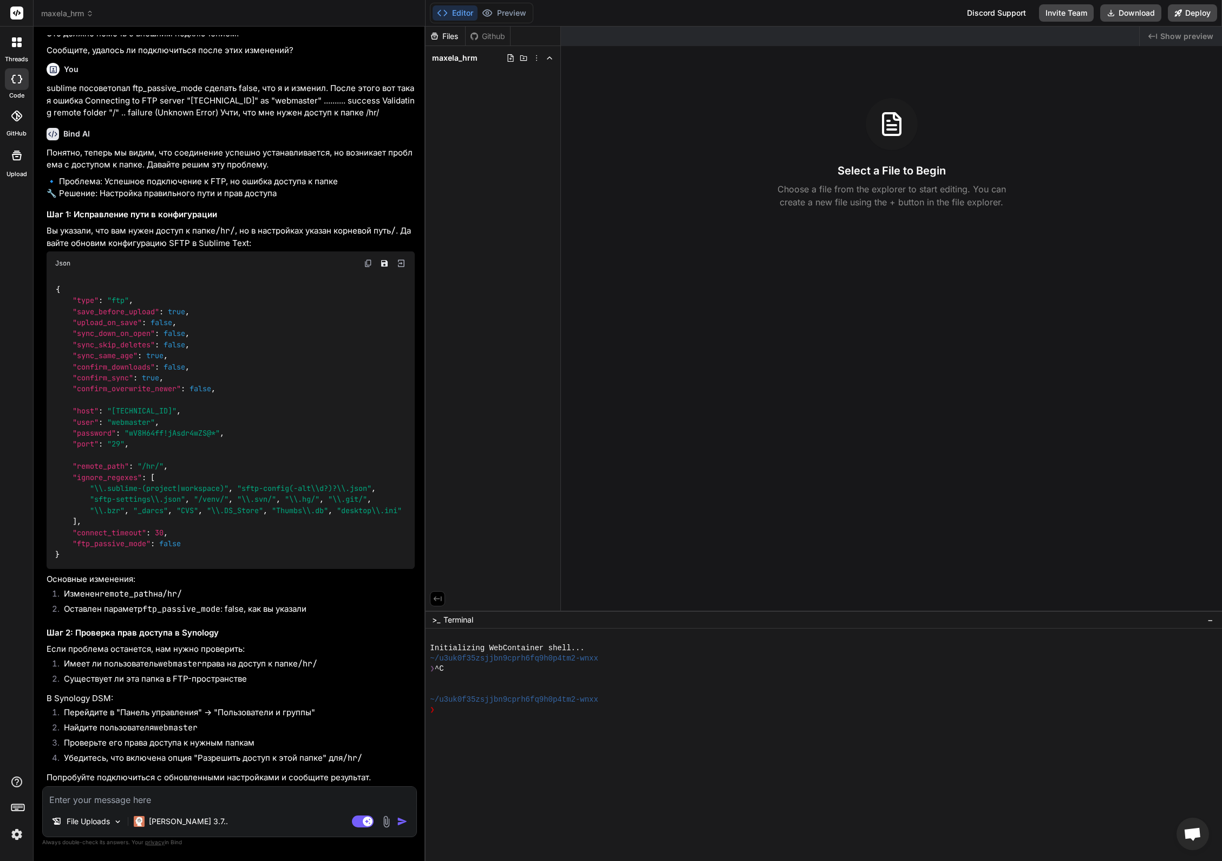
click at [368, 259] on img at bounding box center [368, 263] width 9 height 9
click at [111, 795] on textarea at bounding box center [230, 795] width 374 height 19
paste textarea "Validating remote folder "/hr/" .. failure (Folder not found) Connecting to FTP…"
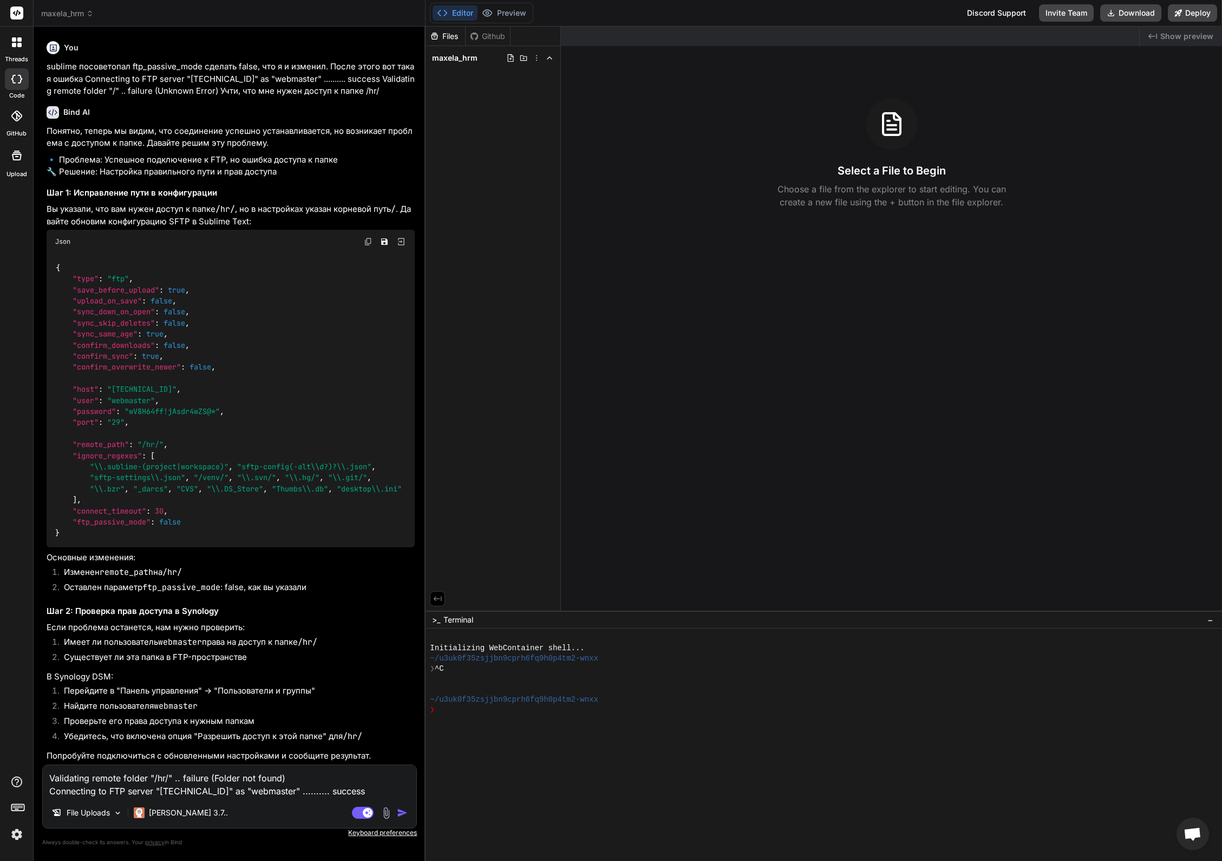
click at [386, 812] on img at bounding box center [386, 812] width 12 height 12
click at [386, 812] on div at bounding box center [611, 430] width 1222 height 861
click at [387, 810] on img at bounding box center [386, 812] width 12 height 12
click at [318, 763] on div "Attach Images Image attachments are only supported in Claude and Gemini models." at bounding box center [312, 763] width 138 height 21
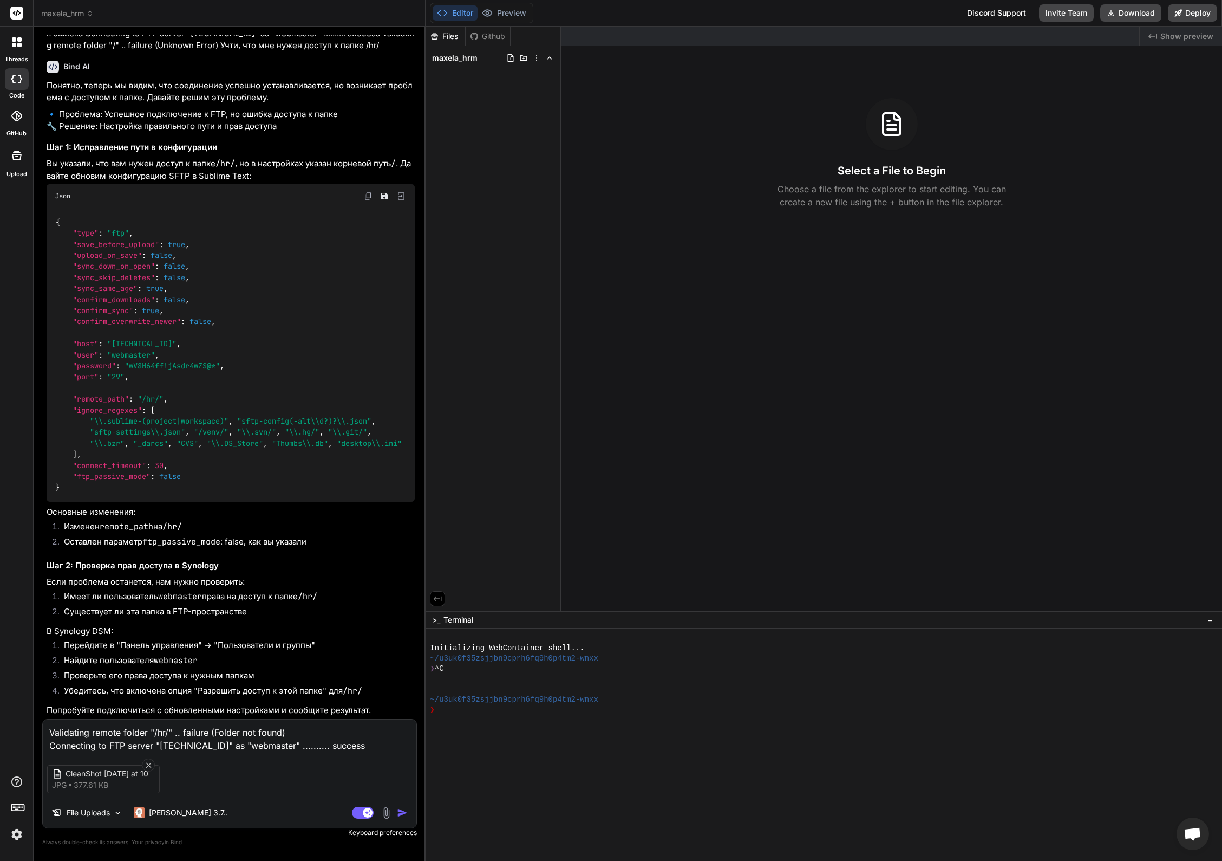
click at [366, 744] on textarea "Validating remote folder "/hr/" .. failure (Folder not found) Connecting to FTP…" at bounding box center [230, 735] width 374 height 32
paste textarea "Connecting to FTP server "[TECHNICAL_ID]" as "webmaster" .......... success Val…"
click at [400, 812] on img "button" at bounding box center [402, 812] width 11 height 11
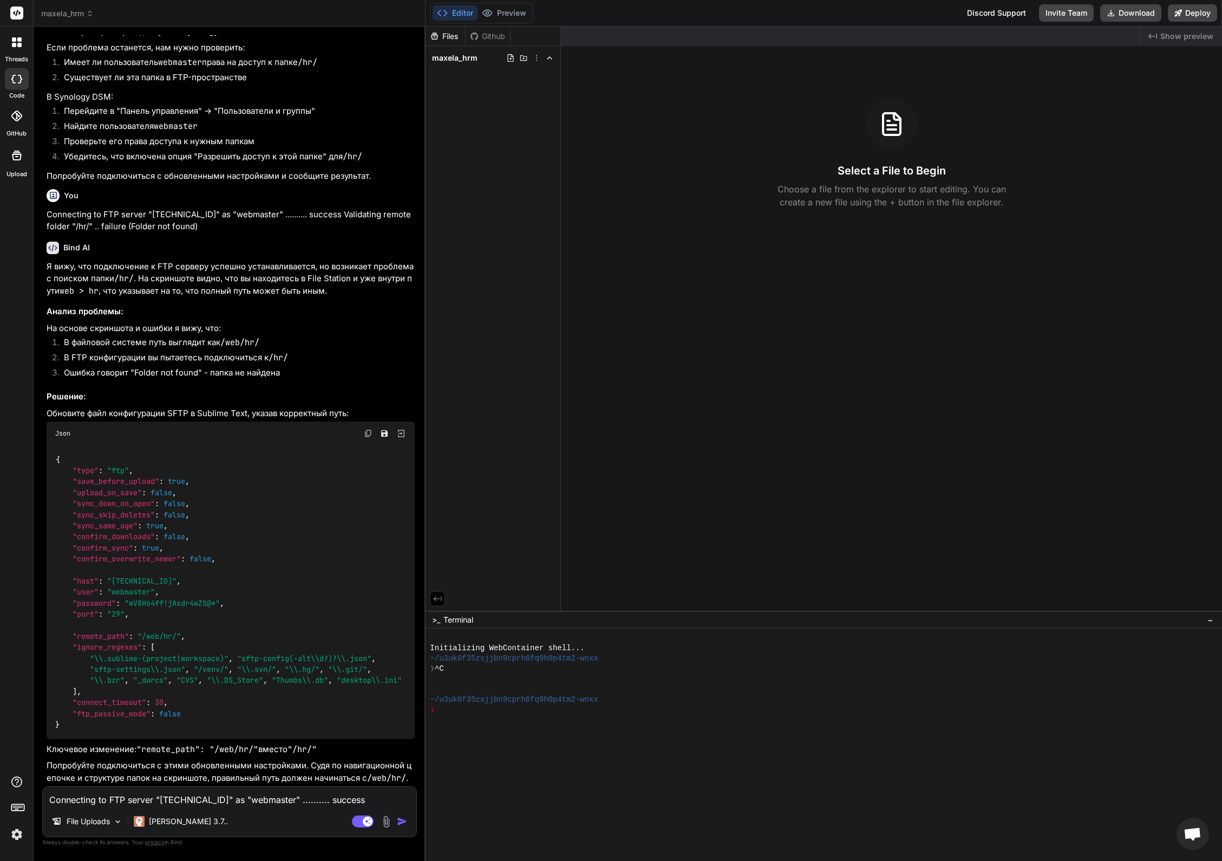
scroll to position [2209, 0]
click at [369, 438] on img at bounding box center [368, 433] width 9 height 9
click at [110, 802] on textarea "Connecting to FTP server "[TECHNICAL_ID]" as "webmaster" .......... success Val…" at bounding box center [230, 795] width 374 height 19
paste textarea "Connecting to FTP server "[TECHNICAL_ID]" as "webmaster" ................. succ…"
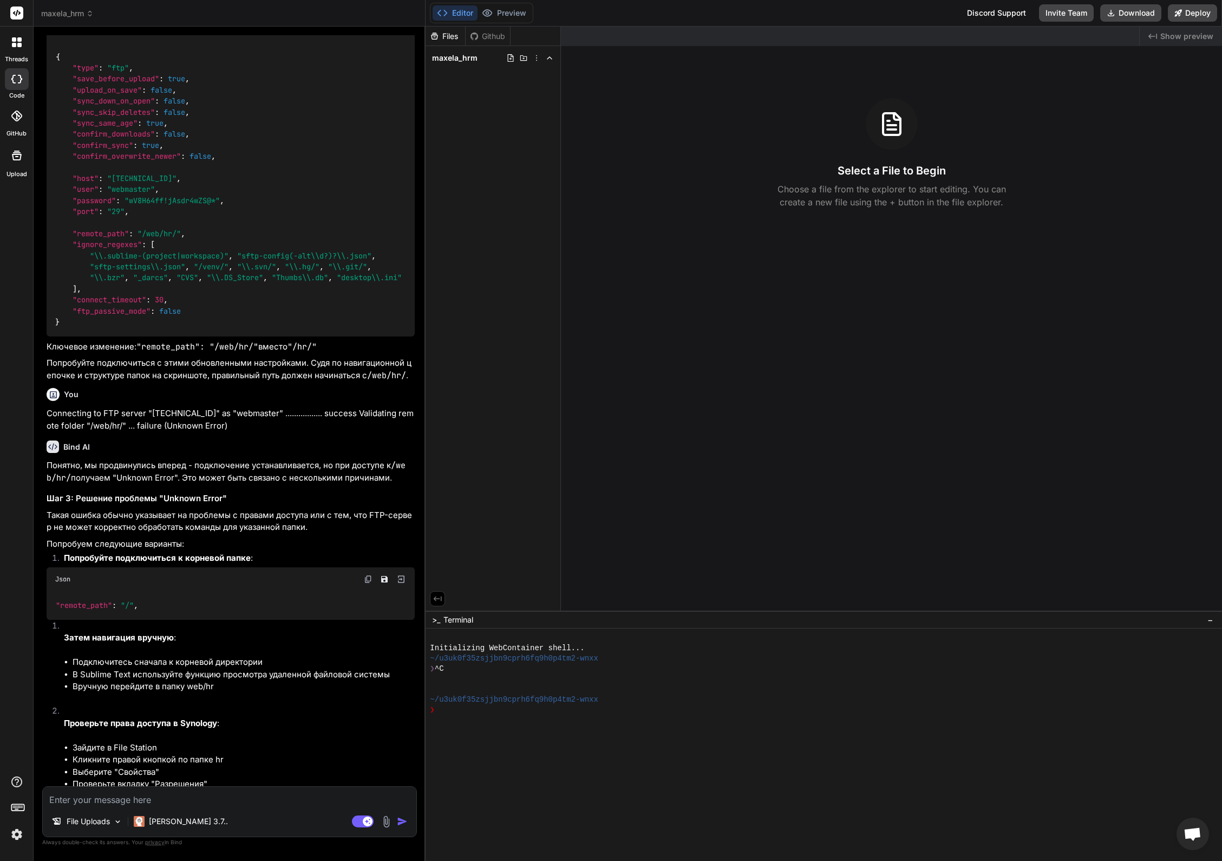
scroll to position [2774, 0]
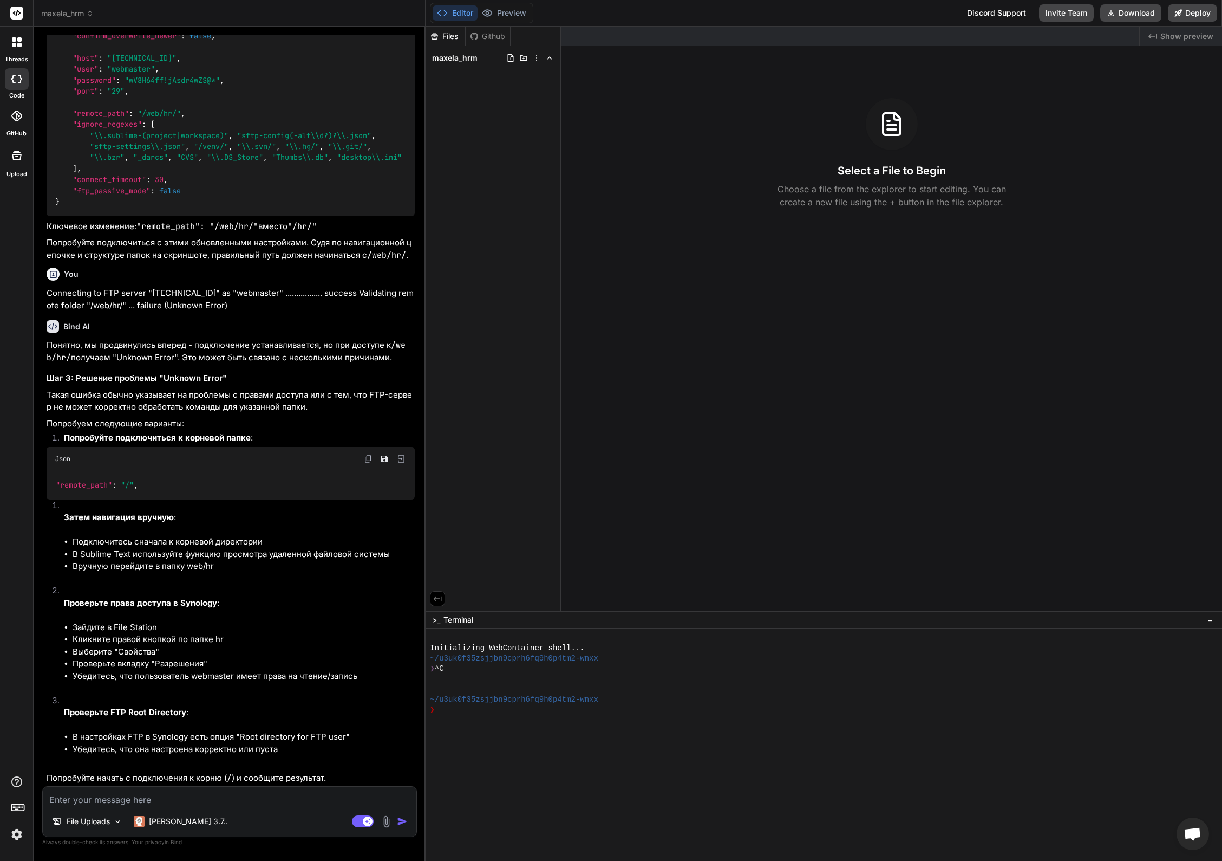
click at [146, 799] on textarea at bounding box center [230, 795] width 374 height 19
paste textarea "Connecting to FTP server "[TECHNICAL_ID]" as "webmaster" .......... success Val…"
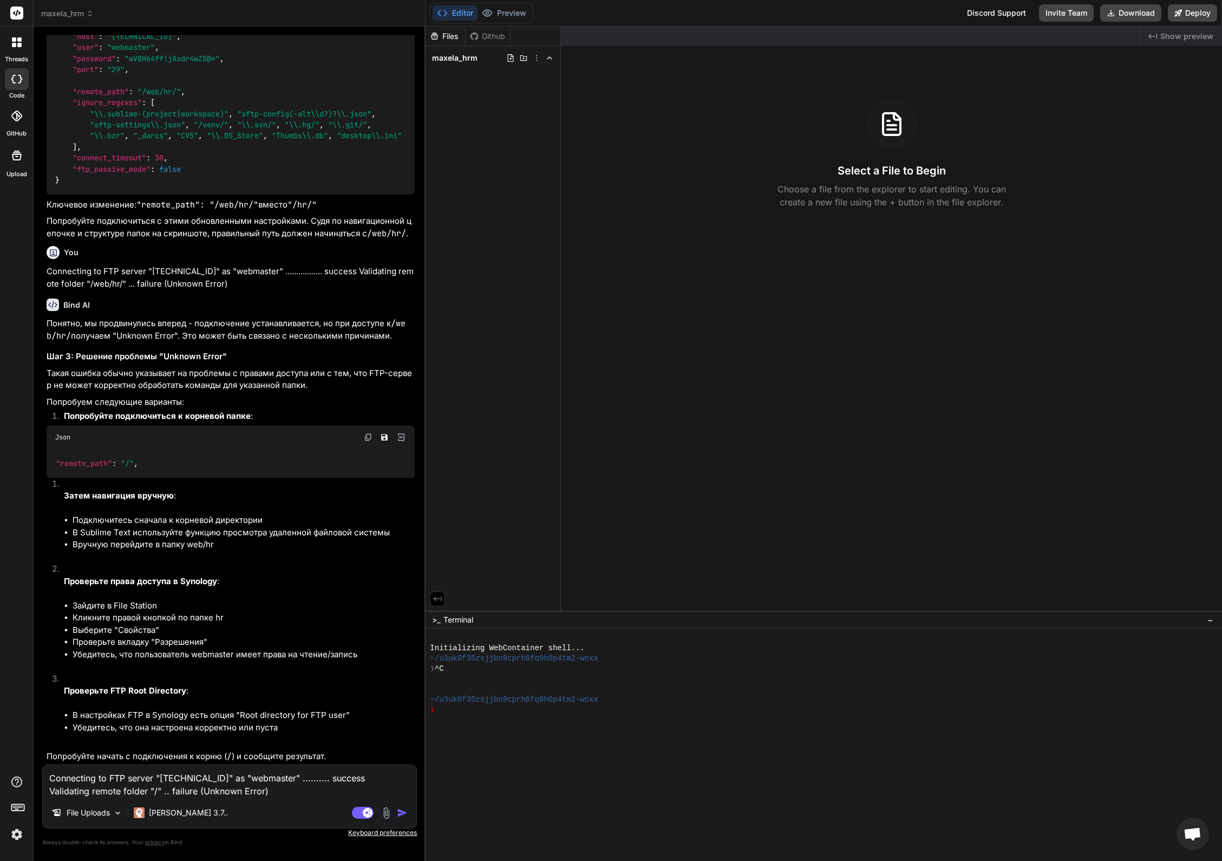
scroll to position [2795, 0]
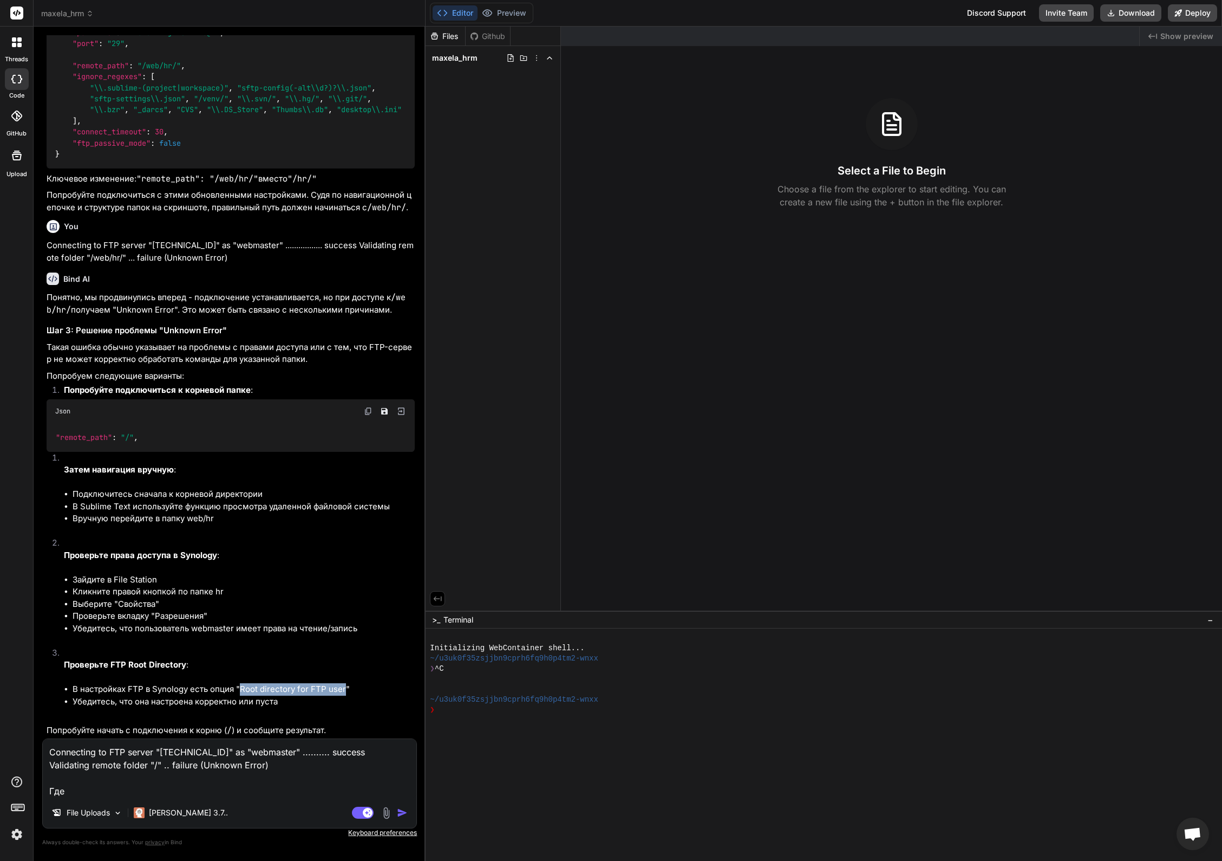
drag, startPoint x: 241, startPoint y: 714, endPoint x: 344, endPoint y: 715, distance: 103.5
click at [344, 695] on li "В настройках FTP в Synology есть опция "Root directory for FTP user"" at bounding box center [244, 689] width 342 height 12
copy li "Root directory for FTP user"
click at [172, 795] on textarea "Connecting to FTP server "[TECHNICAL_ID]" as "webmaster" .......... success Val…" at bounding box center [230, 768] width 374 height 58
paste textarea "Root directory for FTP user"
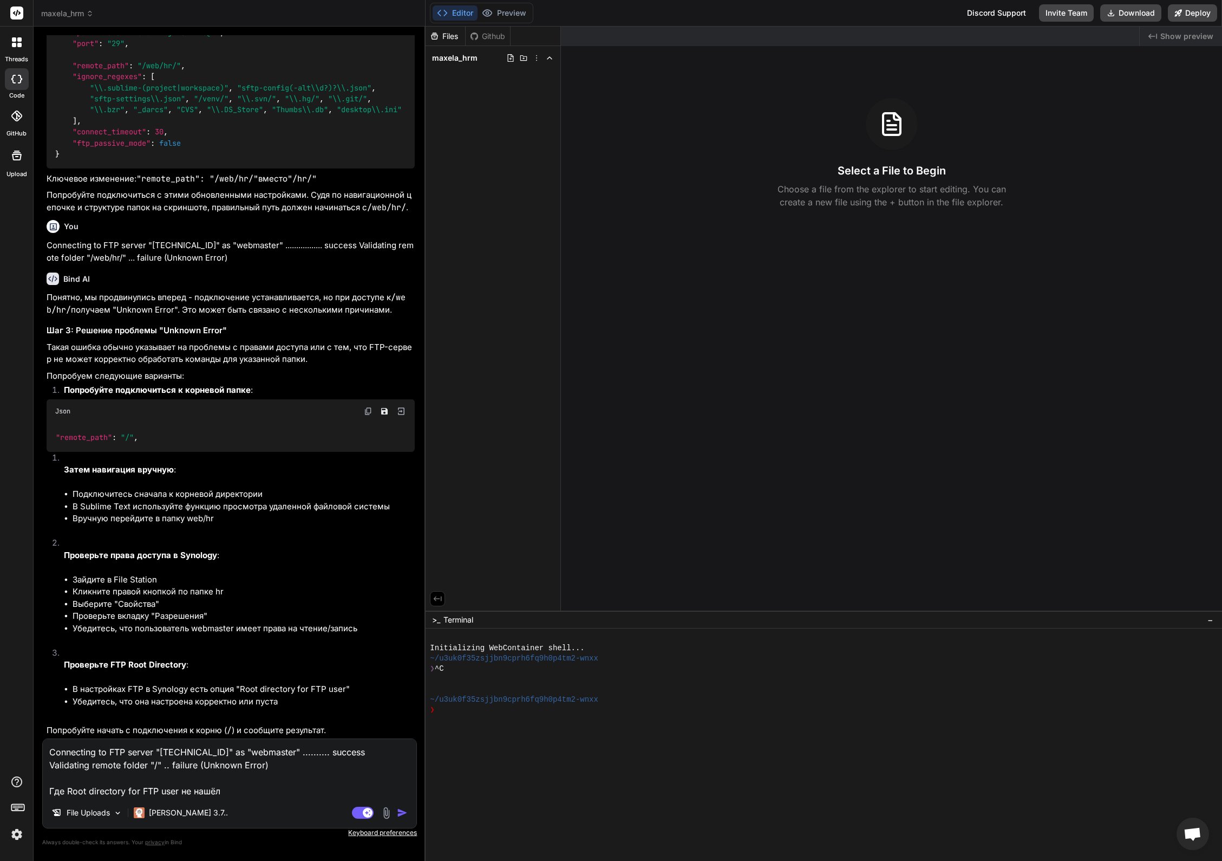
click at [386, 813] on img at bounding box center [386, 812] width 12 height 12
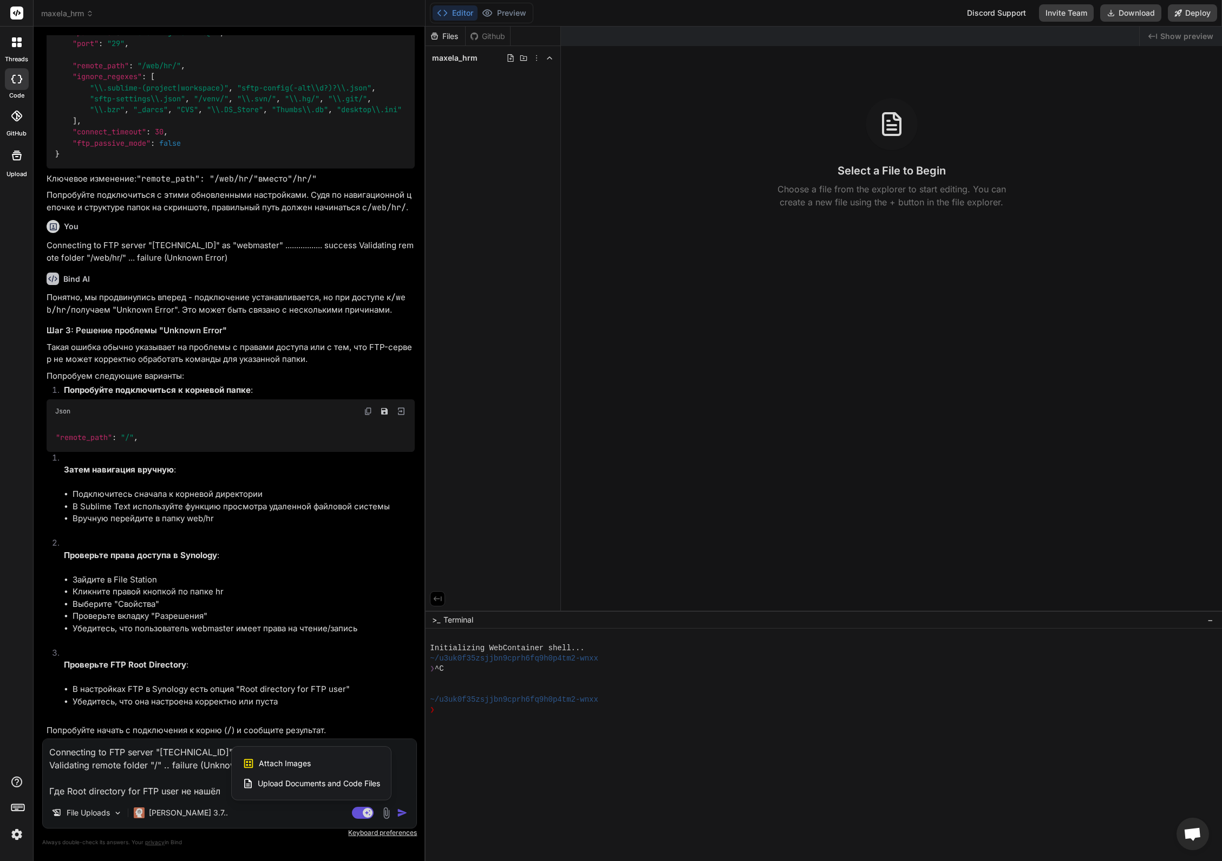
click at [315, 758] on div "Attach Images Image attachments are only supported in Claude and Gemini models." at bounding box center [312, 763] width 138 height 21
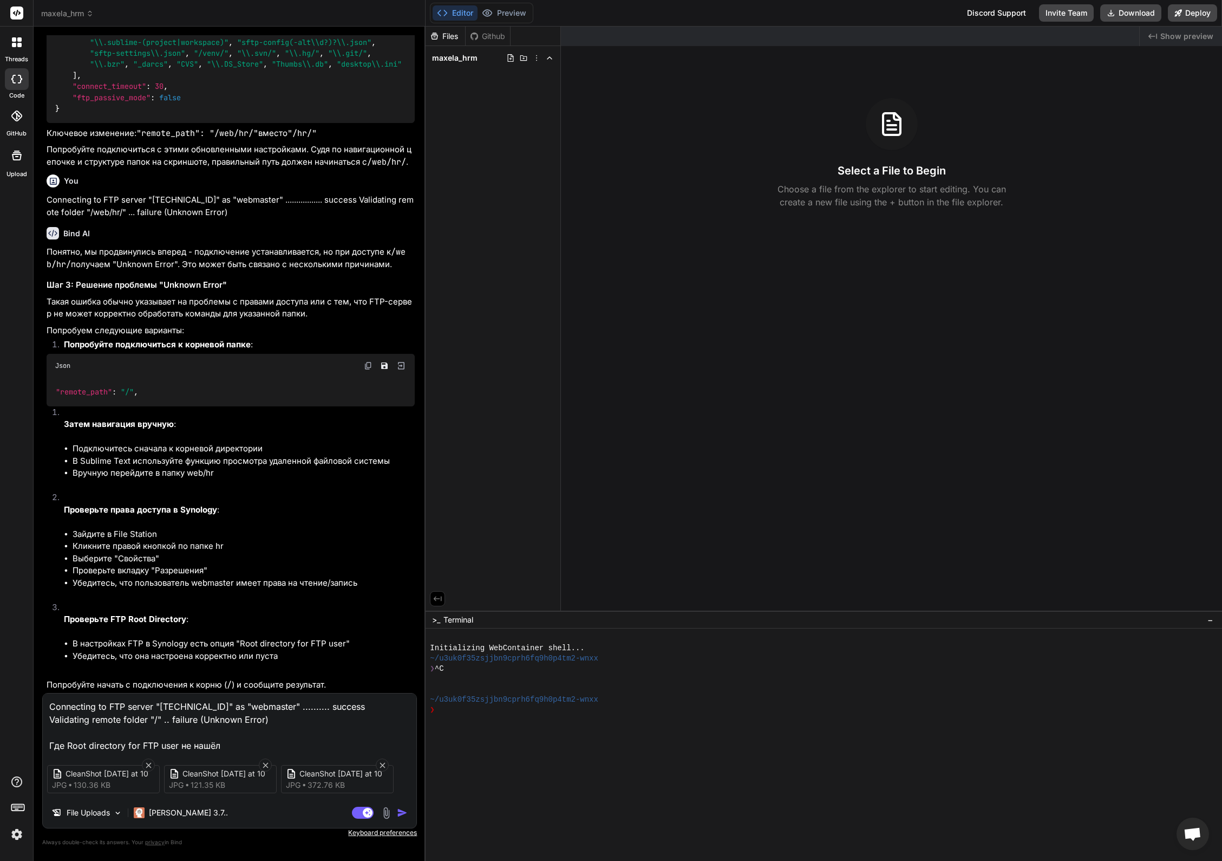
click at [403, 810] on img "button" at bounding box center [402, 812] width 11 height 11
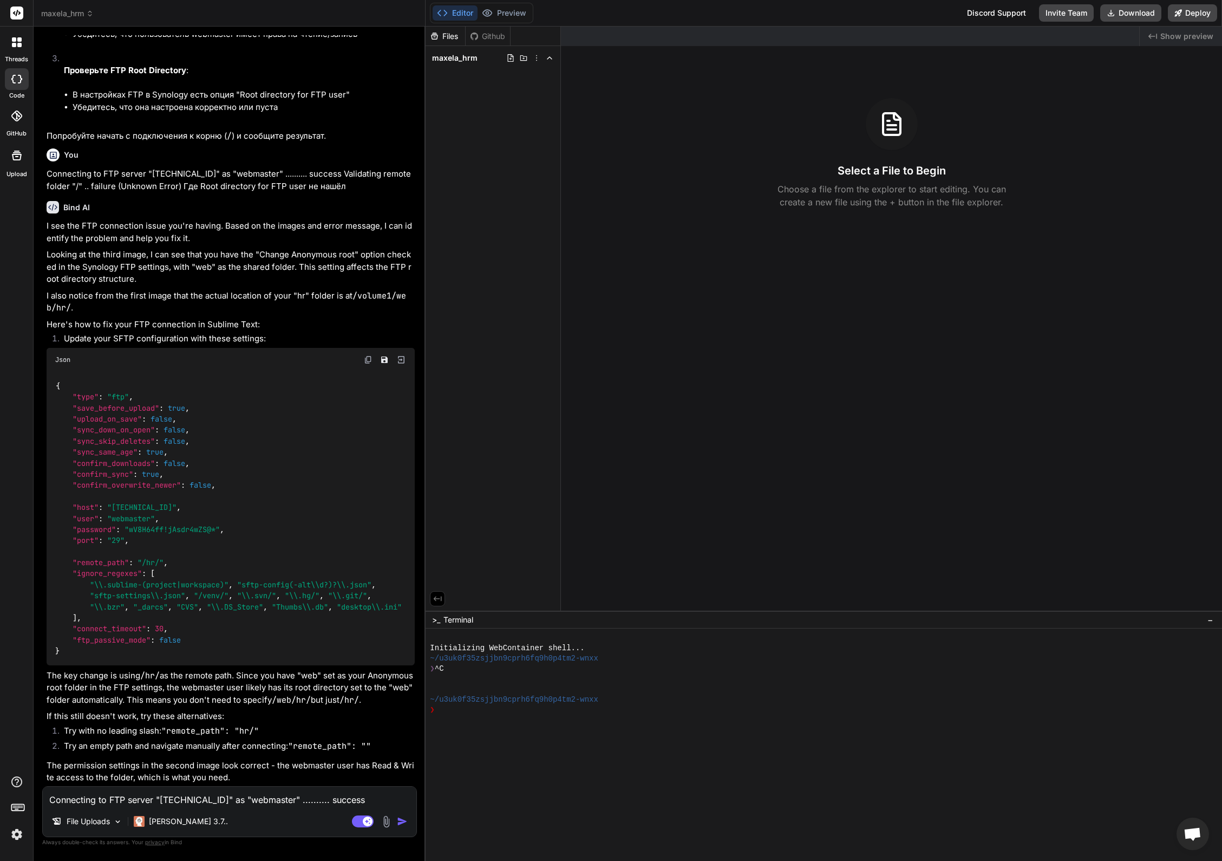
scroll to position [3426, 0]
click at [126, 799] on textarea "Connecting to FTP server "[TECHNICAL_ID]" as "webmaster" .......... success Val…" at bounding box center [230, 795] width 374 height 19
paste textarea "Connecting to FTP server "[TECHNICAL_ID]" as "webmaster" .......... success Val…"
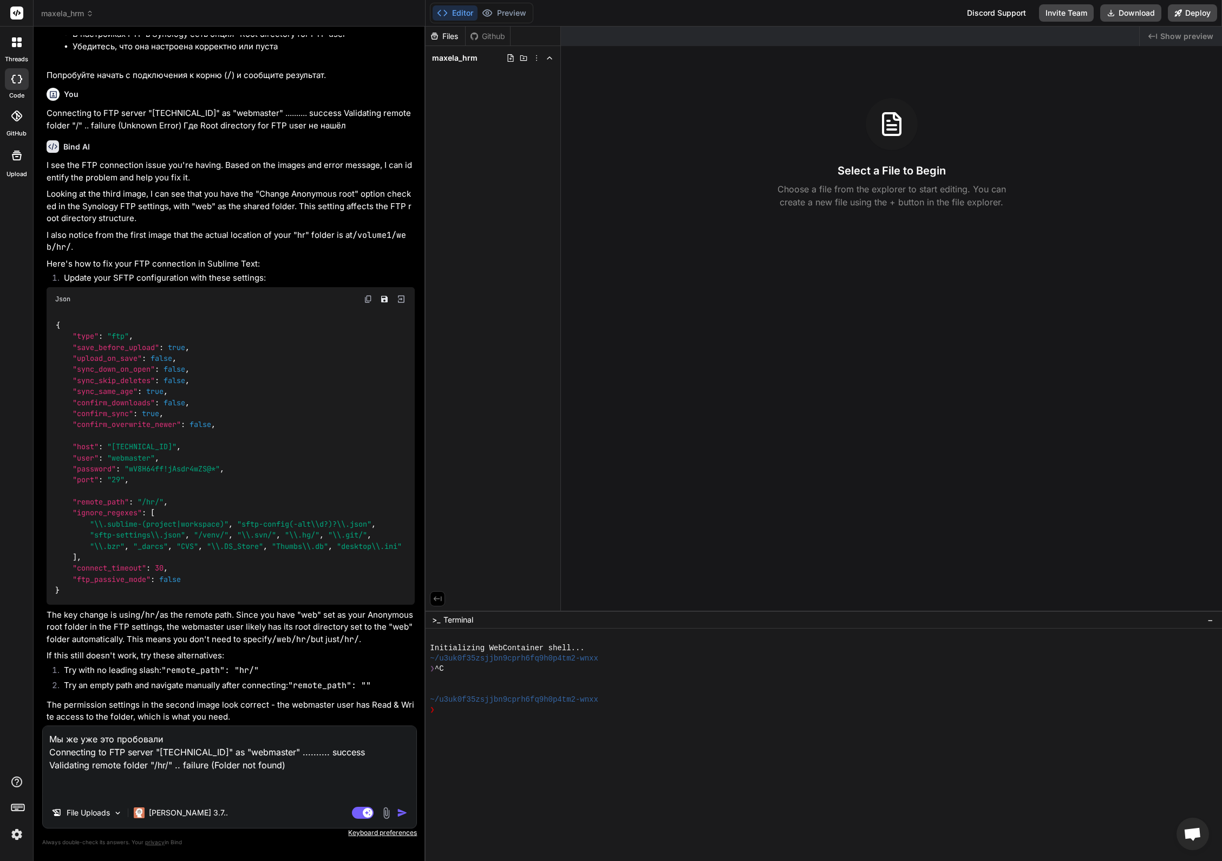
scroll to position [3487, 0]
drag, startPoint x: 262, startPoint y: 669, endPoint x: 165, endPoint y: 669, distance: 97.5
click at [165, 669] on li "Try with no leading slash: "remote_path": "hr/"" at bounding box center [235, 671] width 360 height 15
copy code ""remote_path": "hr/""
click at [121, 785] on textarea "Мы же уже это пробовали Connecting to FTP server "[TECHNICAL_ID]" as "webmaster…" at bounding box center [230, 761] width 374 height 71
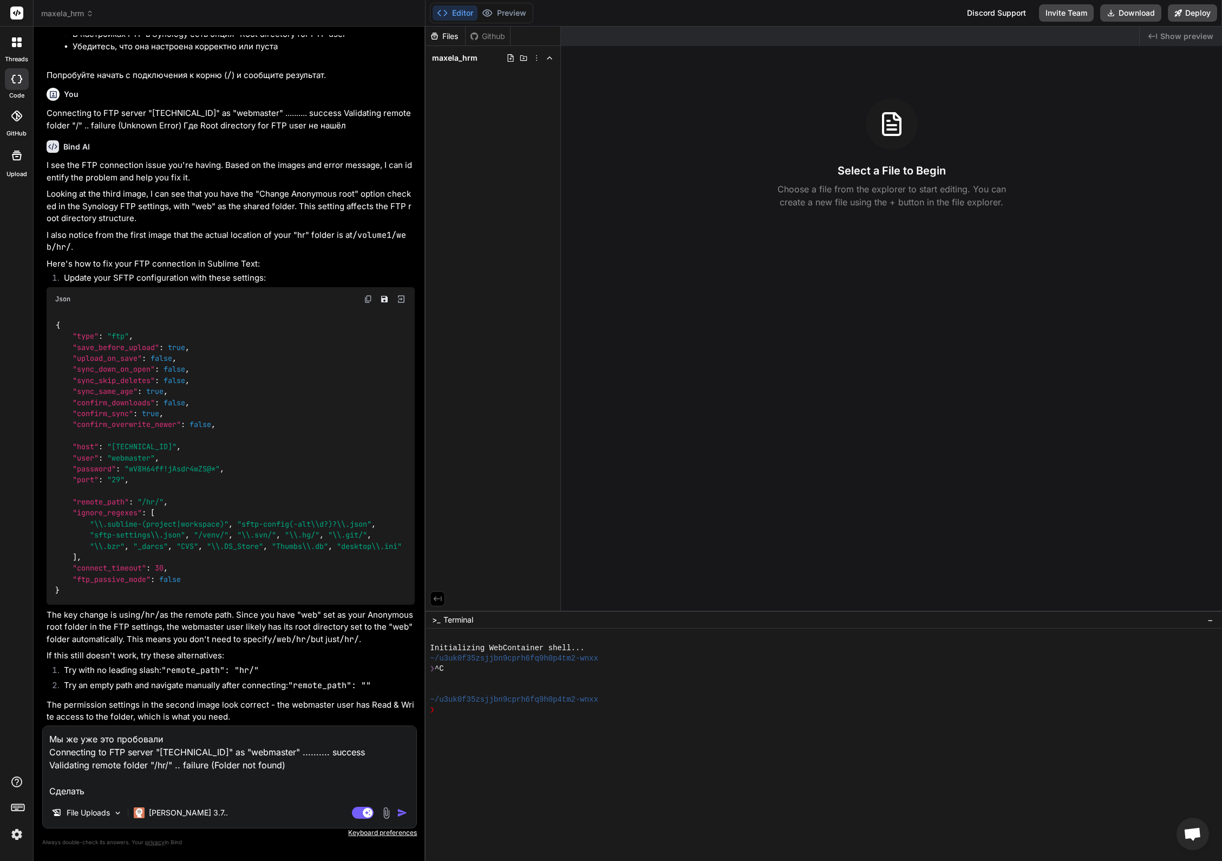
paste textarea ""remote_path": "hr/""
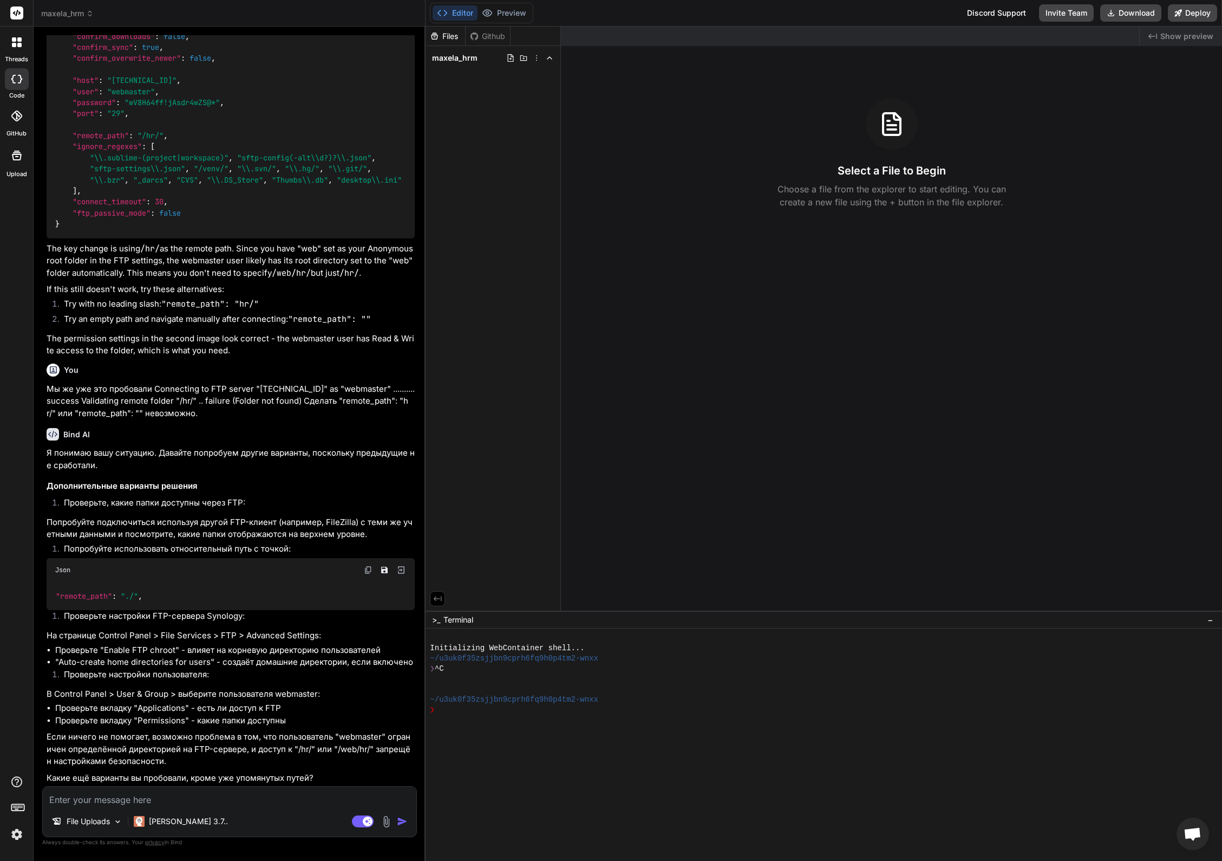
scroll to position [3853, 0]
click at [125, 797] on textarea at bounding box center [230, 795] width 374 height 19
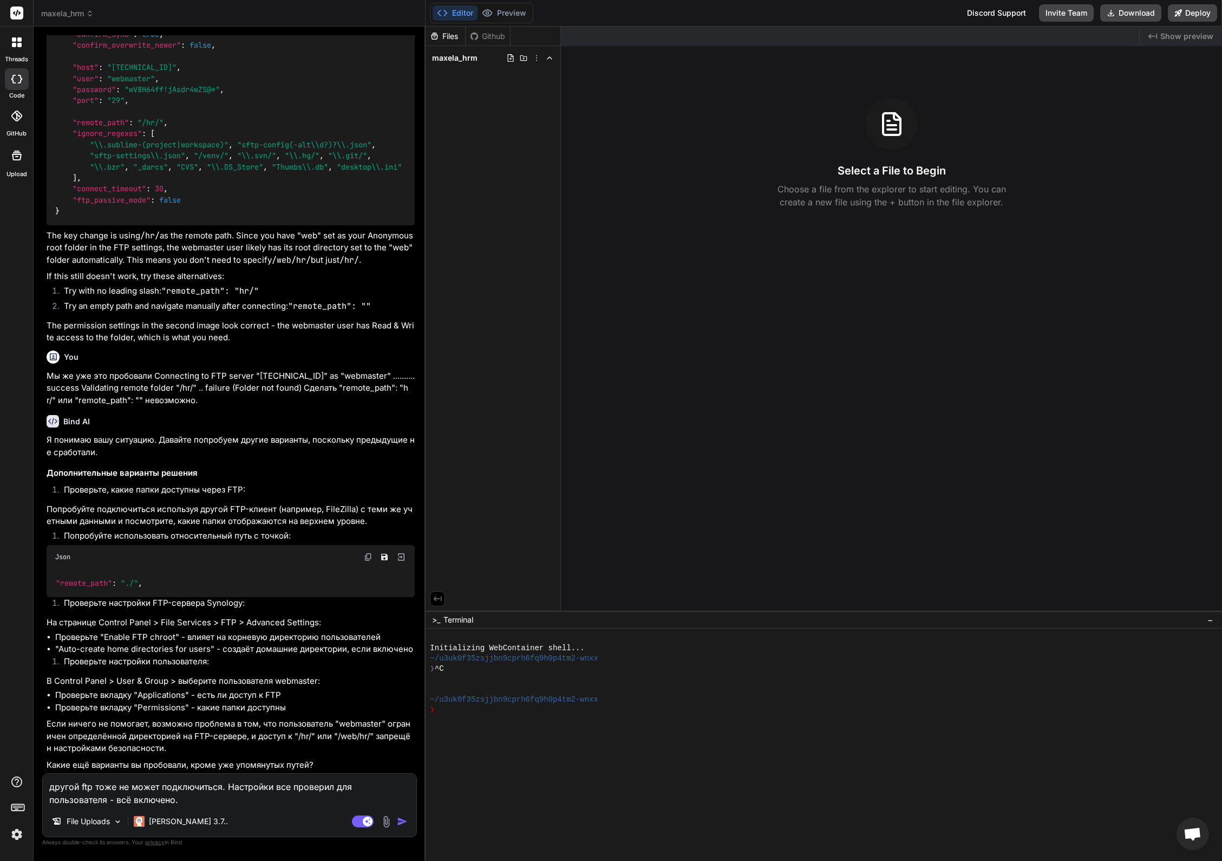
click at [386, 823] on img at bounding box center [386, 821] width 12 height 12
click at [301, 776] on span "Attach Images" at bounding box center [285, 771] width 52 height 11
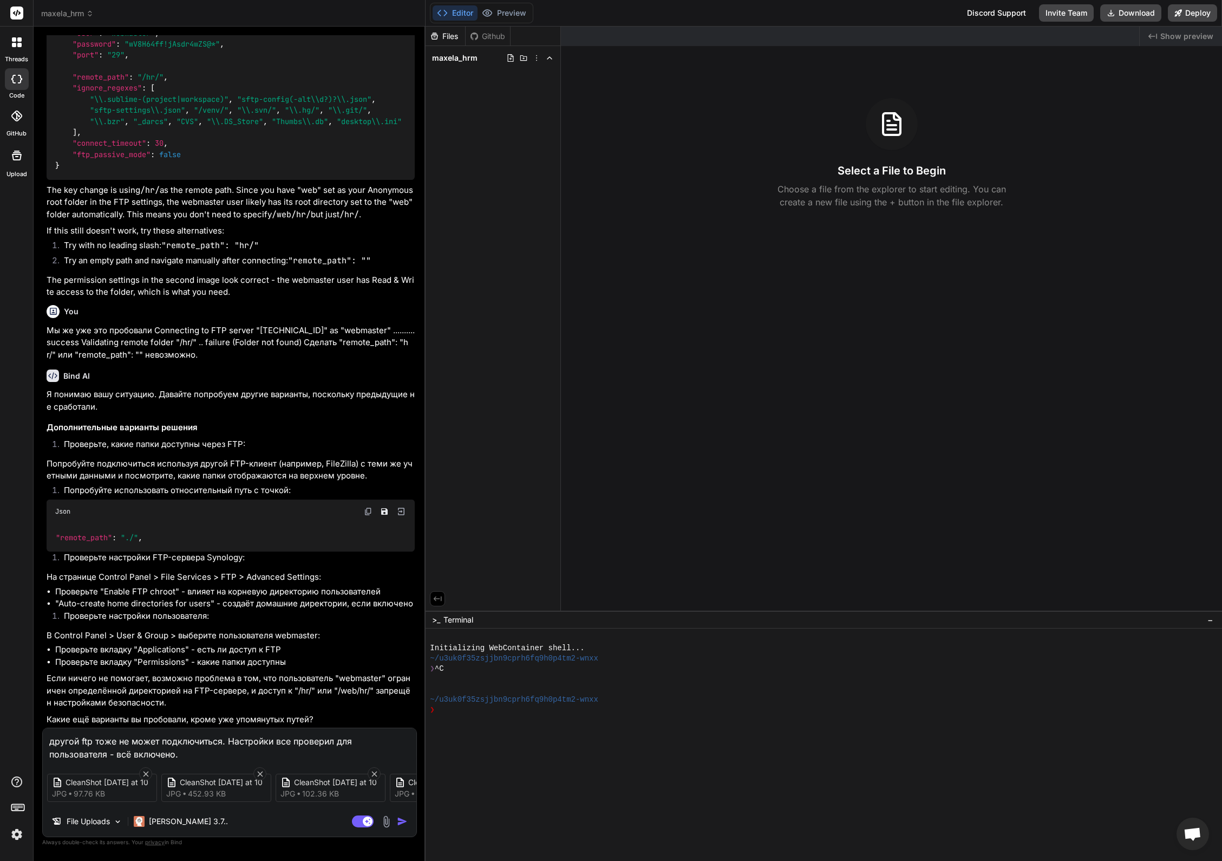
scroll to position [0, 87]
click at [401, 821] on img "button" at bounding box center [402, 821] width 11 height 11
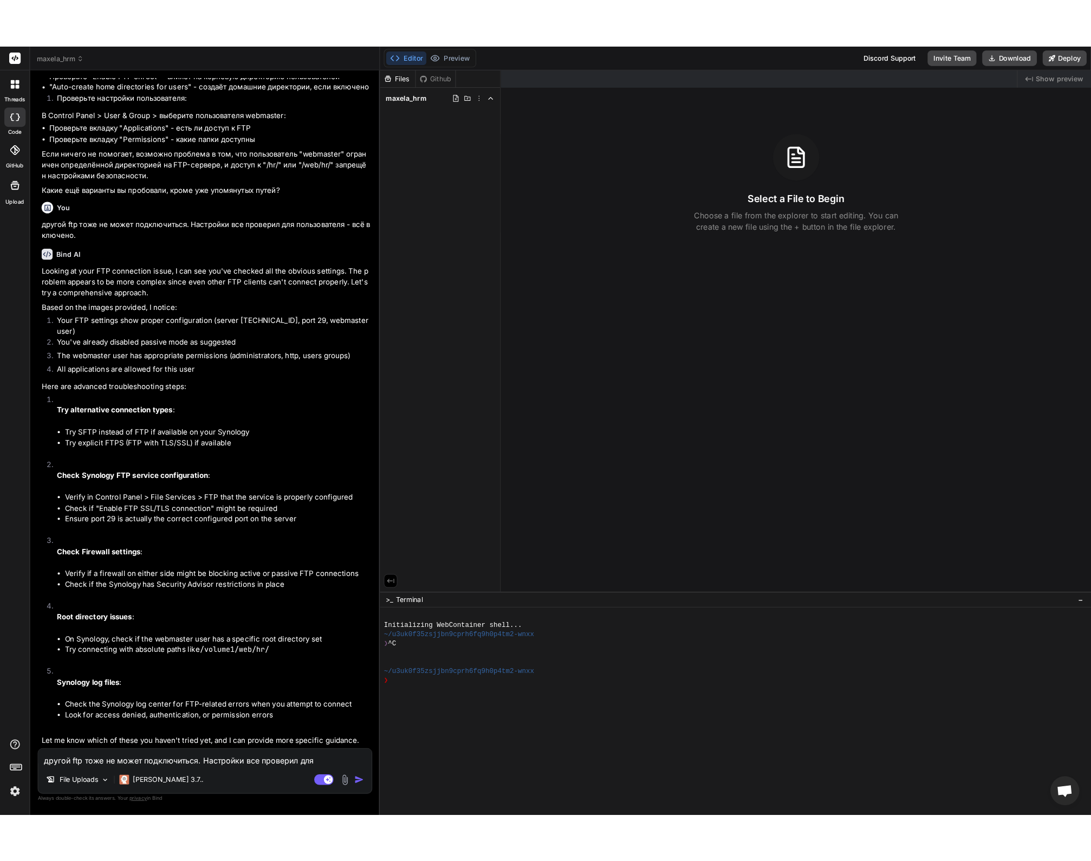
scroll to position [4469, 0]
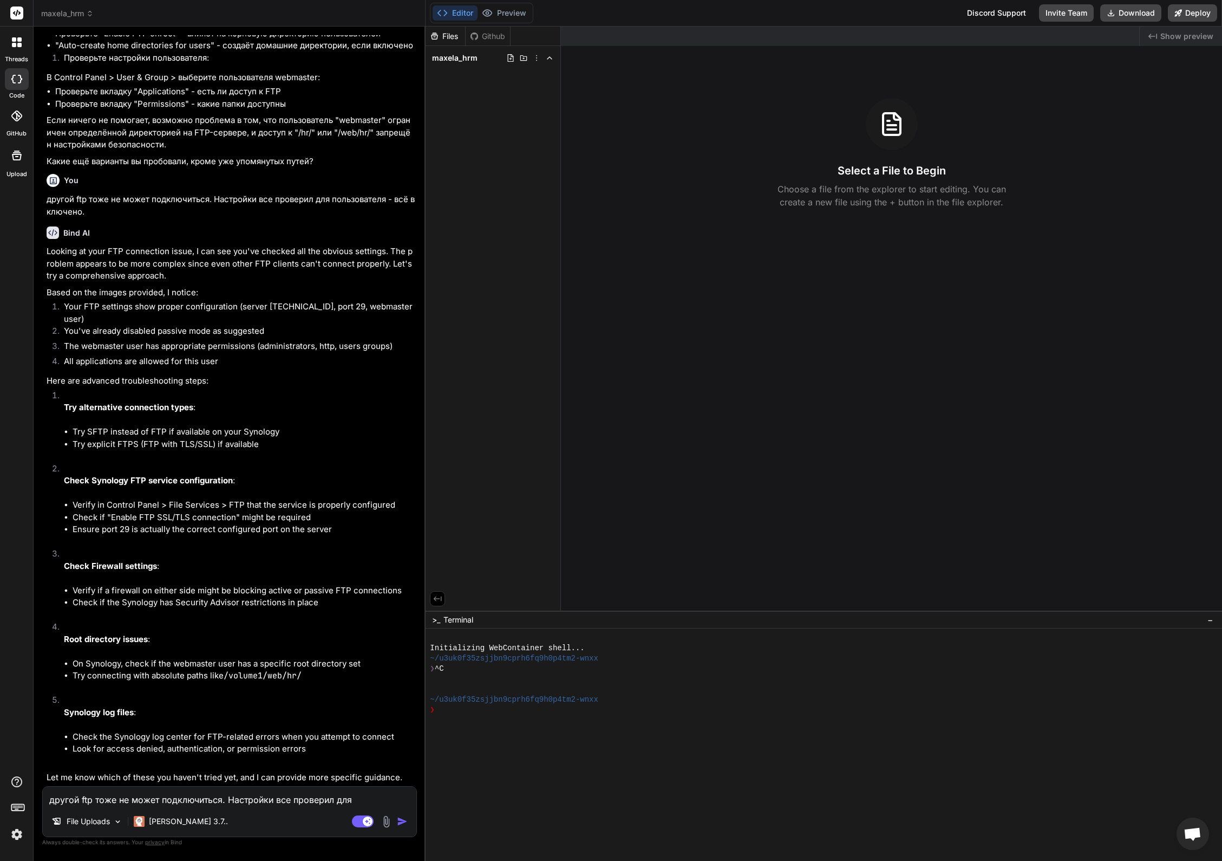
click at [119, 798] on textarea "другой ftp тоже не может подключиться. Настройки все проверил для пользователя …" at bounding box center [230, 795] width 374 height 19
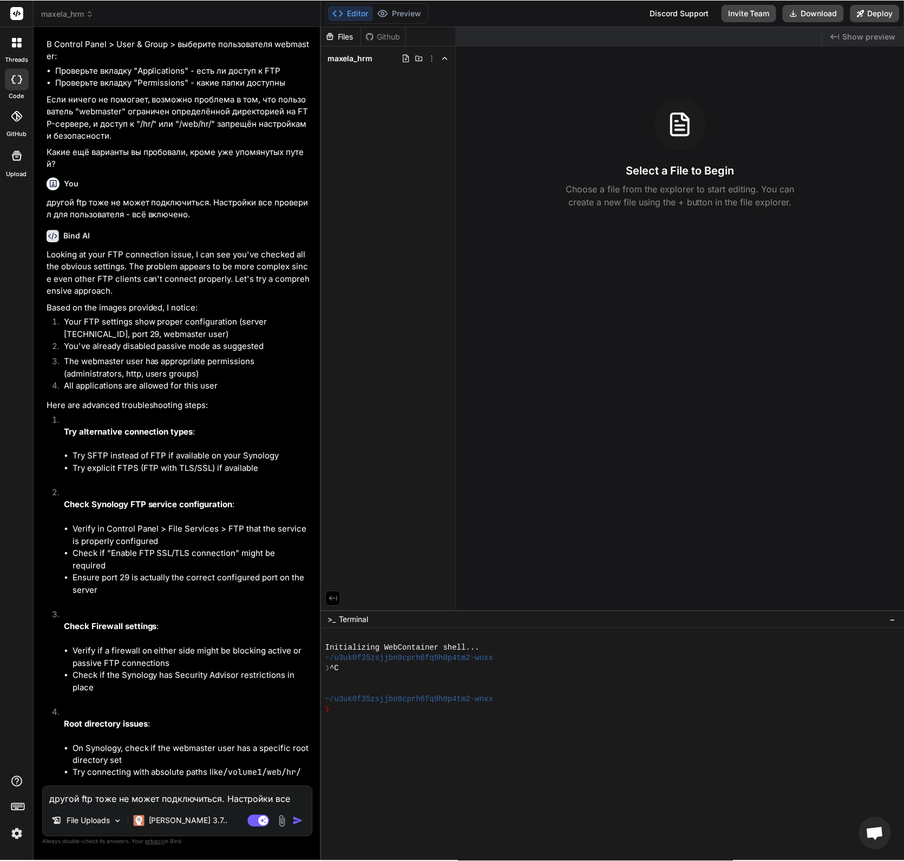
scroll to position [5162, 0]
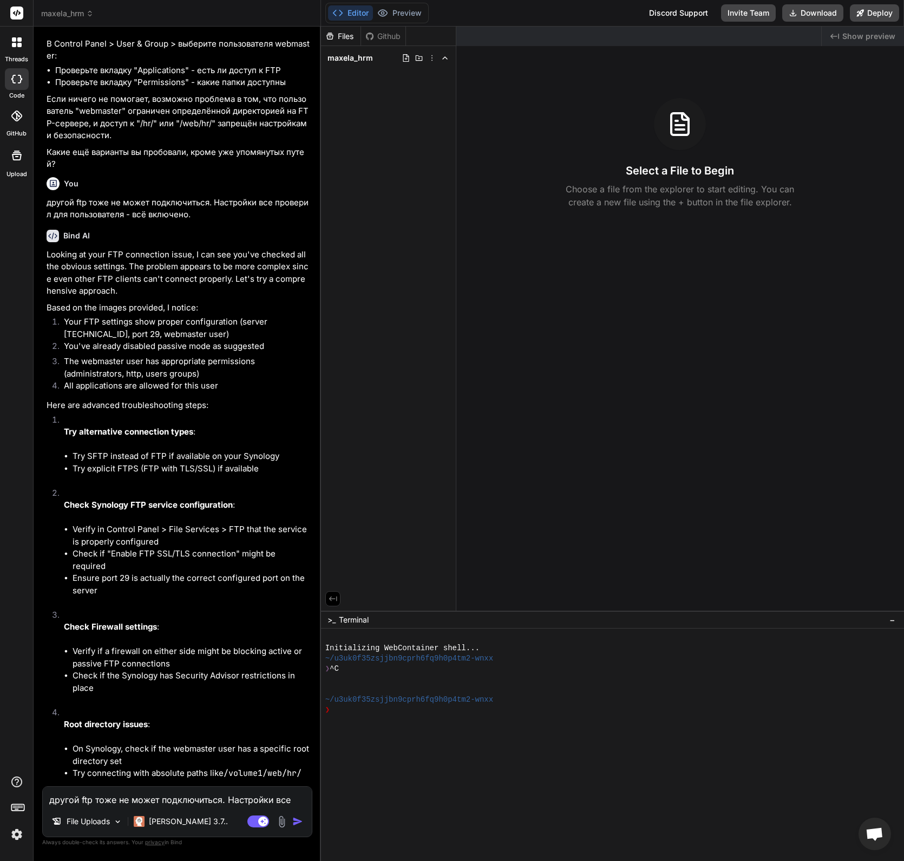
drag, startPoint x: 159, startPoint y: 799, endPoint x: 165, endPoint y: 801, distance: 6.1
click at [159, 799] on textarea "другой ftp тоже не может подключиться. Настройки все проверил для пользователя …" at bounding box center [177, 795] width 269 height 19
paste textarea "[URL][TECHNICAL_ID]"
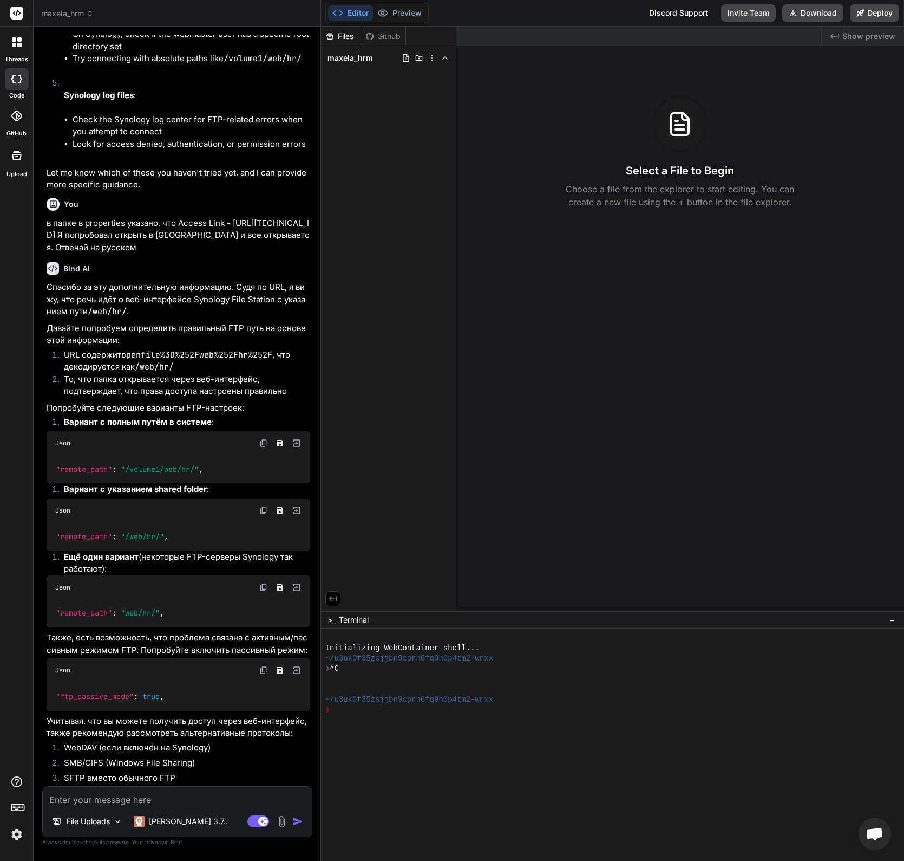
scroll to position [5878, 0]
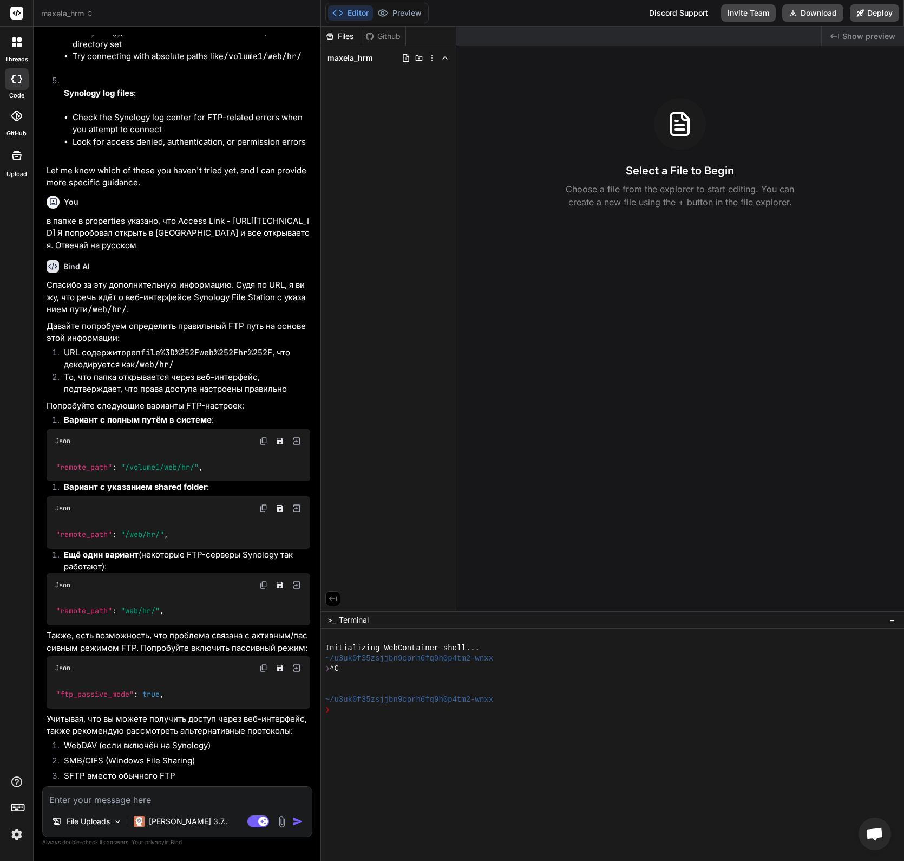
click at [263, 445] on img at bounding box center [263, 441] width 9 height 9
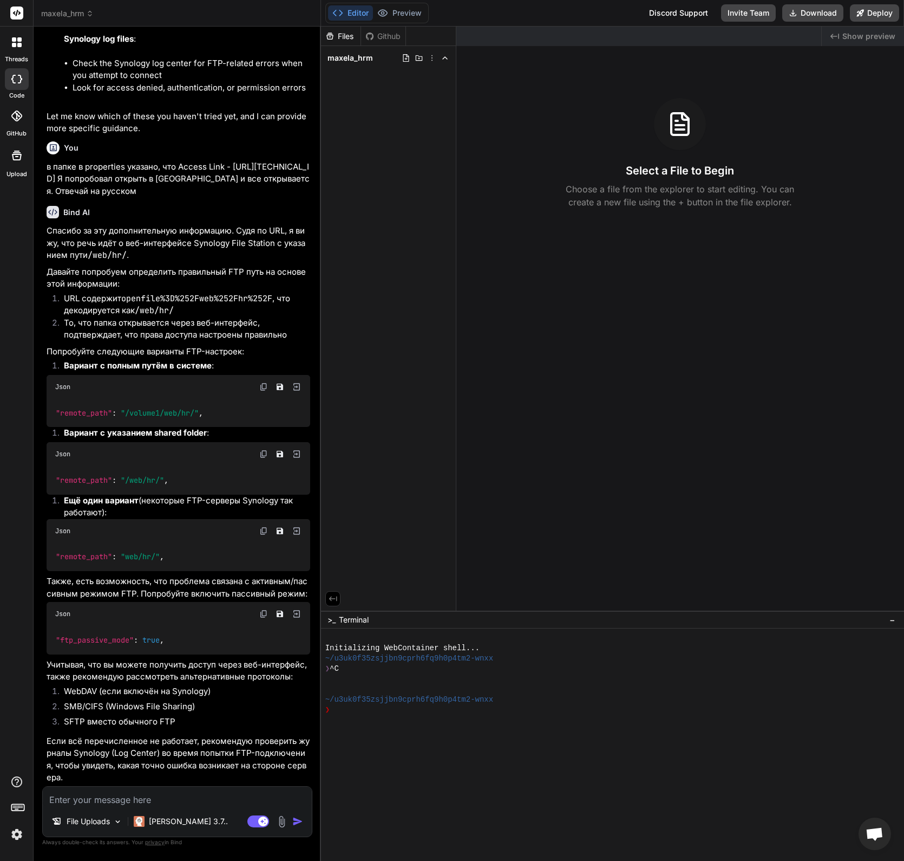
scroll to position [5990, 0]
click at [152, 798] on textarea at bounding box center [177, 795] width 269 height 19
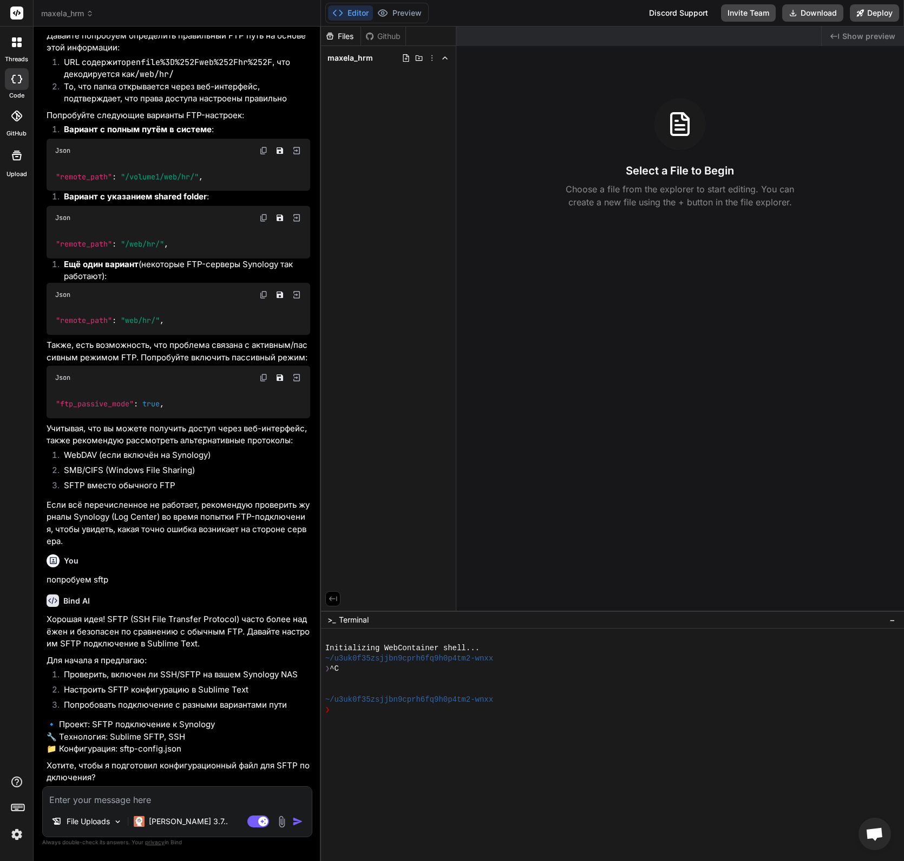
scroll to position [6251, 0]
click at [114, 797] on textarea at bounding box center [177, 795] width 269 height 19
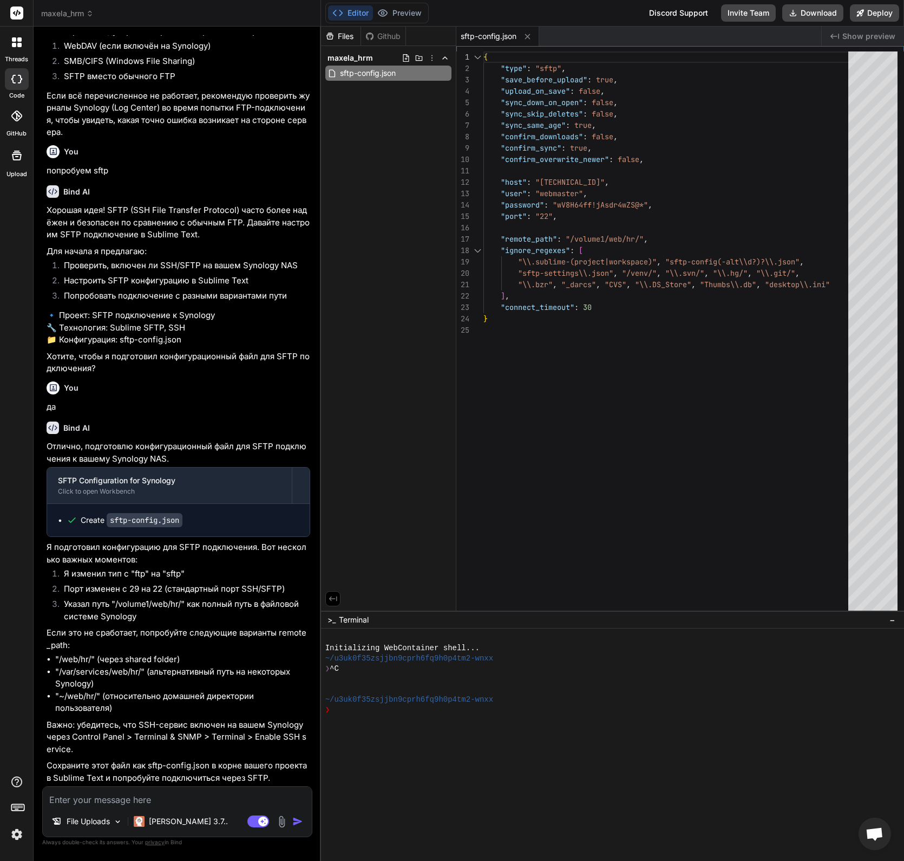
scroll to position [45, 0]
click at [602, 435] on div "{ "type" : "sftp" , "save_before_upload" : true , "upload_on_save" : false , "s…" at bounding box center [670, 333] width 372 height 564
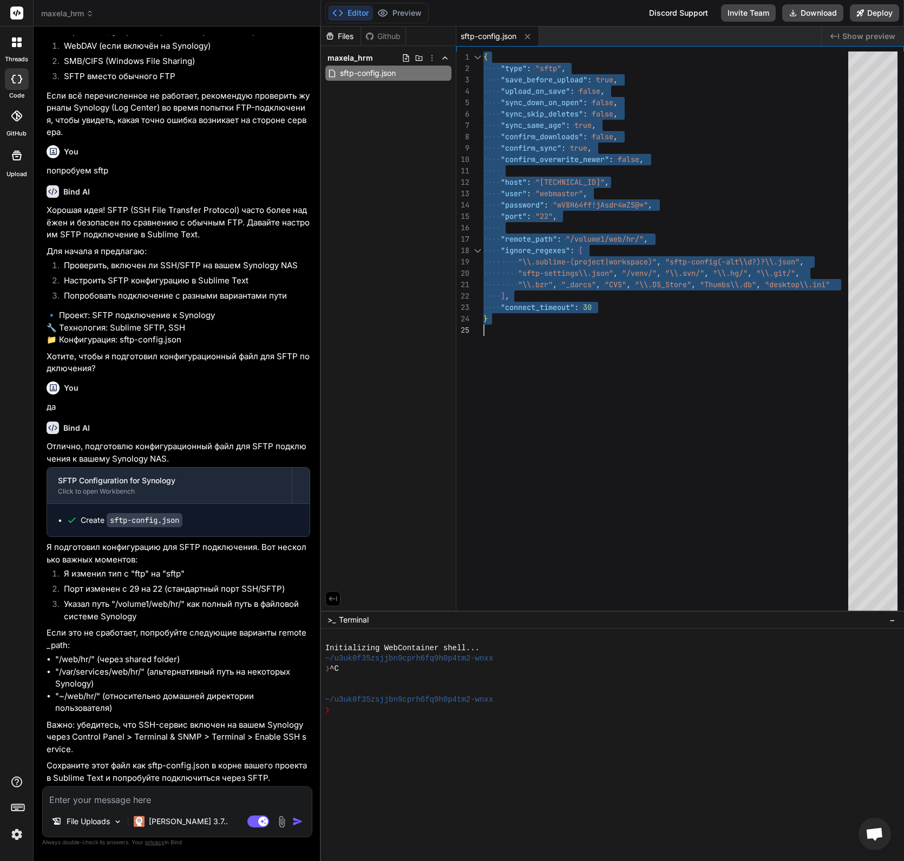
scroll to position [0, 0]
click at [133, 740] on p "Важно: убедитесь, что SSH-сервис включен на вашем Synology через Control Panel …" at bounding box center [179, 737] width 264 height 37
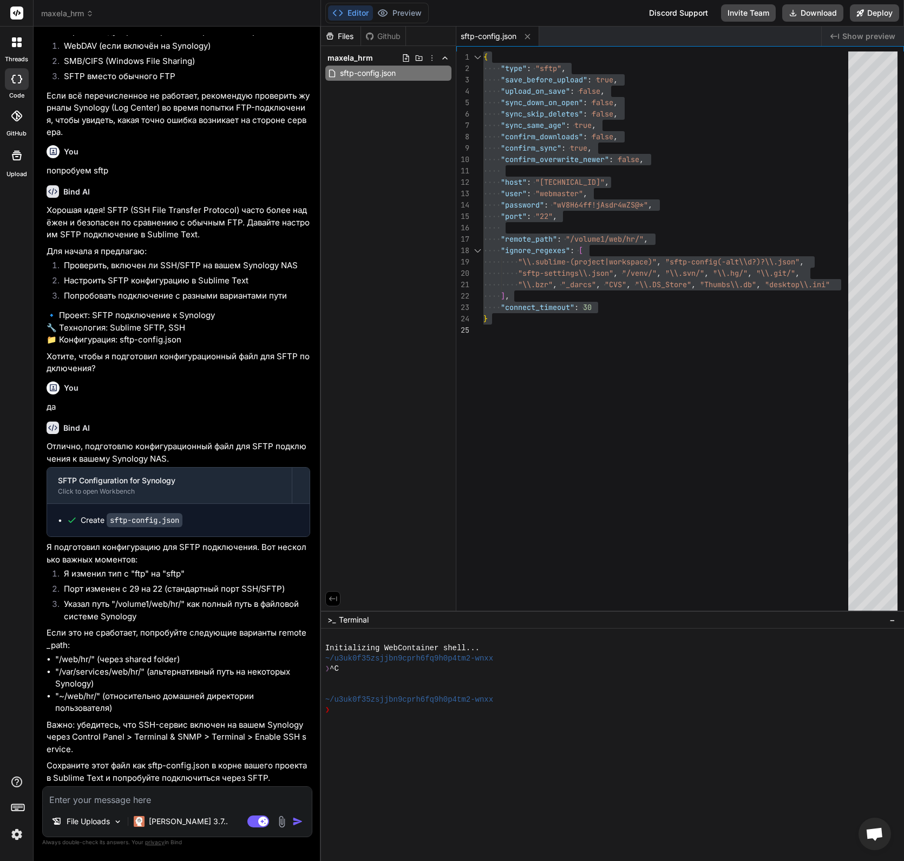
click at [84, 796] on textarea at bounding box center [177, 795] width 269 height 19
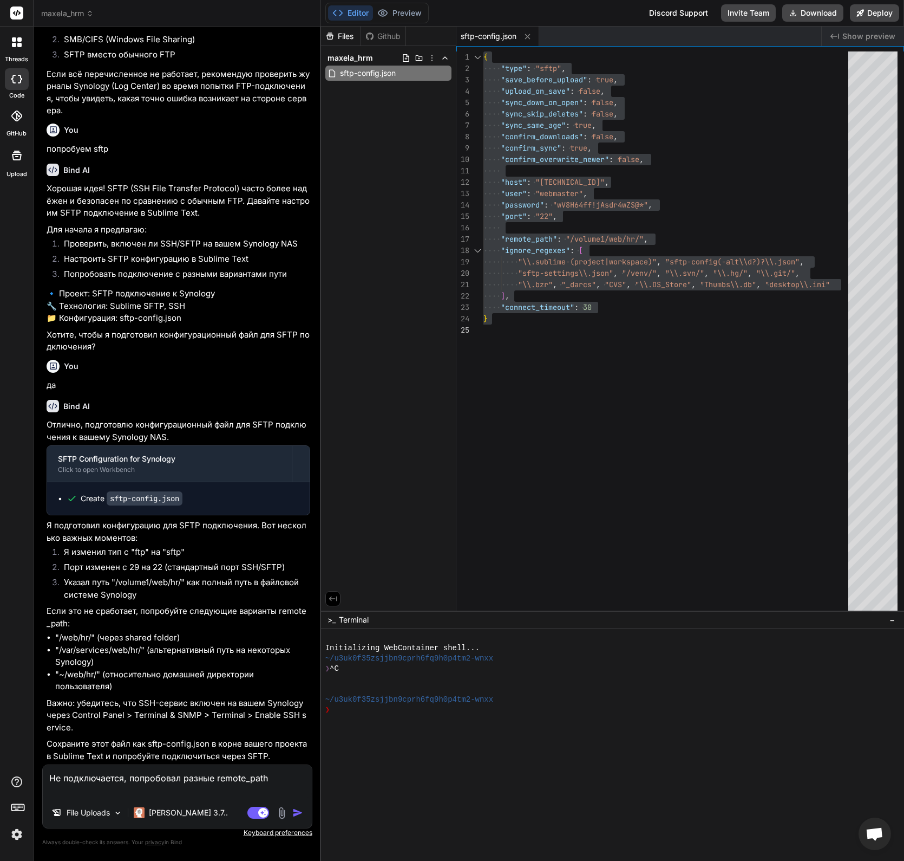
paste textarea "Connecting to SFTP server "[TECHNICAL_ID]" as "webmaster" .....................…"
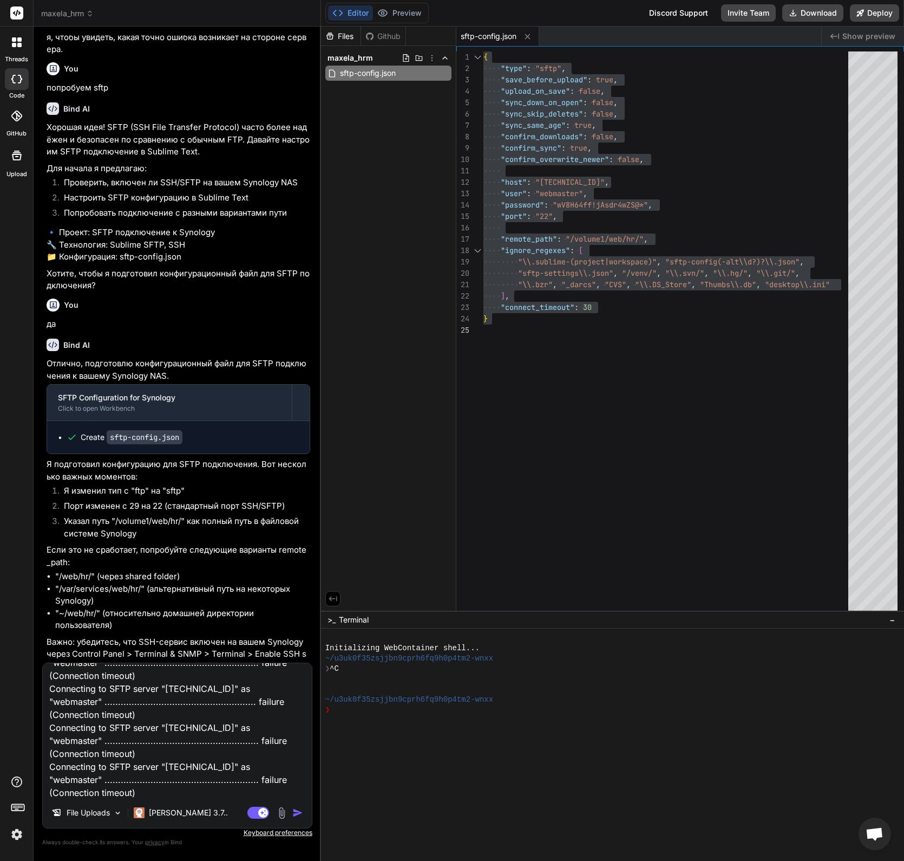
click at [283, 814] on img at bounding box center [282, 812] width 12 height 12
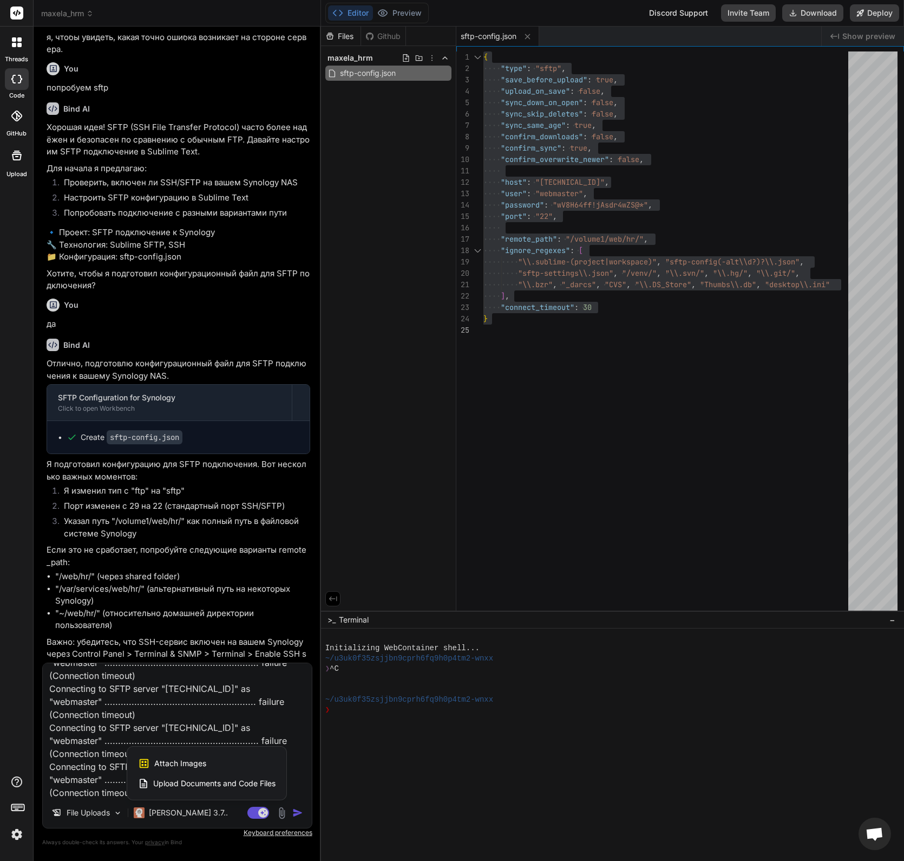
click at [186, 764] on span "Attach Images" at bounding box center [180, 763] width 52 height 11
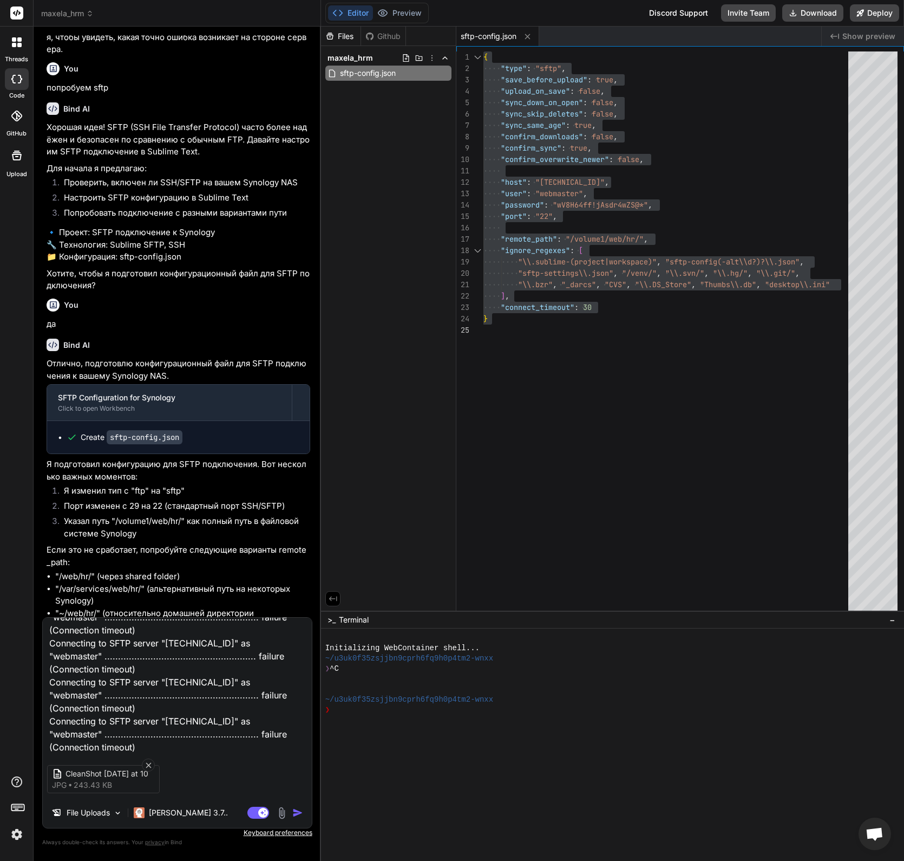
drag, startPoint x: 296, startPoint y: 814, endPoint x: 298, endPoint y: 757, distance: 56.4
click at [296, 814] on img "button" at bounding box center [297, 812] width 11 height 11
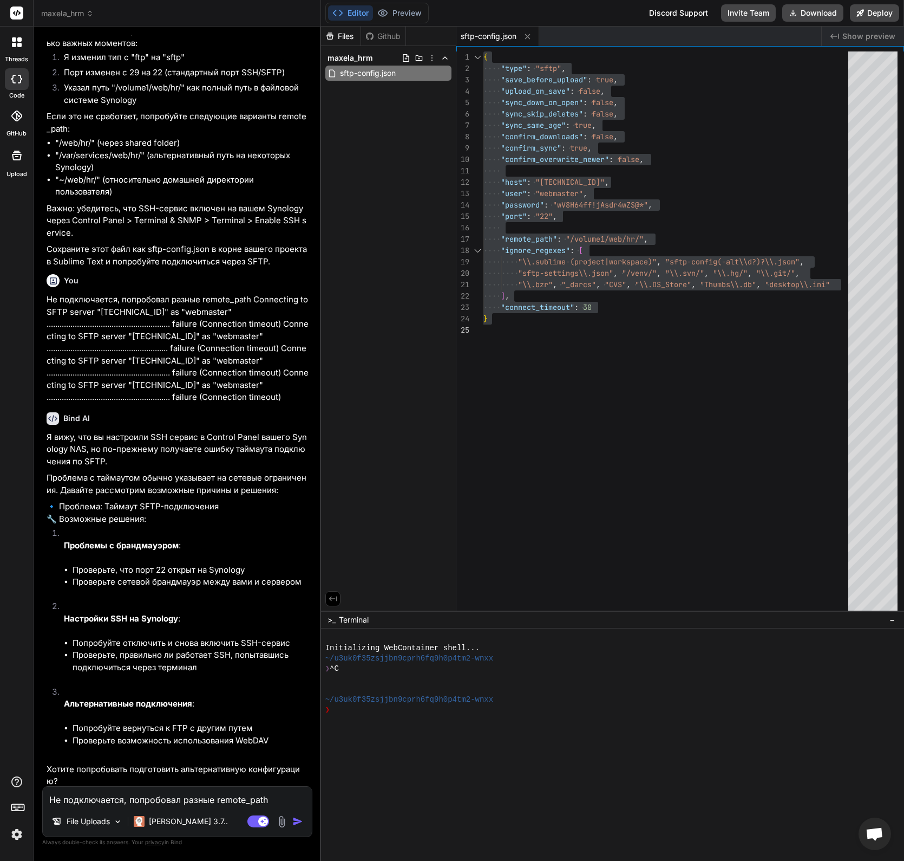
scroll to position [7180, 0]
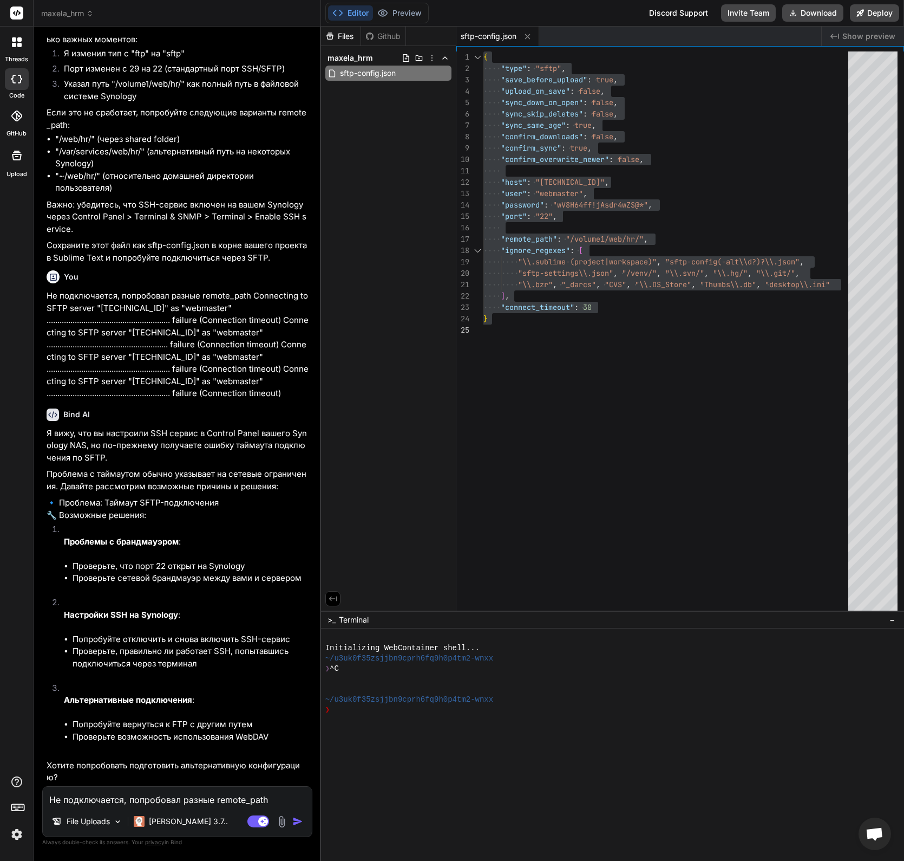
click at [142, 794] on textarea "Не подключается, попробовал разные remote_path Connecting to SFTP server "[TECH…" at bounding box center [177, 795] width 269 height 19
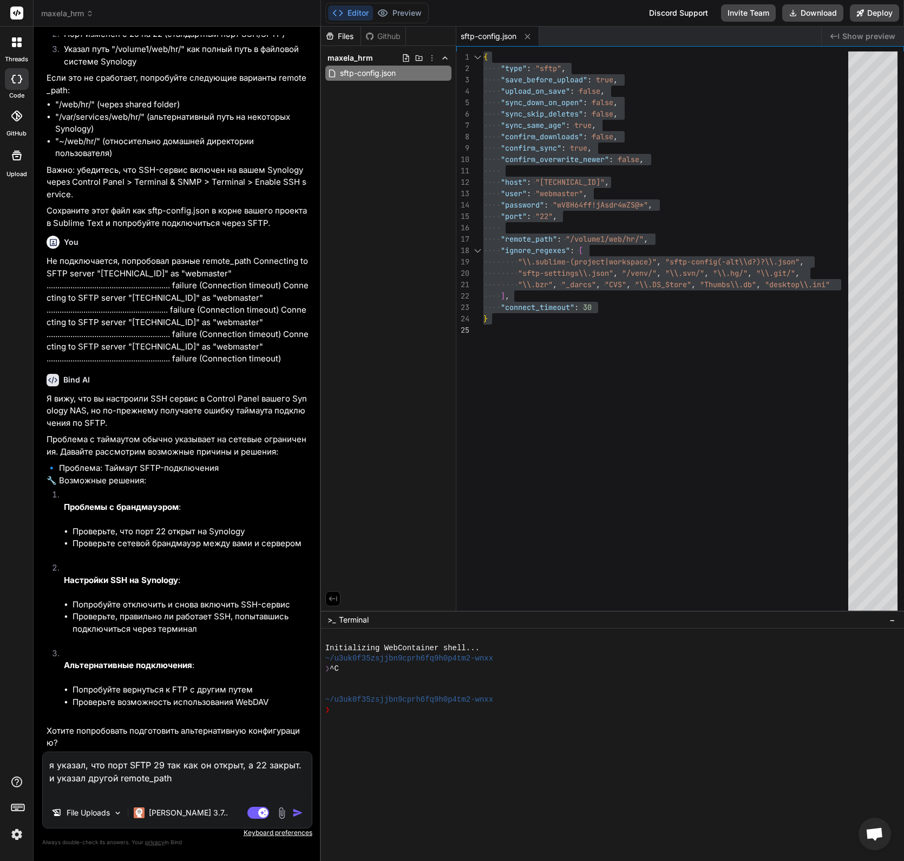
paste textarea "{ "type": "sftp", "save_before_upload": true, "upload_on_save": false, "sync_do…"
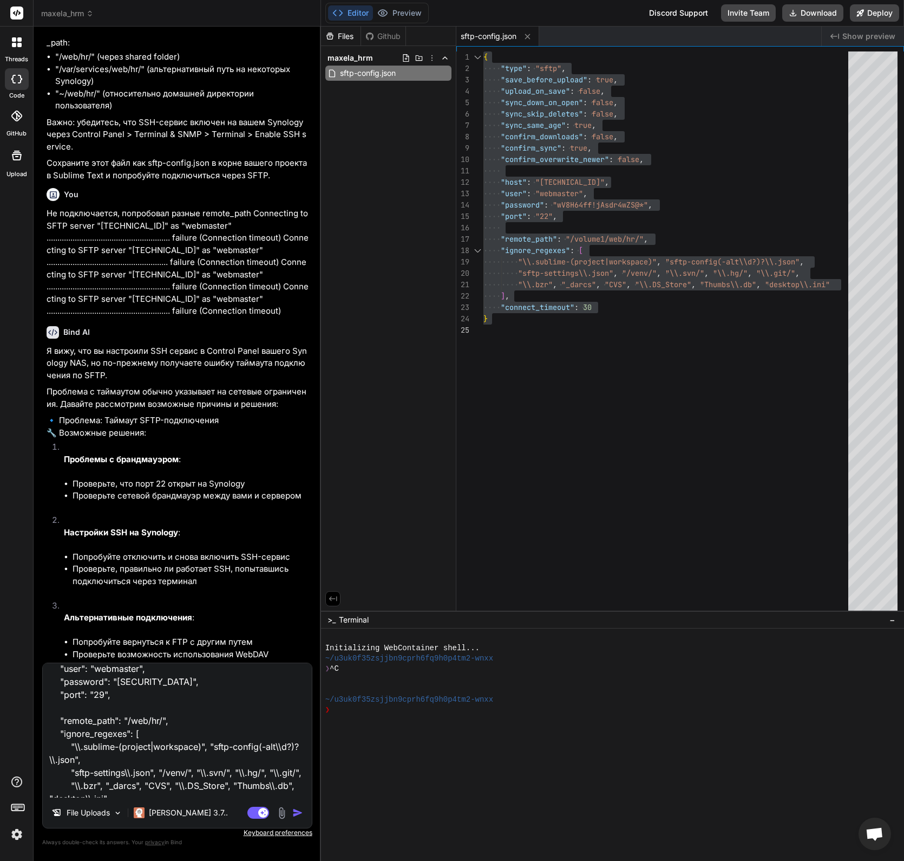
scroll to position [190, 0]
